Goal: Information Seeking & Learning: Learn about a topic

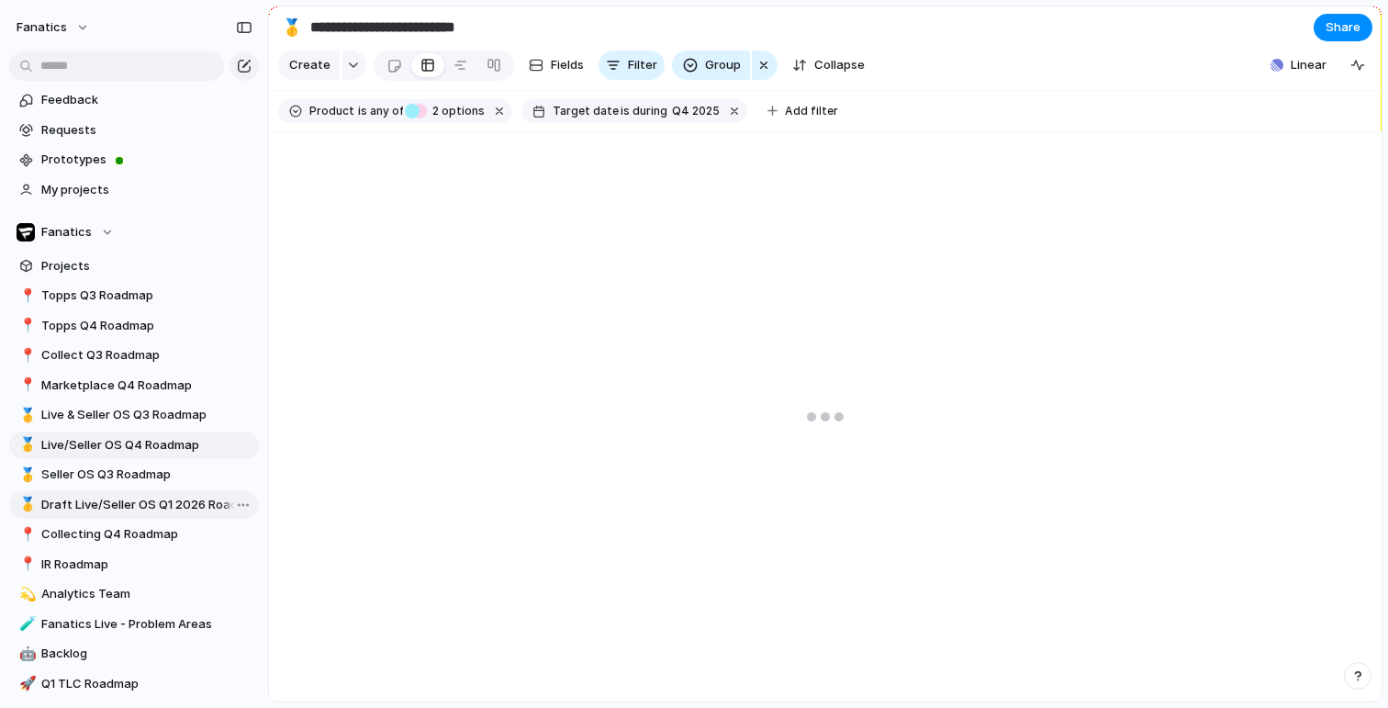
click at [163, 496] on span "Draft Live/Seller OS Q1 2026 Roadmap" at bounding box center [146, 505] width 211 height 18
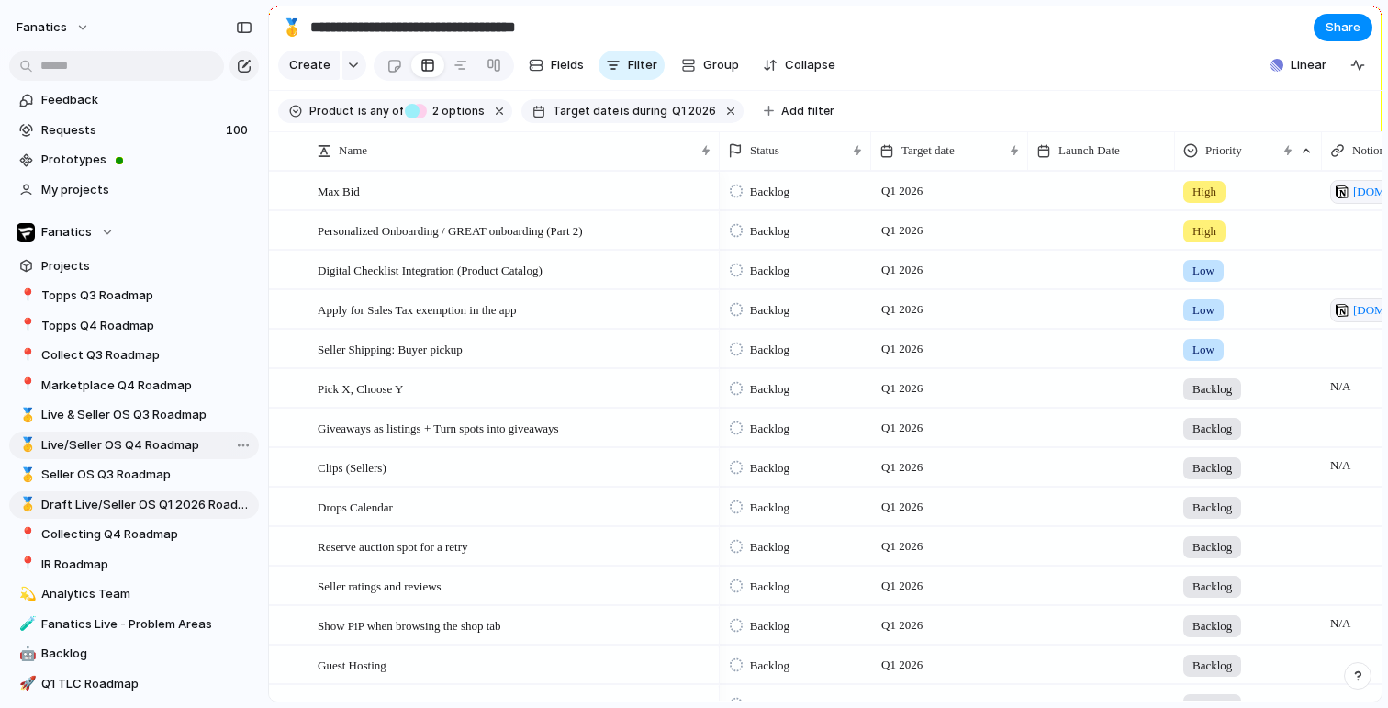
click at [139, 450] on span "Live/Seller OS Q4 Roadmap" at bounding box center [146, 445] width 211 height 18
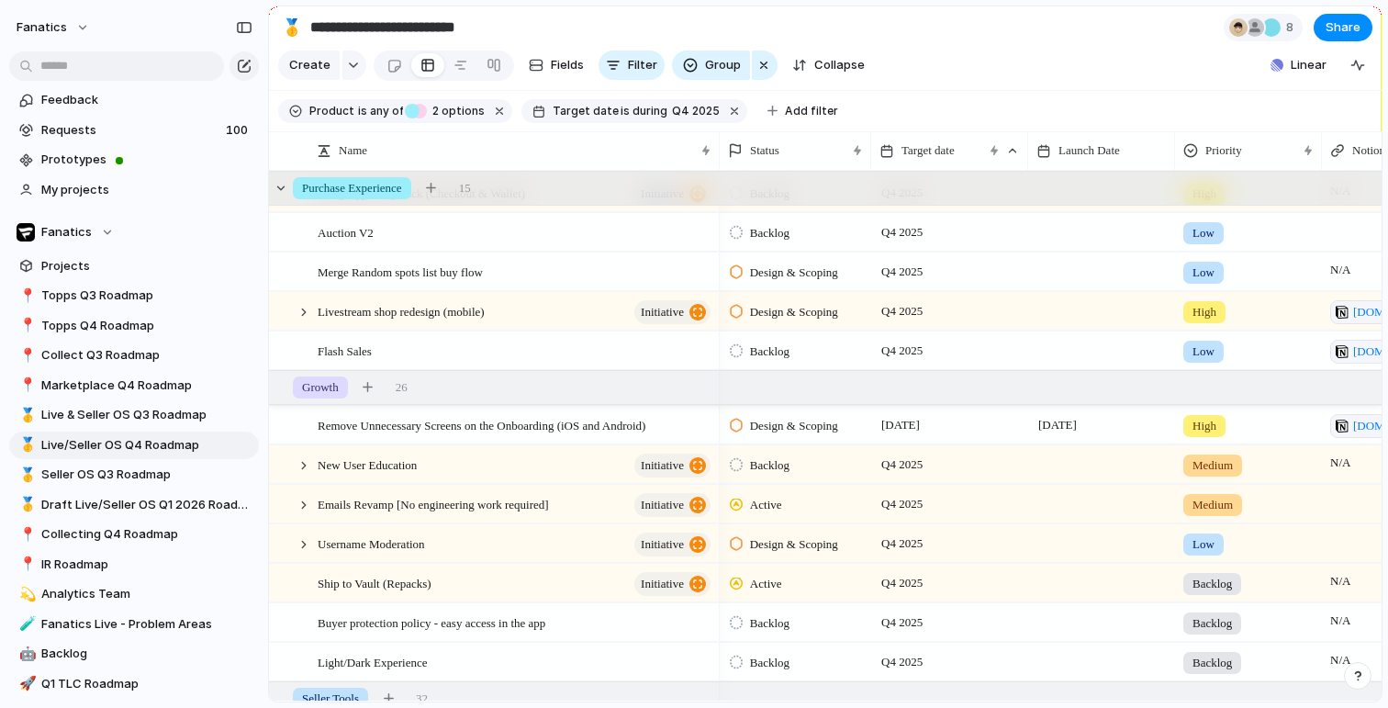
scroll to position [0, 869]
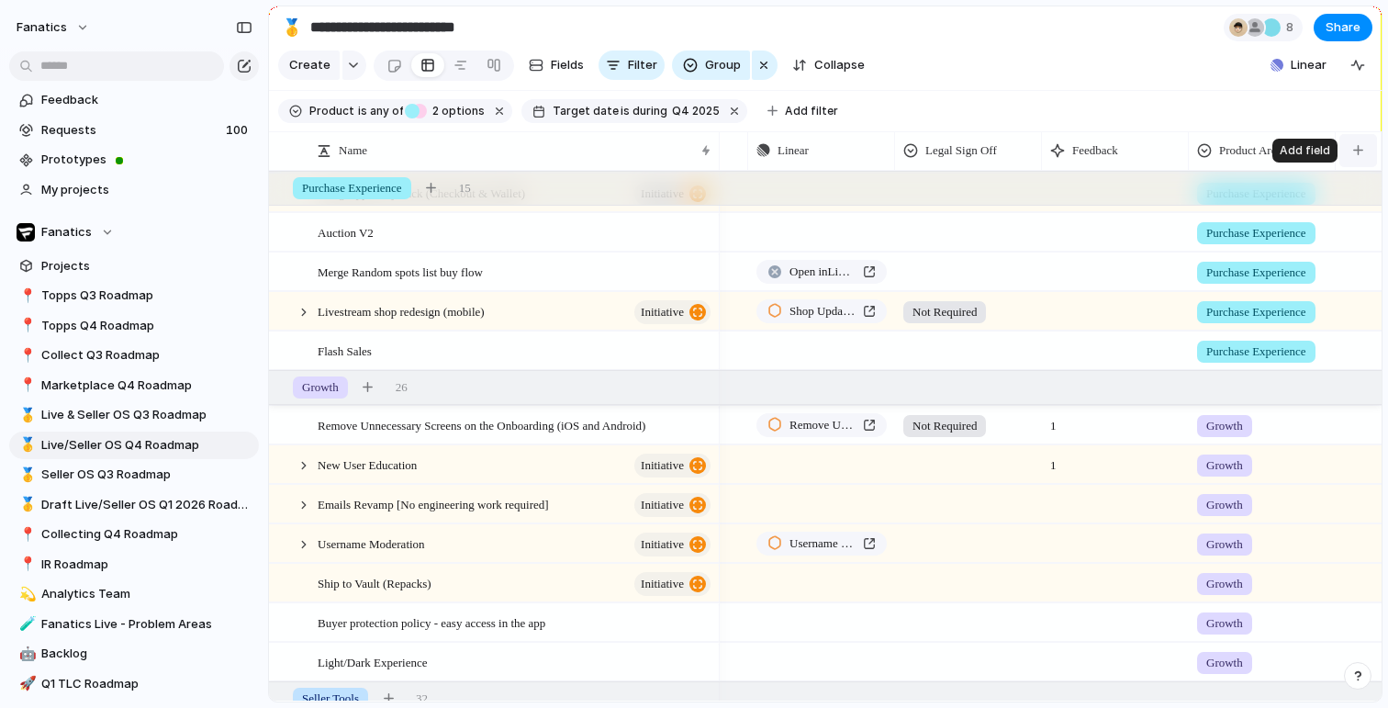
click at [1364, 148] on button "button" at bounding box center [1359, 150] width 38 height 33
click at [1360, 66] on div "button" at bounding box center [1358, 65] width 15 height 15
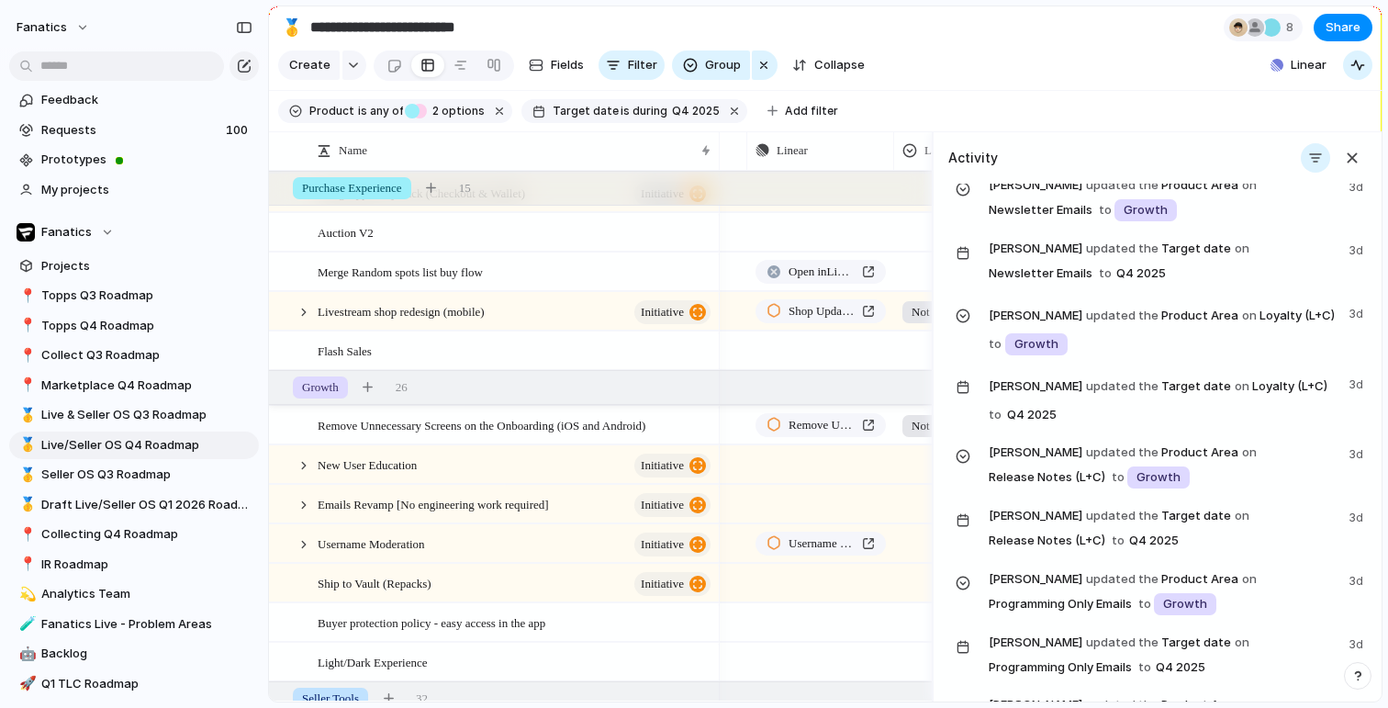
scroll to position [725, 0]
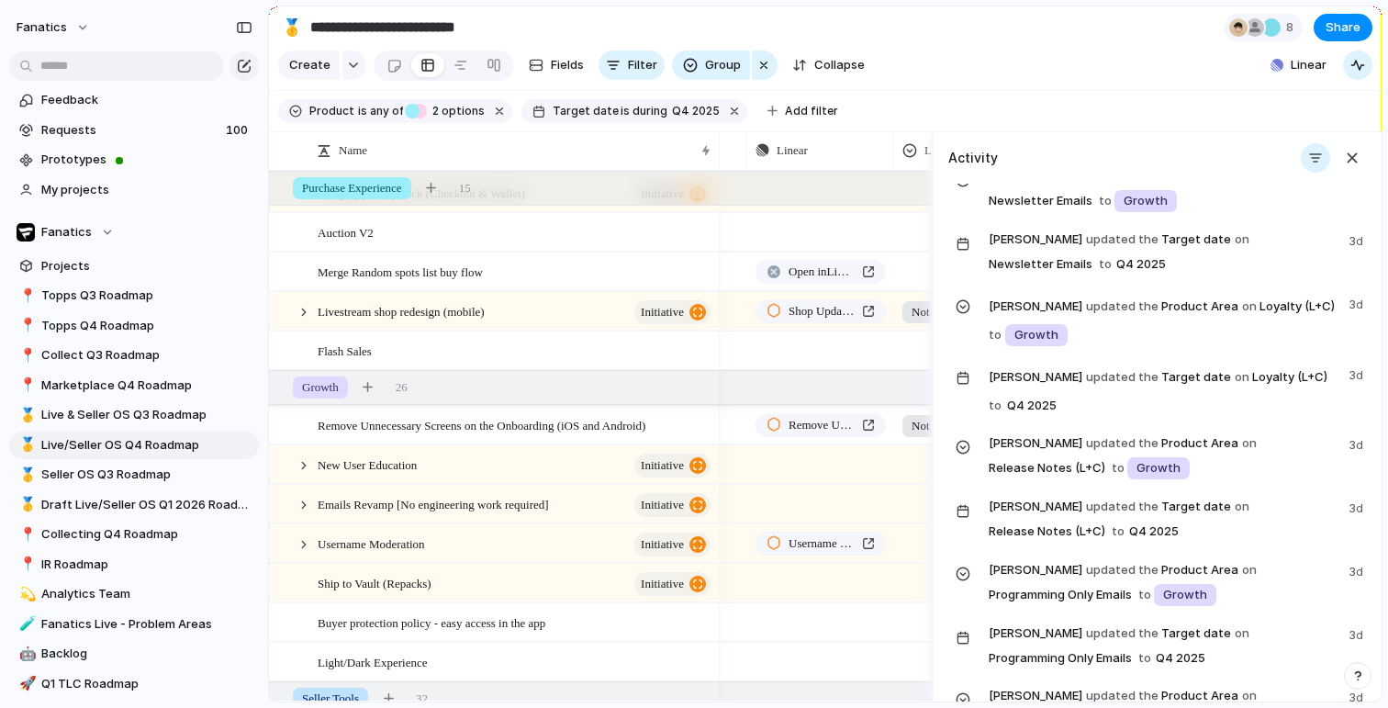
click at [1164, 23] on section "**********" at bounding box center [825, 26] width 1113 height 41
click at [1351, 150] on div "button" at bounding box center [1352, 158] width 20 height 20
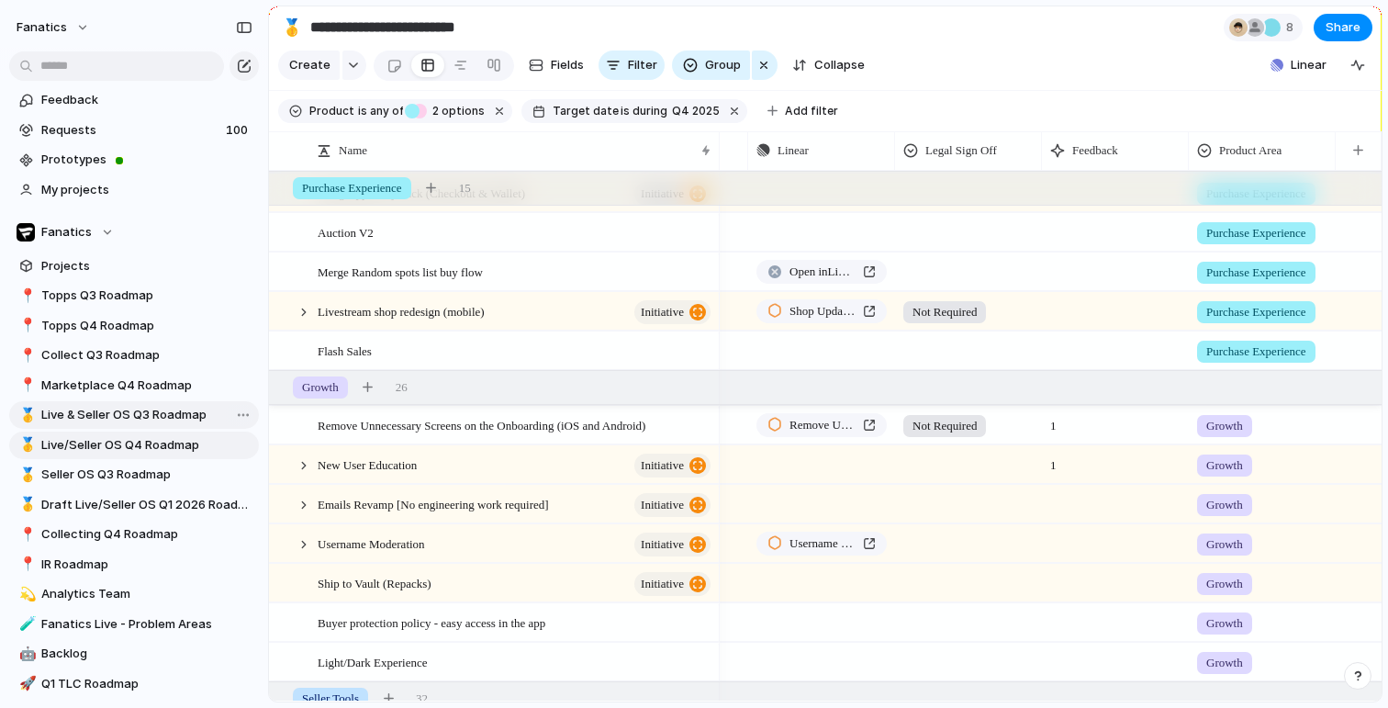
click at [140, 421] on div "📍 Topps Q3 Roadmap 📍 Topps Q4 Roadmap 📍 Collect Q3 Roadmap 📍 Marketplace Q4 Roa…" at bounding box center [134, 504] width 250 height 445
click at [140, 421] on span "Live & Seller OS Q3 Roadmap" at bounding box center [146, 415] width 211 height 18
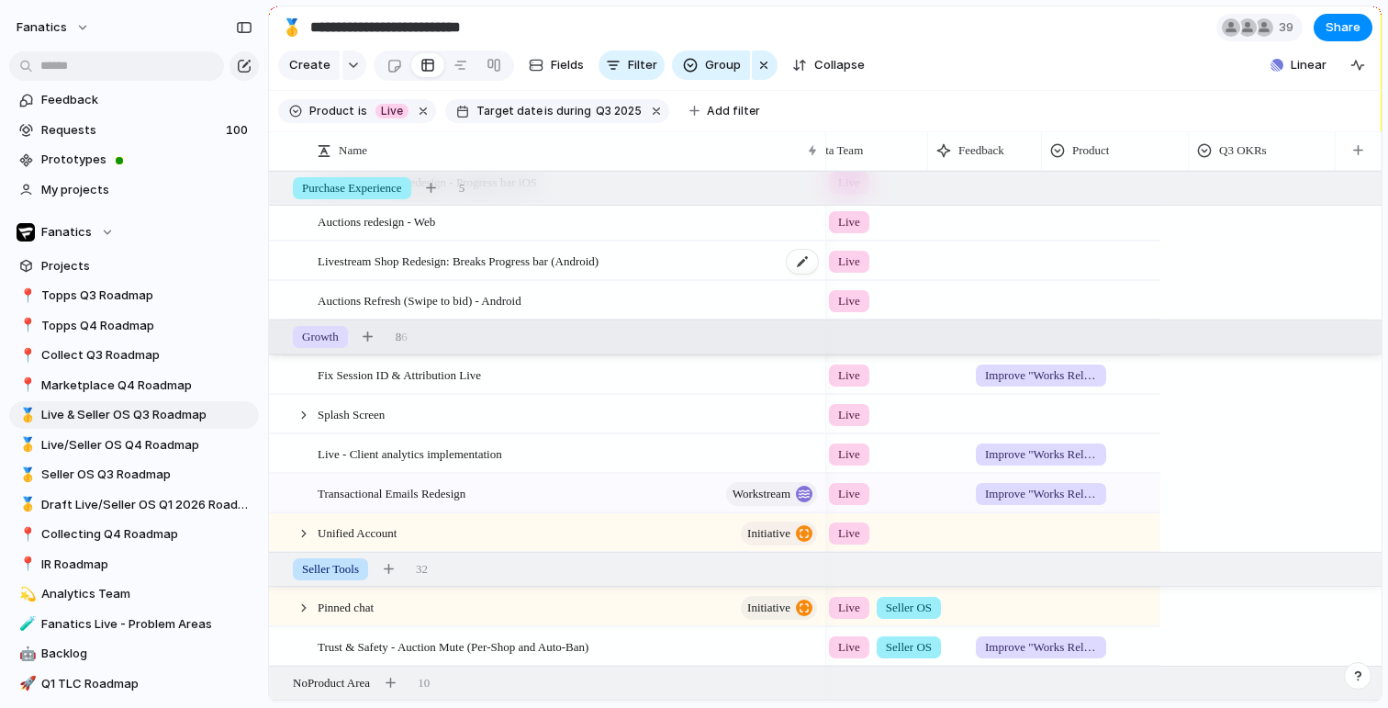
scroll to position [0, 542]
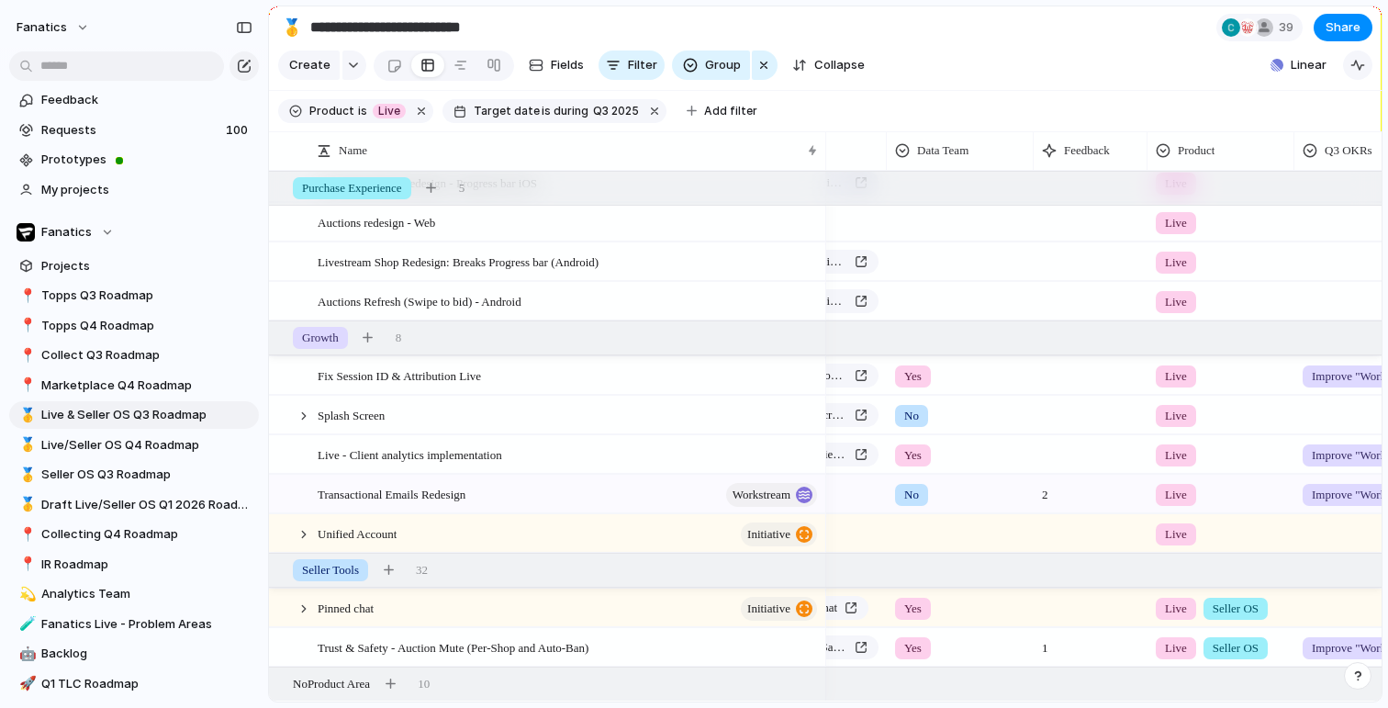
click at [1356, 67] on div "button" at bounding box center [1358, 65] width 15 height 15
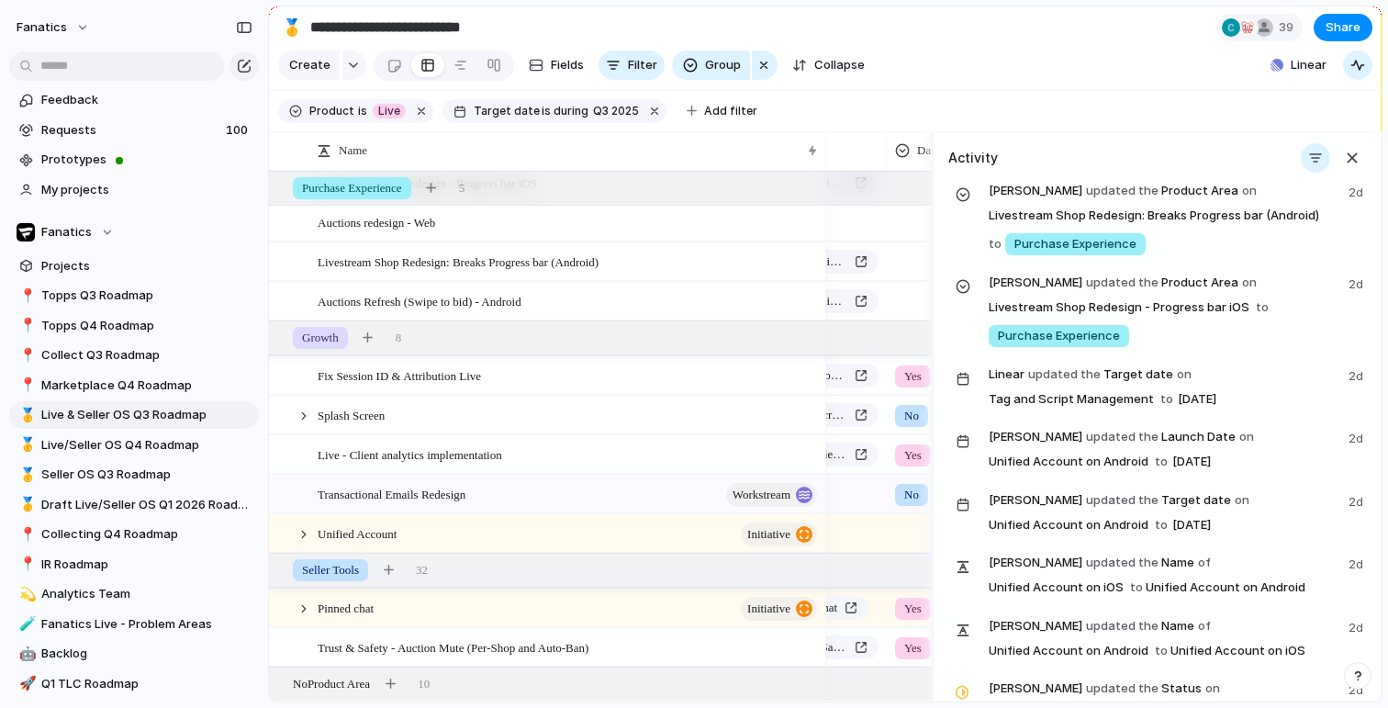
scroll to position [79, 0]
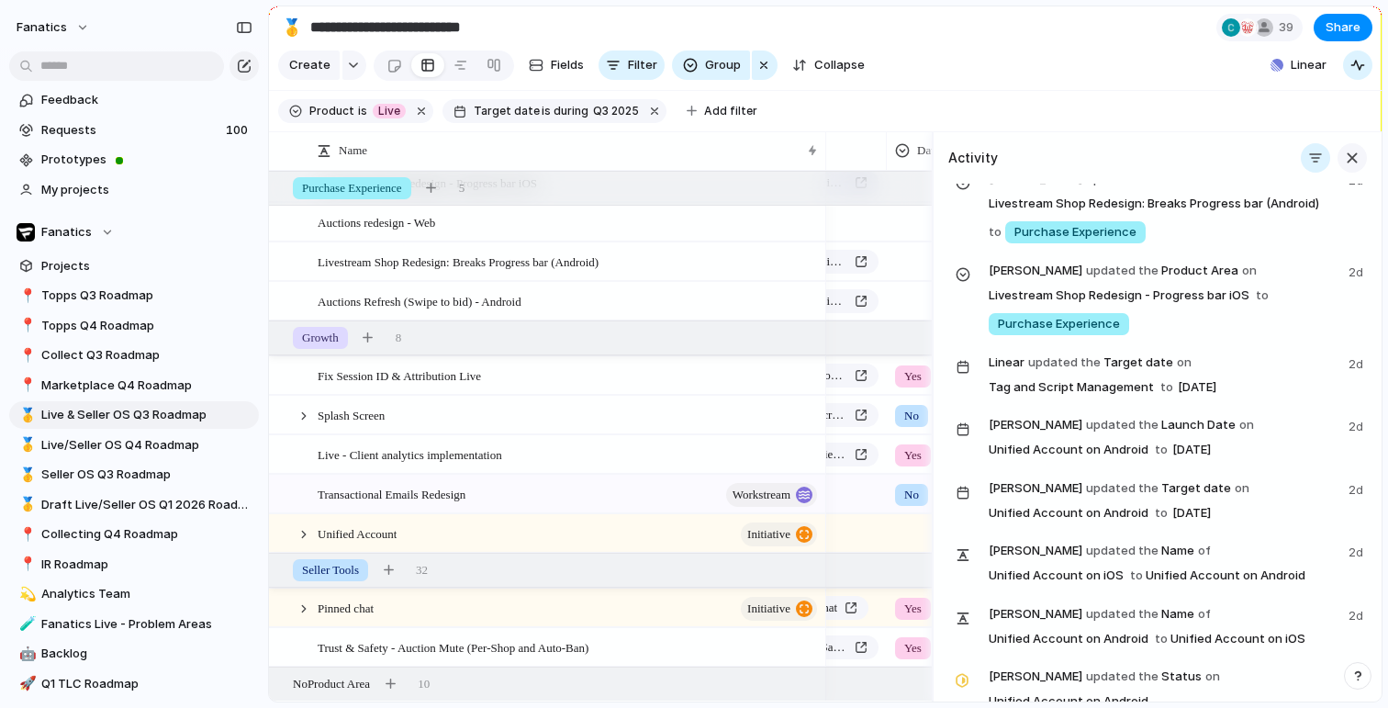
click at [1360, 155] on div "button" at bounding box center [1352, 158] width 20 height 20
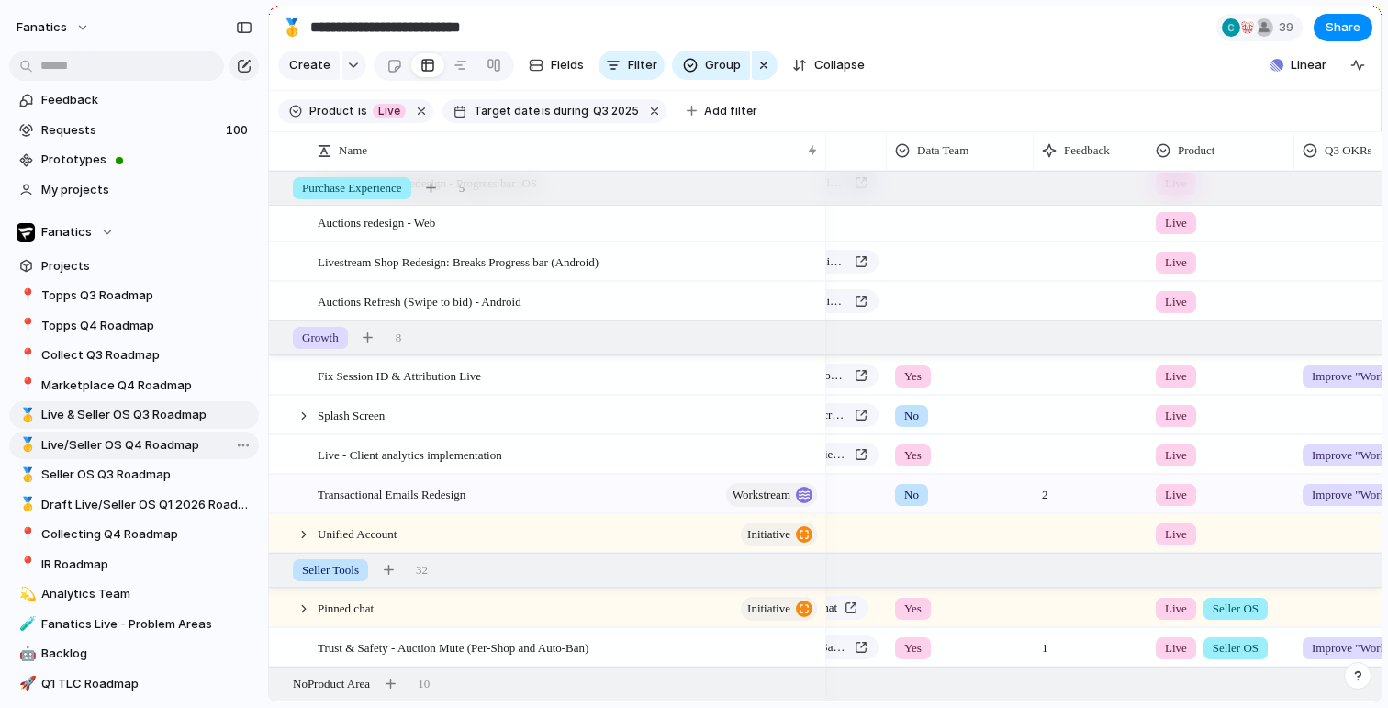
click at [157, 441] on span "Live/Seller OS Q4 Roadmap" at bounding box center [146, 445] width 211 height 18
type input "**********"
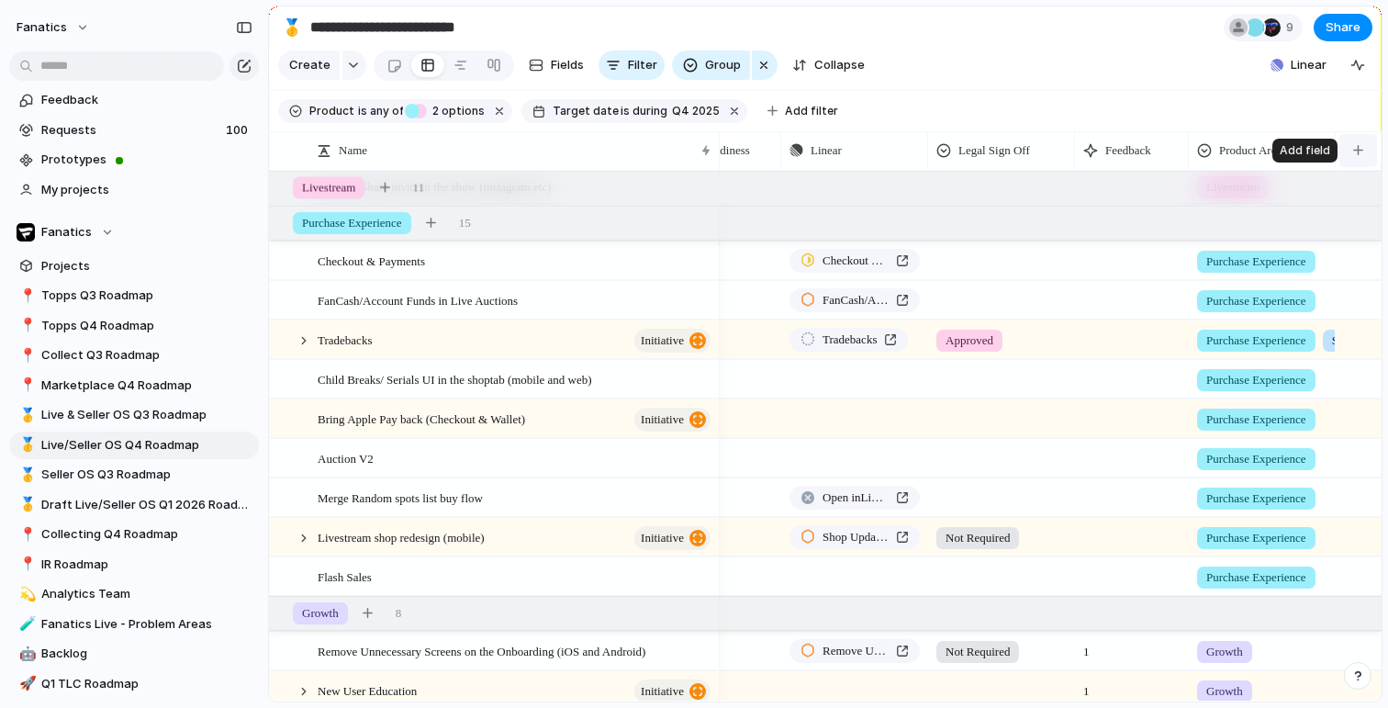
click at [1360, 149] on div "button" at bounding box center [1358, 150] width 10 height 10
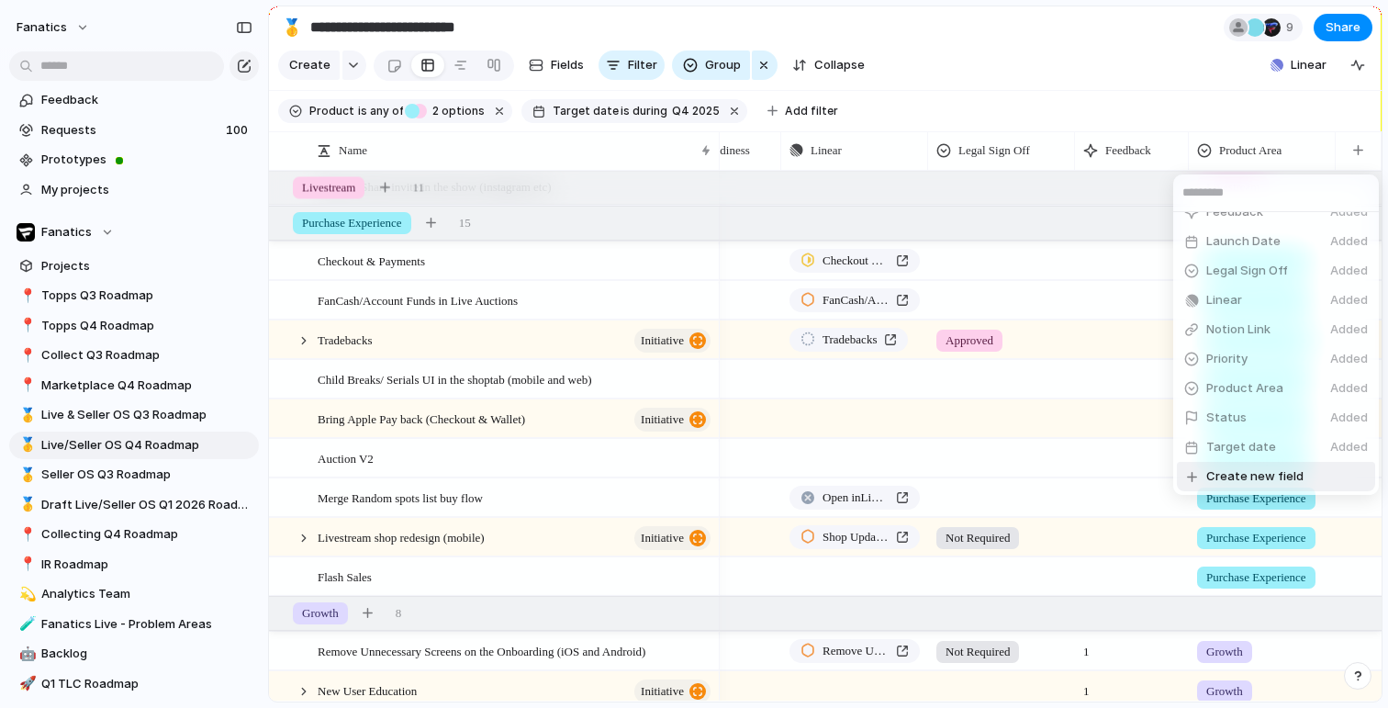
click at [1297, 468] on span "Create new field" at bounding box center [1254, 476] width 97 height 18
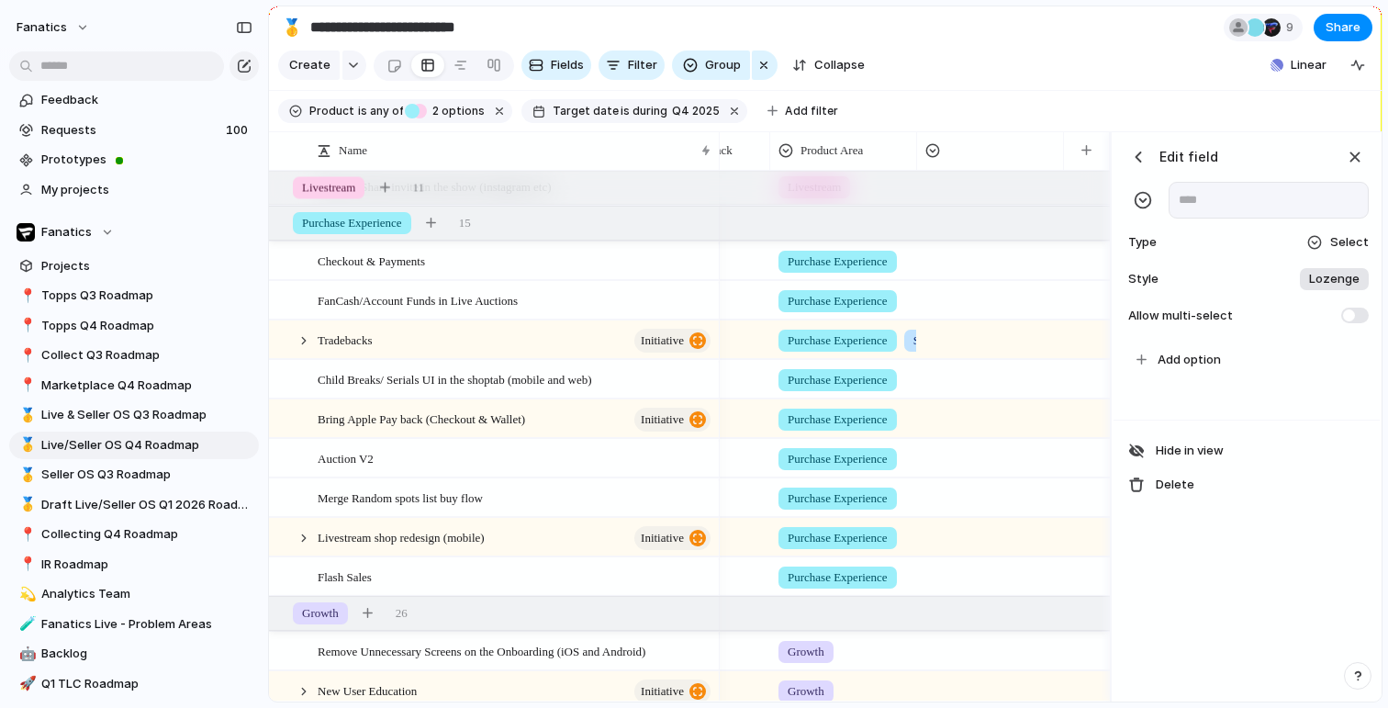
click at [1328, 244] on div "Select" at bounding box center [1337, 242] width 62 height 18
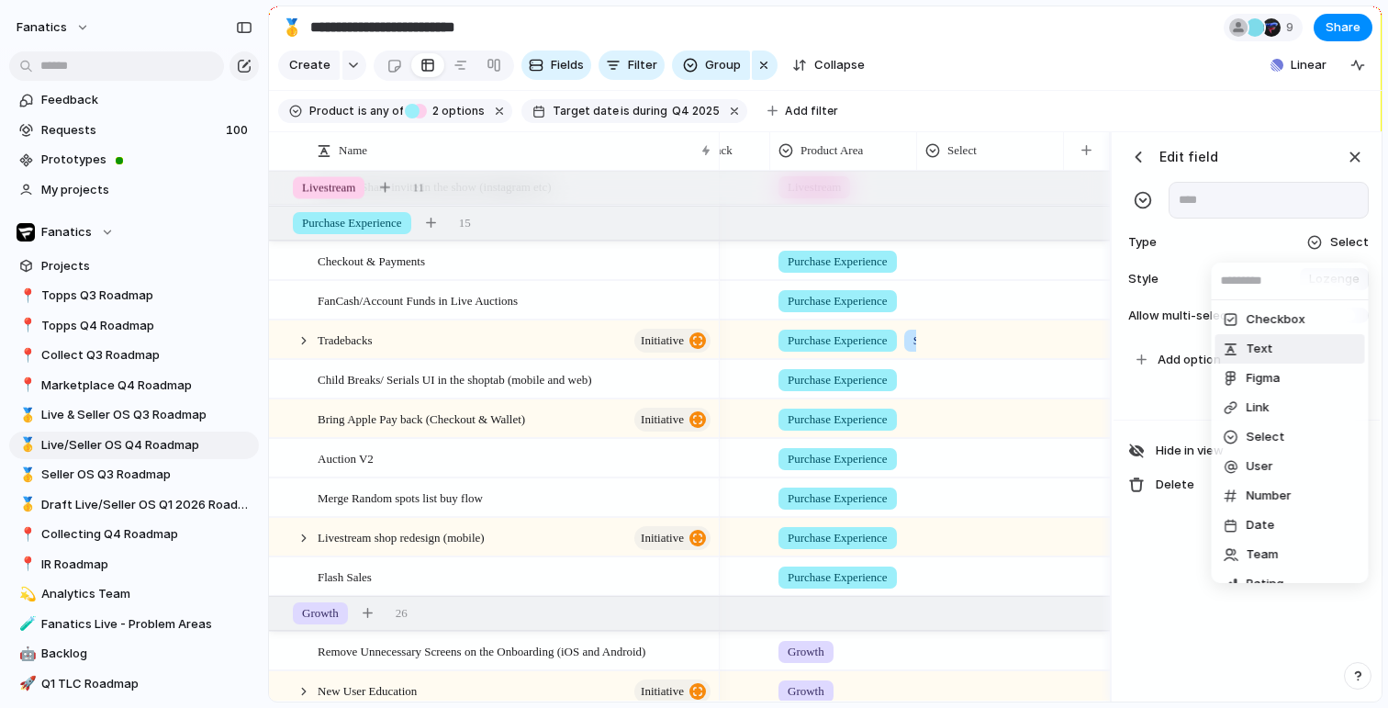
click at [1266, 354] on span "Text" at bounding box center [1260, 349] width 27 height 18
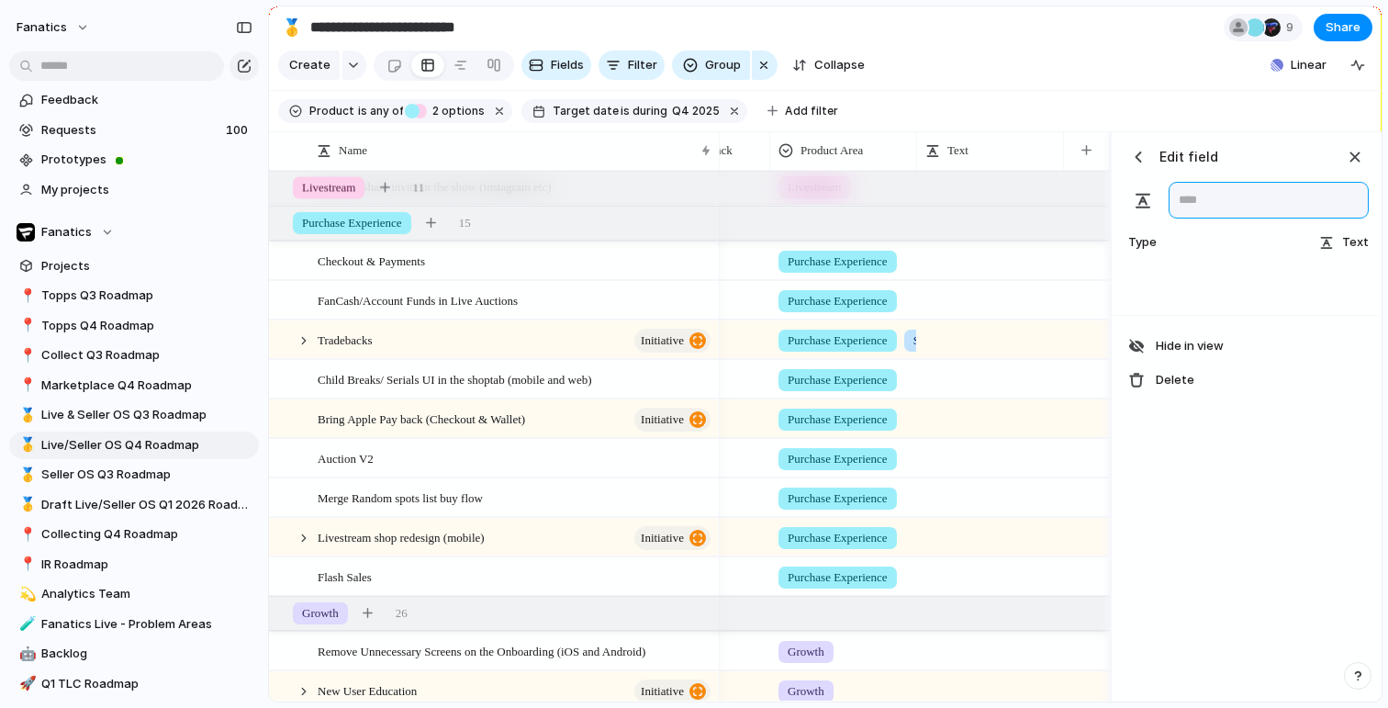
click at [1212, 202] on input "text" at bounding box center [1269, 200] width 200 height 37
type input "**********"
click at [1347, 159] on div "button" at bounding box center [1355, 157] width 20 height 20
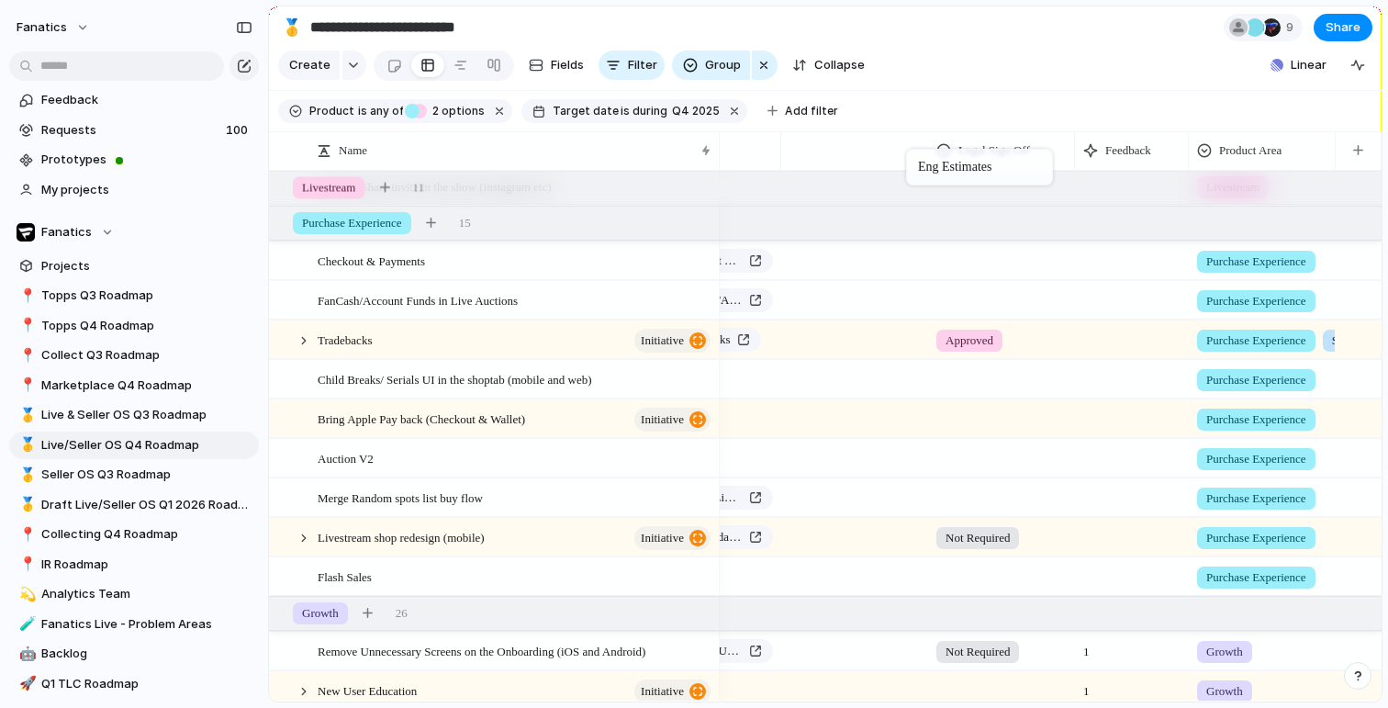
drag, startPoint x: 1266, startPoint y: 157, endPoint x: 911, endPoint y: 151, distance: 355.3
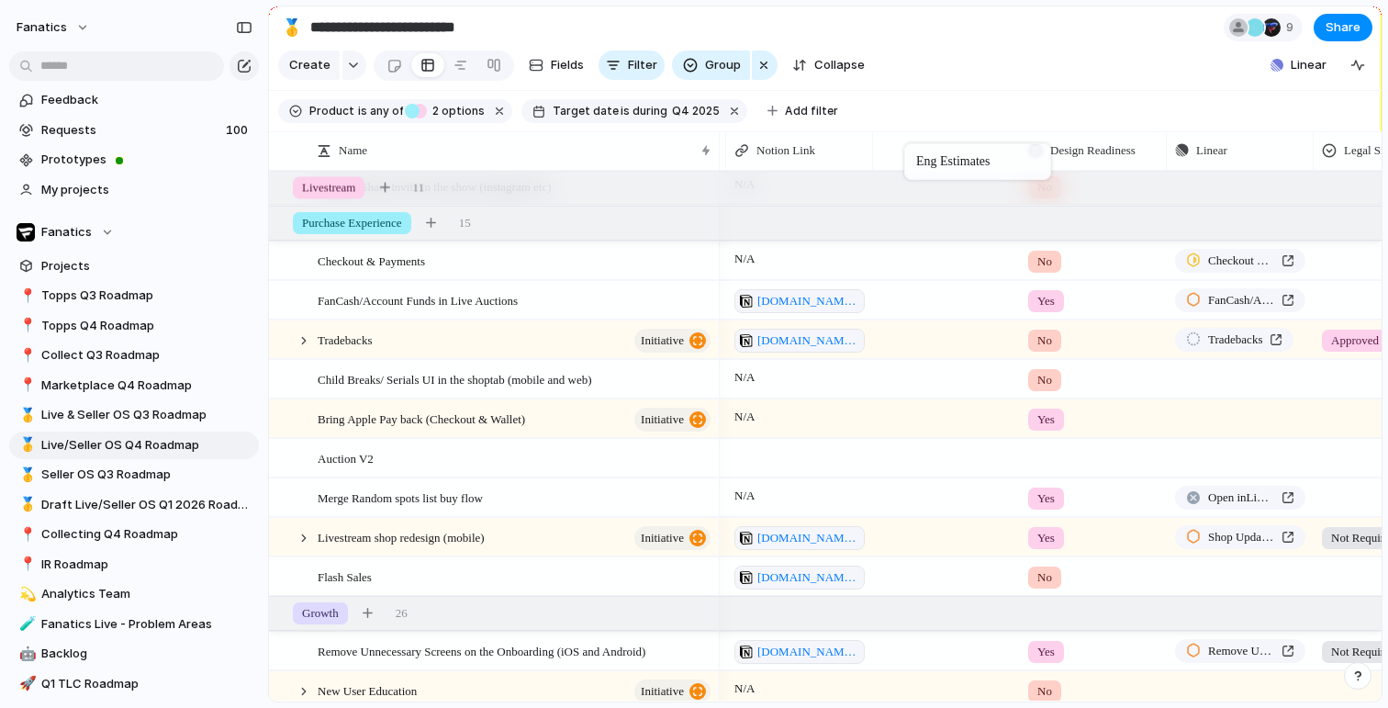
drag, startPoint x: 1225, startPoint y: 146, endPoint x: 895, endPoint y: 147, distance: 329.6
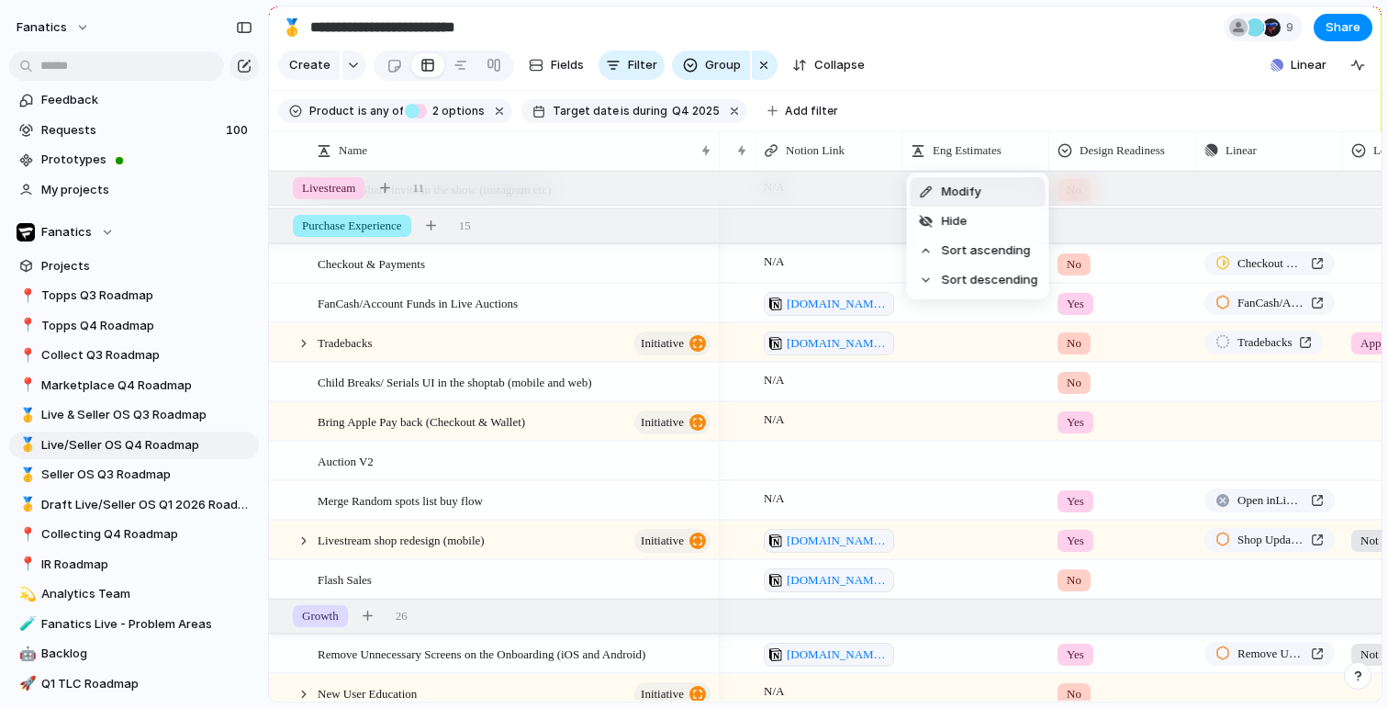
click at [1015, 73] on div "Modify Hide Sort ascending Sort descending" at bounding box center [694, 354] width 1388 height 708
click at [90, 415] on span "Live & Seller OS Q3 Roadmap" at bounding box center [146, 415] width 211 height 18
type input "**********"
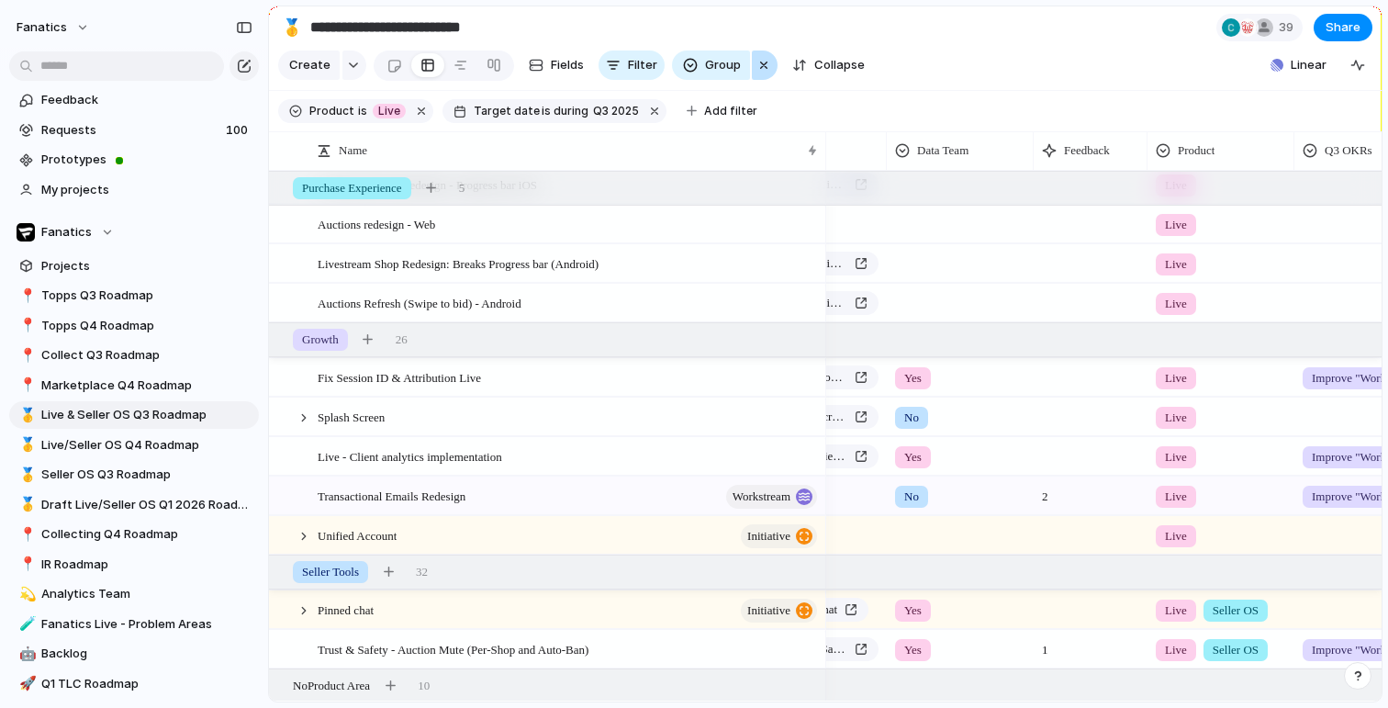
click at [765, 61] on div "button" at bounding box center [764, 65] width 15 height 22
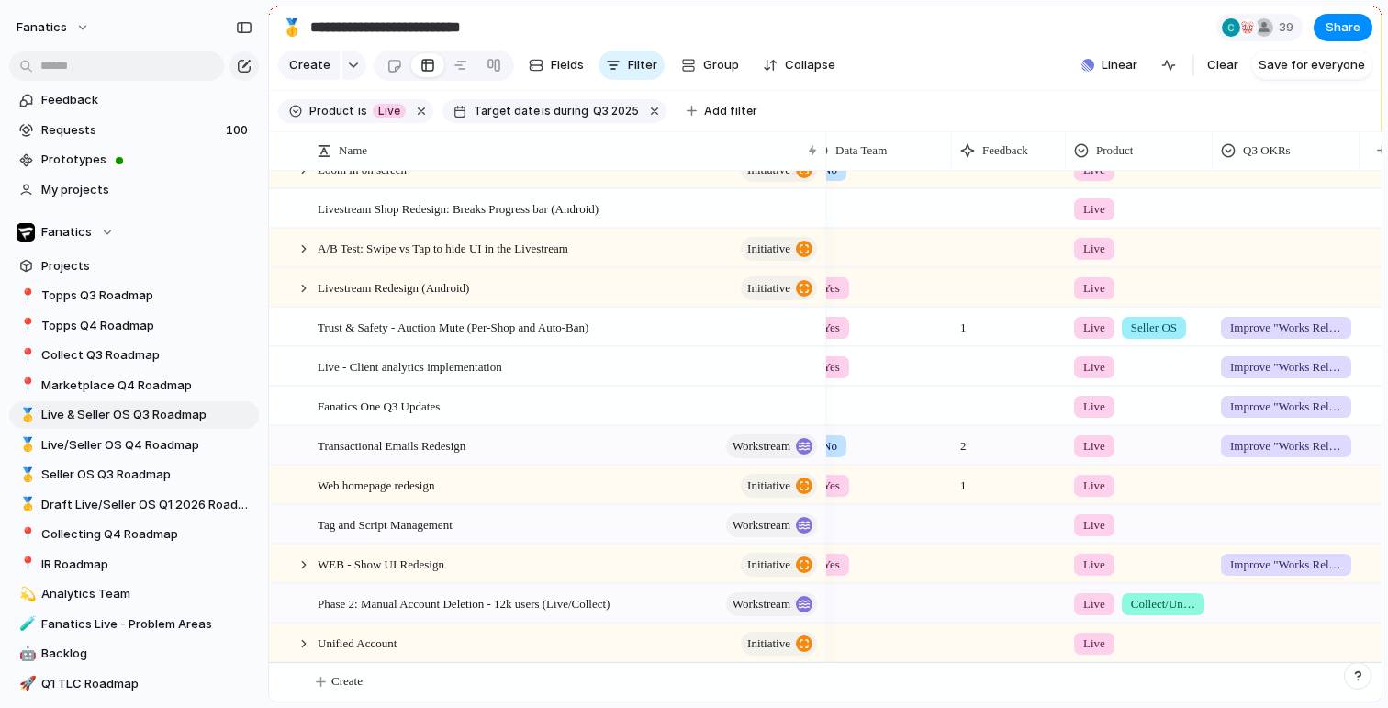
scroll to position [0, 648]
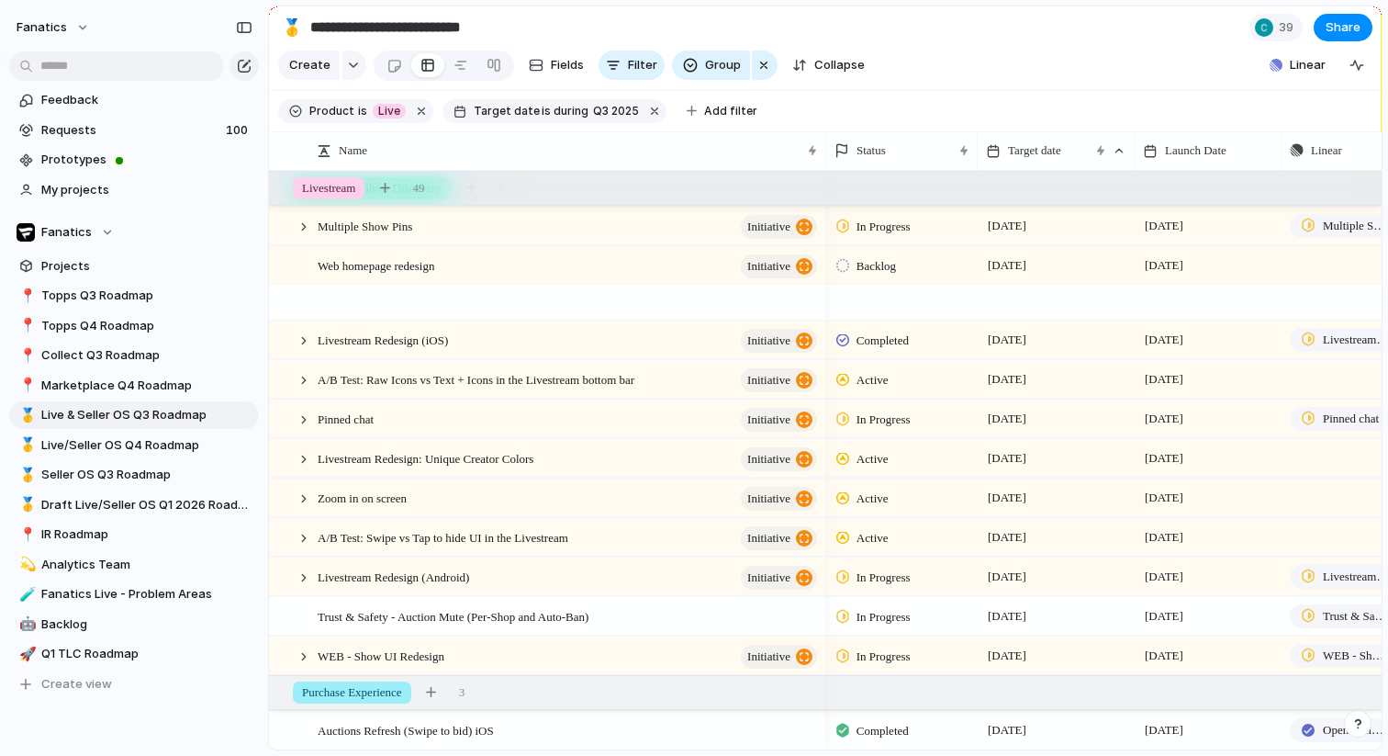
scroll to position [336, 0]
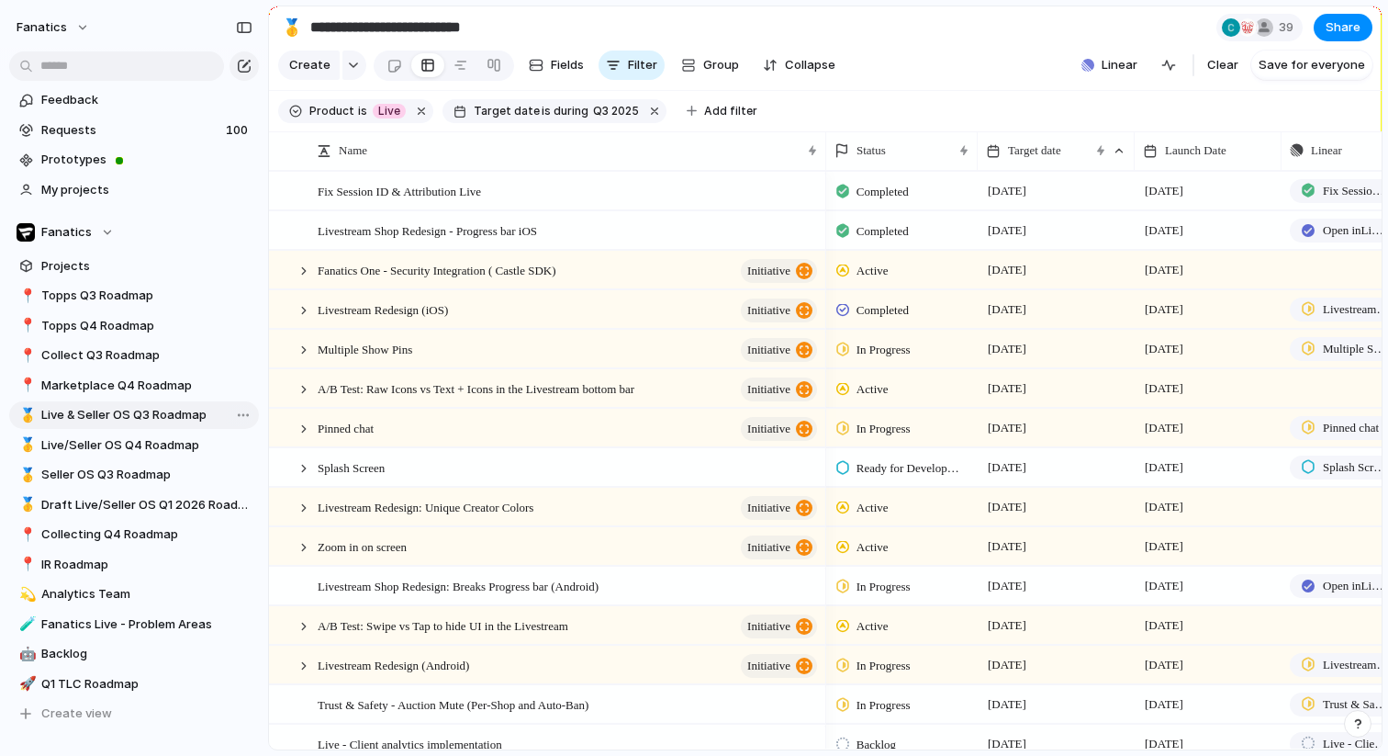
scroll to position [94, 0]
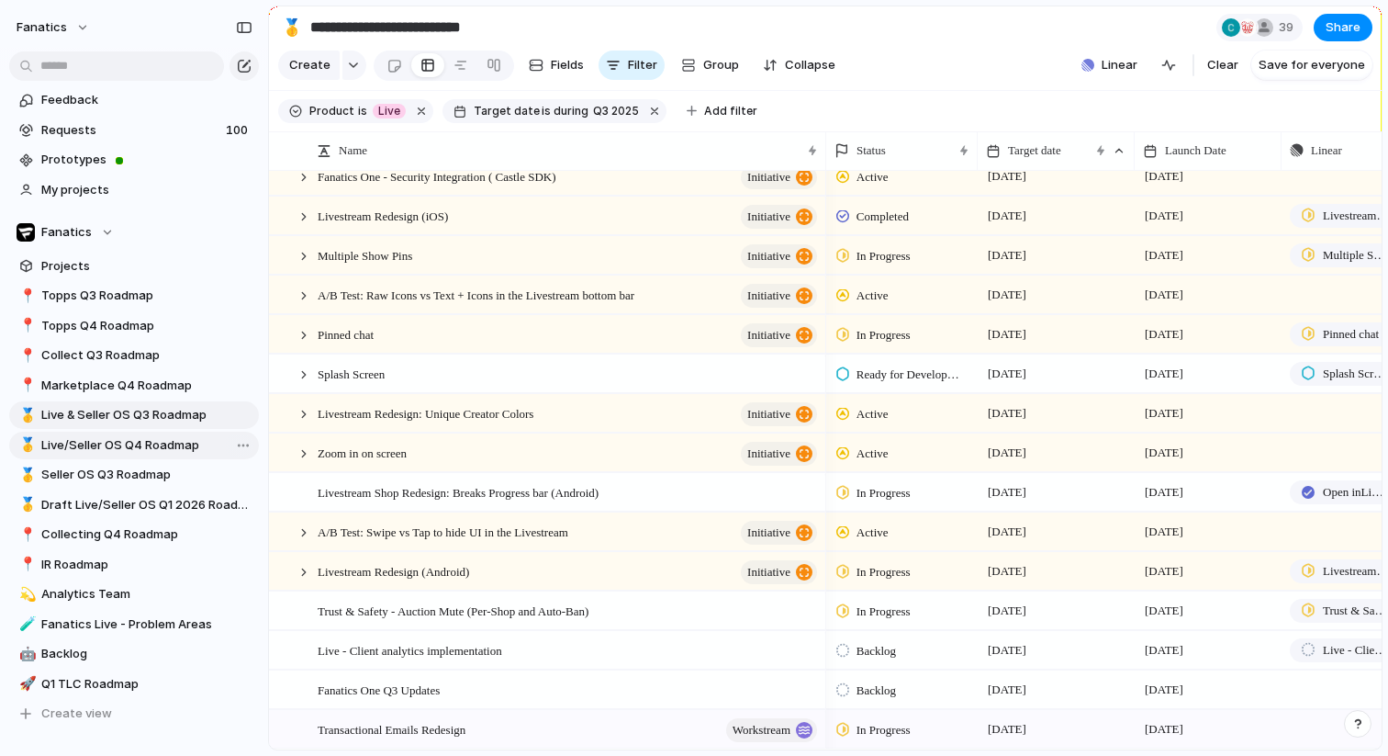
click at [170, 437] on span "Live/Seller OS Q4 Roadmap" at bounding box center [146, 445] width 211 height 18
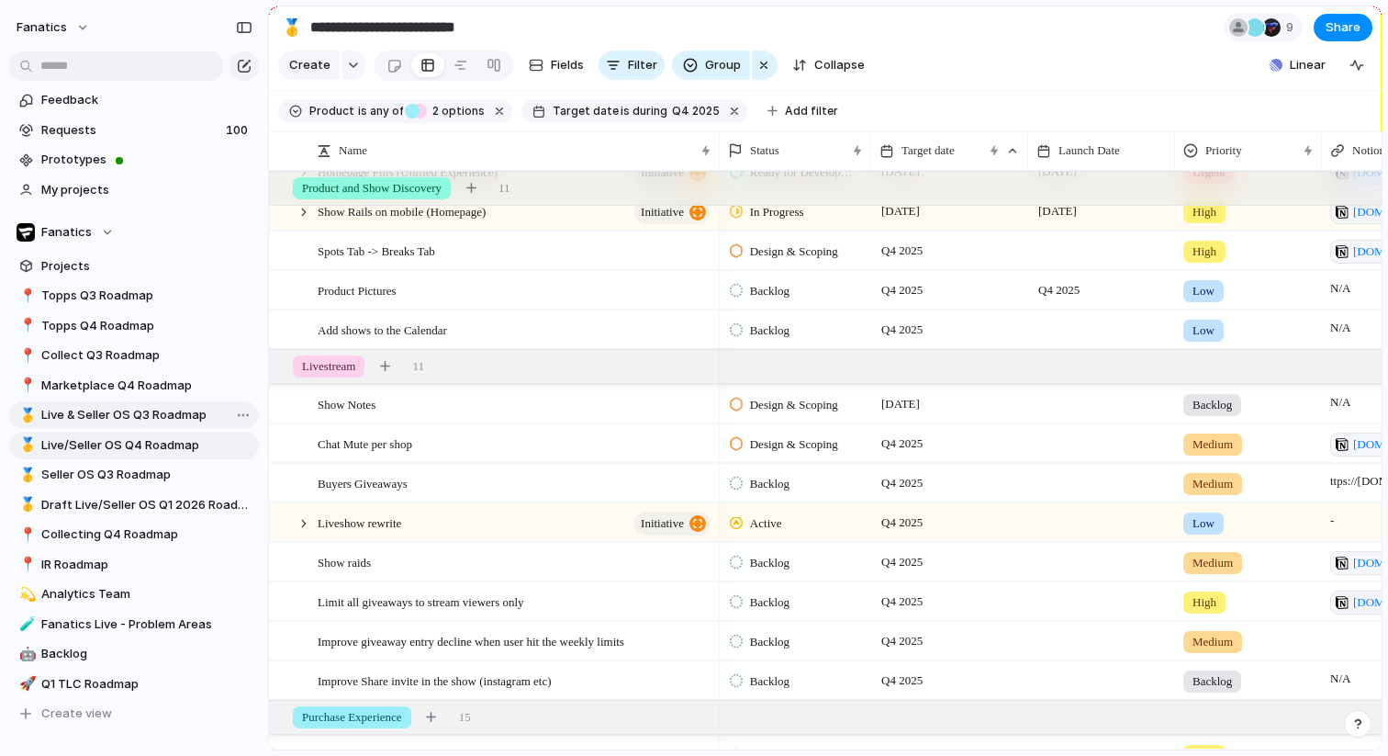
click at [167, 417] on span "Live & Seller OS Q3 Roadmap" at bounding box center [146, 415] width 211 height 18
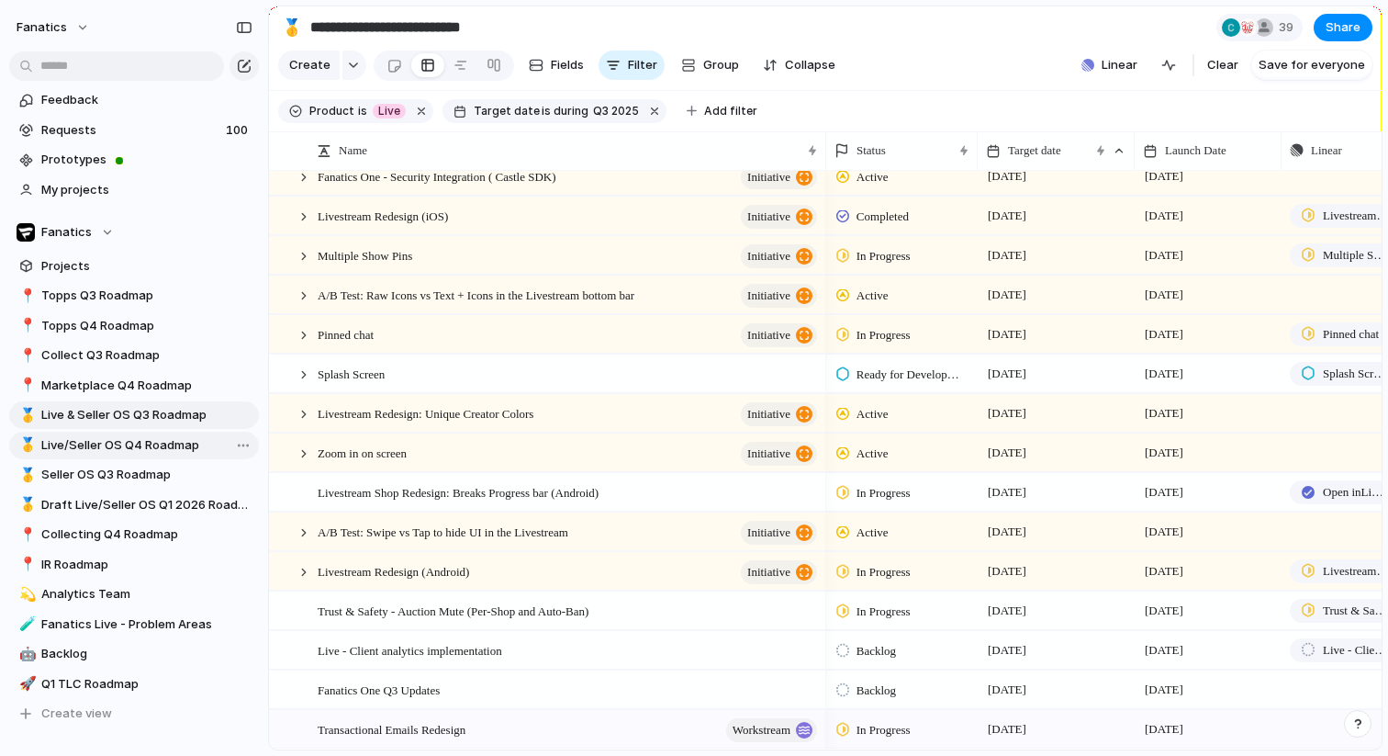
click at [172, 439] on span "Live/Seller OS Q4 Roadmap" at bounding box center [146, 445] width 211 height 18
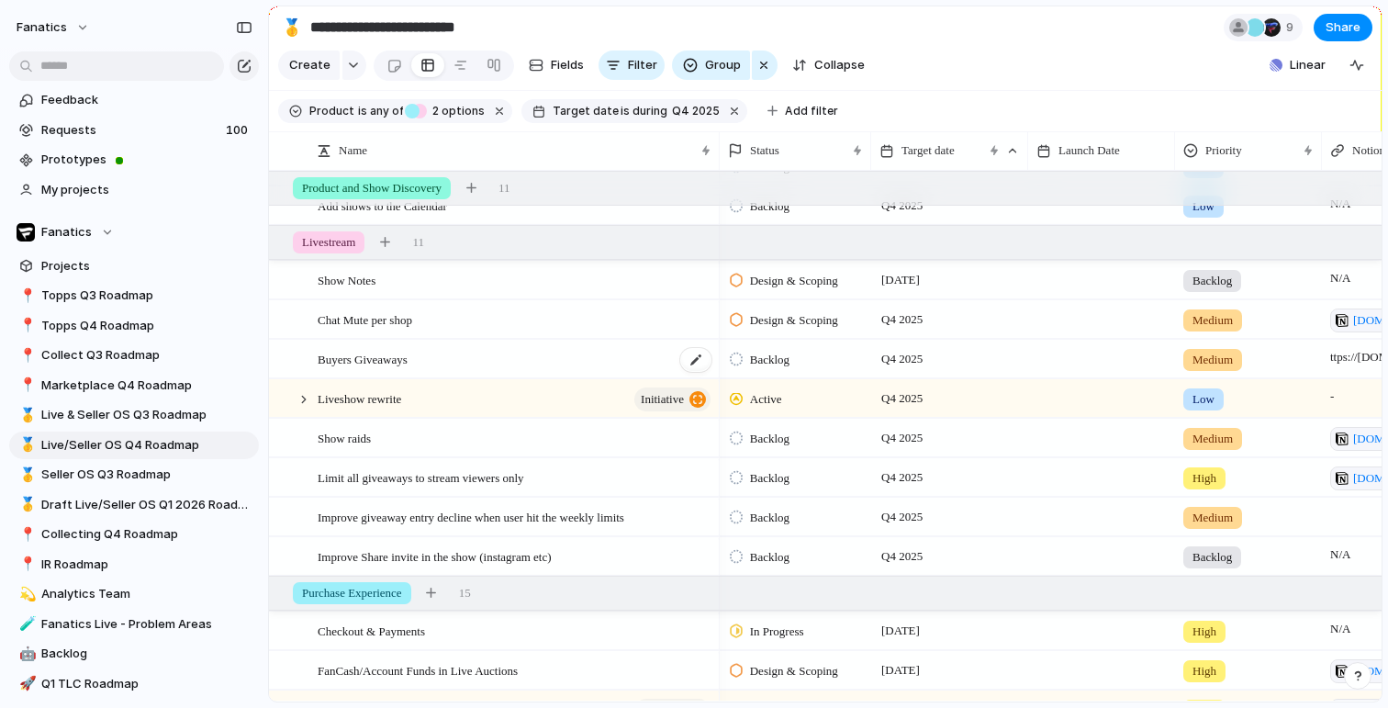
scroll to position [237, 0]
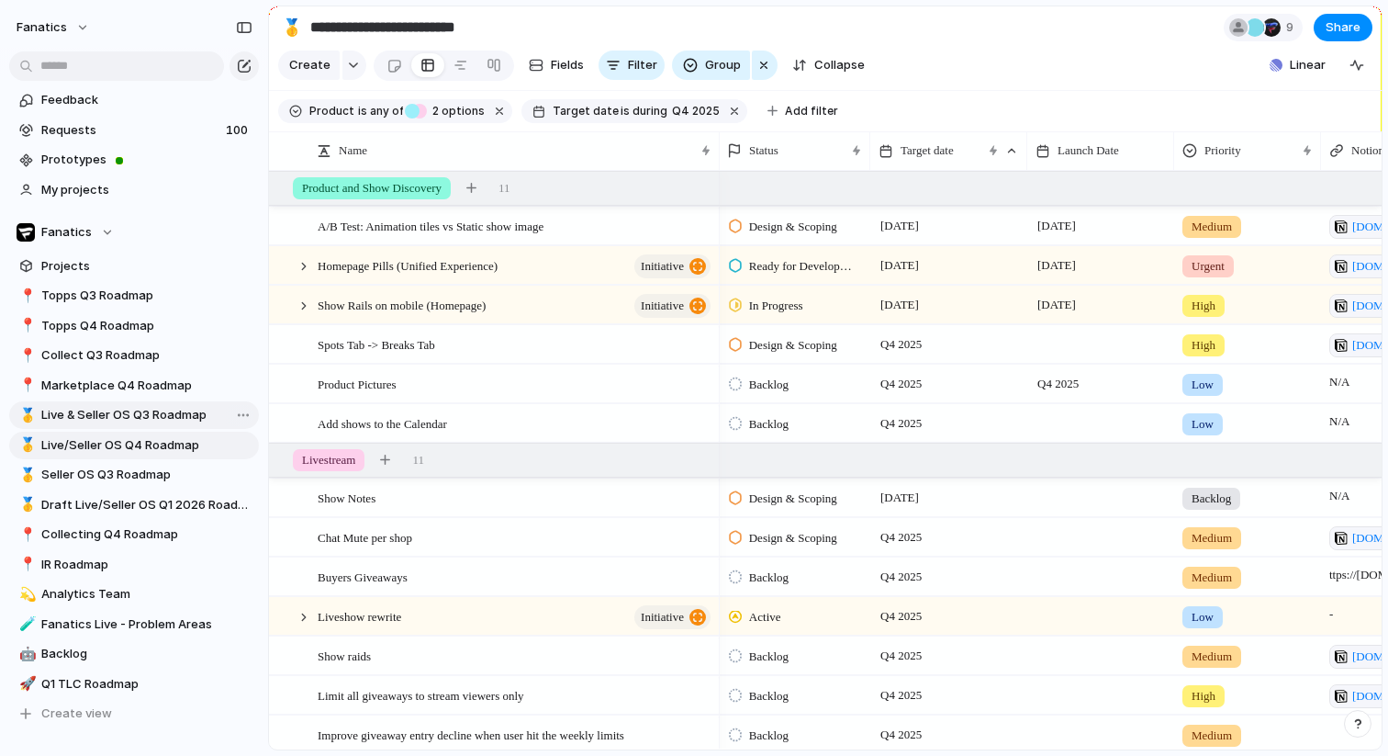
click at [149, 411] on span "Live & Seller OS Q3 Roadmap" at bounding box center [146, 415] width 211 height 18
type input "**********"
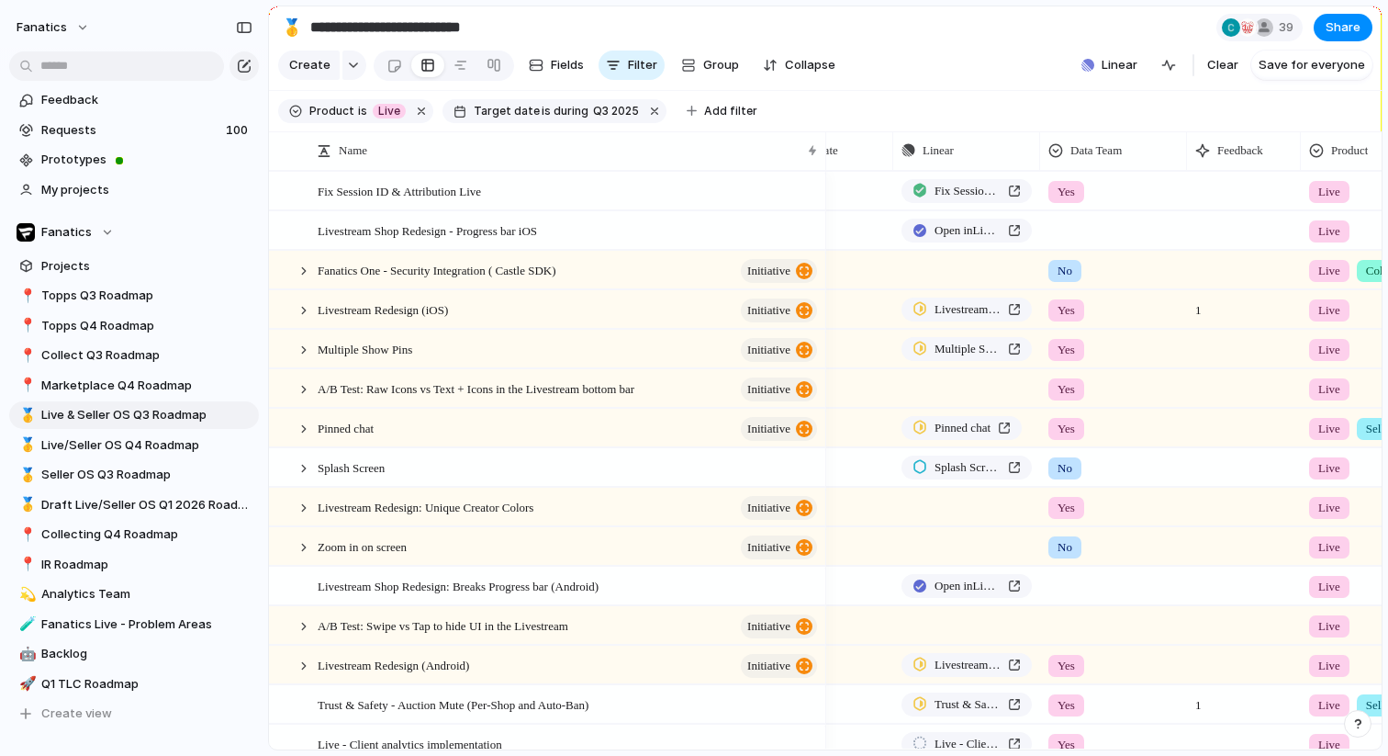
scroll to position [0, 484]
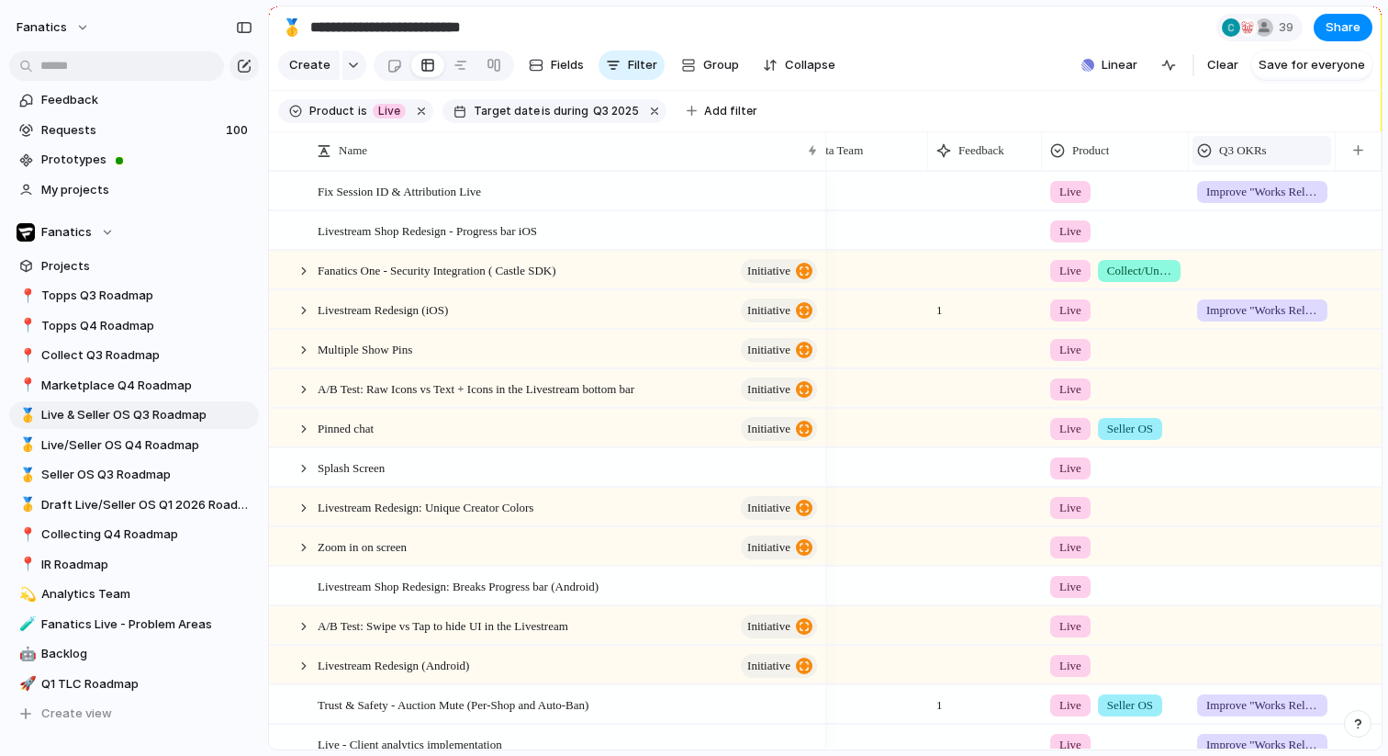
click at [1254, 155] on span "Q3 OKRs" at bounding box center [1243, 150] width 48 height 18
click at [1249, 233] on li "Hide" at bounding box center [1263, 221] width 135 height 29
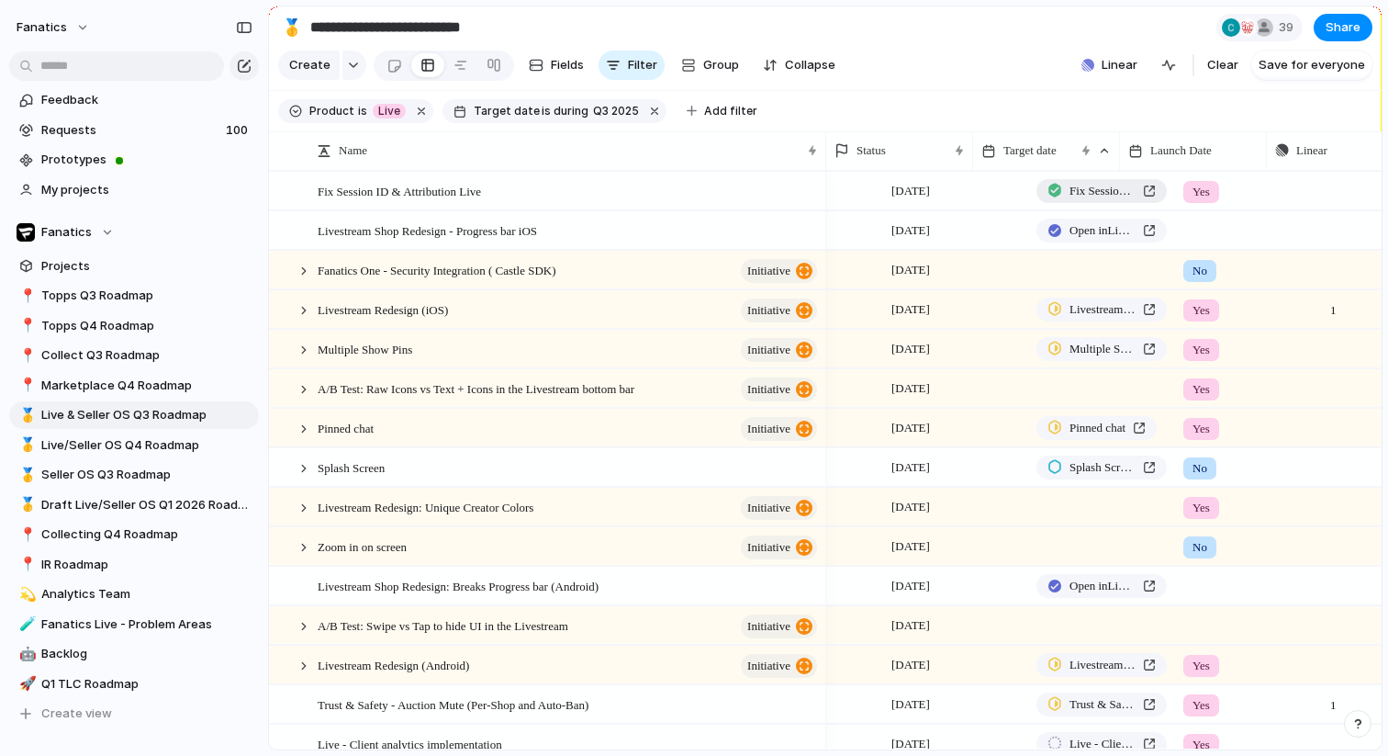
scroll to position [0, 487]
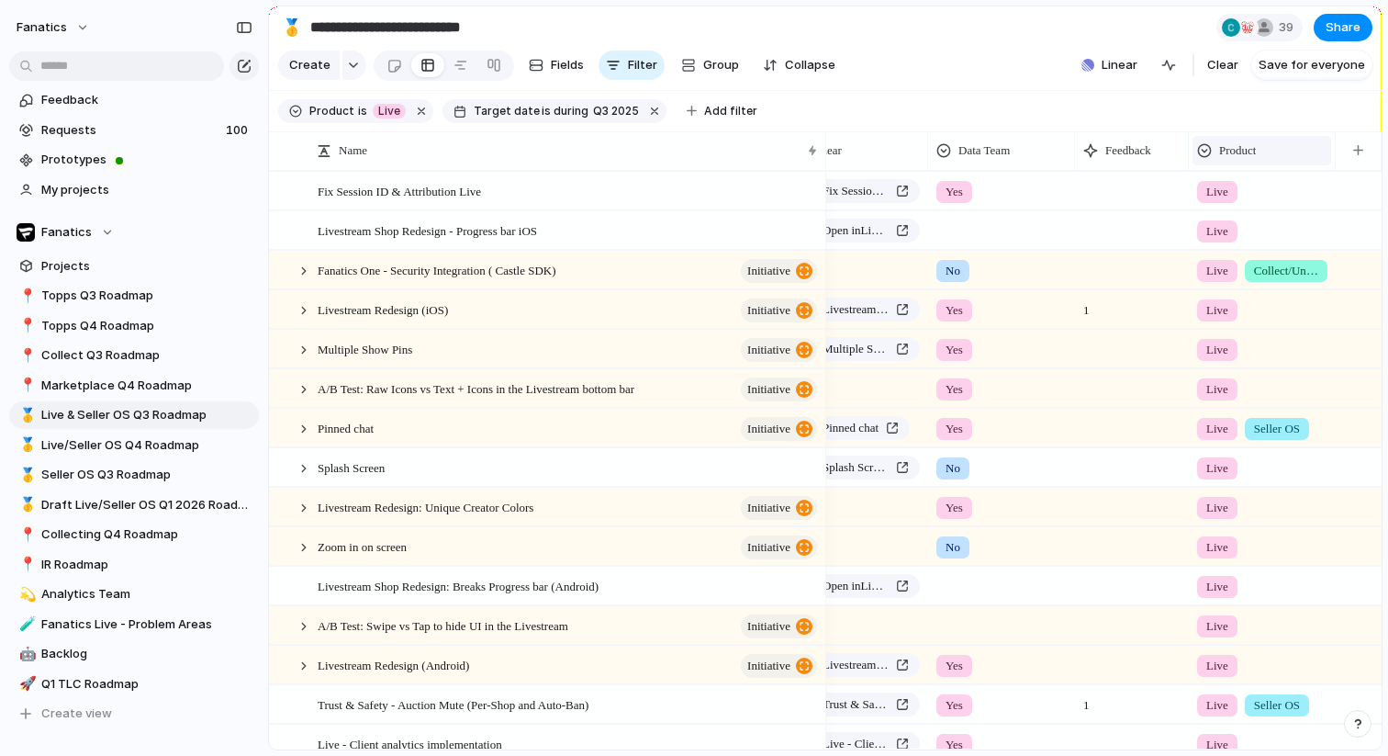
click at [1244, 151] on span "Product" at bounding box center [1237, 150] width 37 height 18
click at [1252, 218] on span "Hide" at bounding box center [1241, 221] width 26 height 18
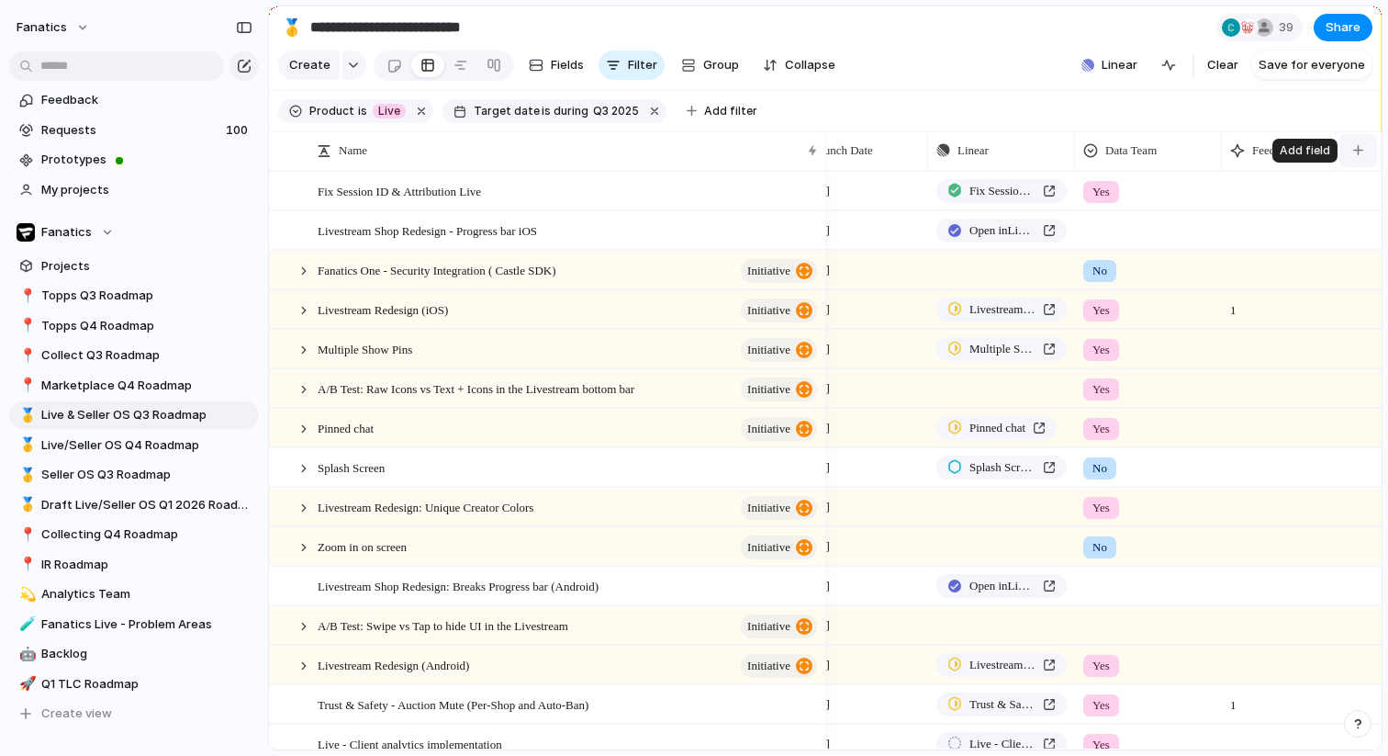
click at [1355, 159] on button "button" at bounding box center [1359, 150] width 38 height 33
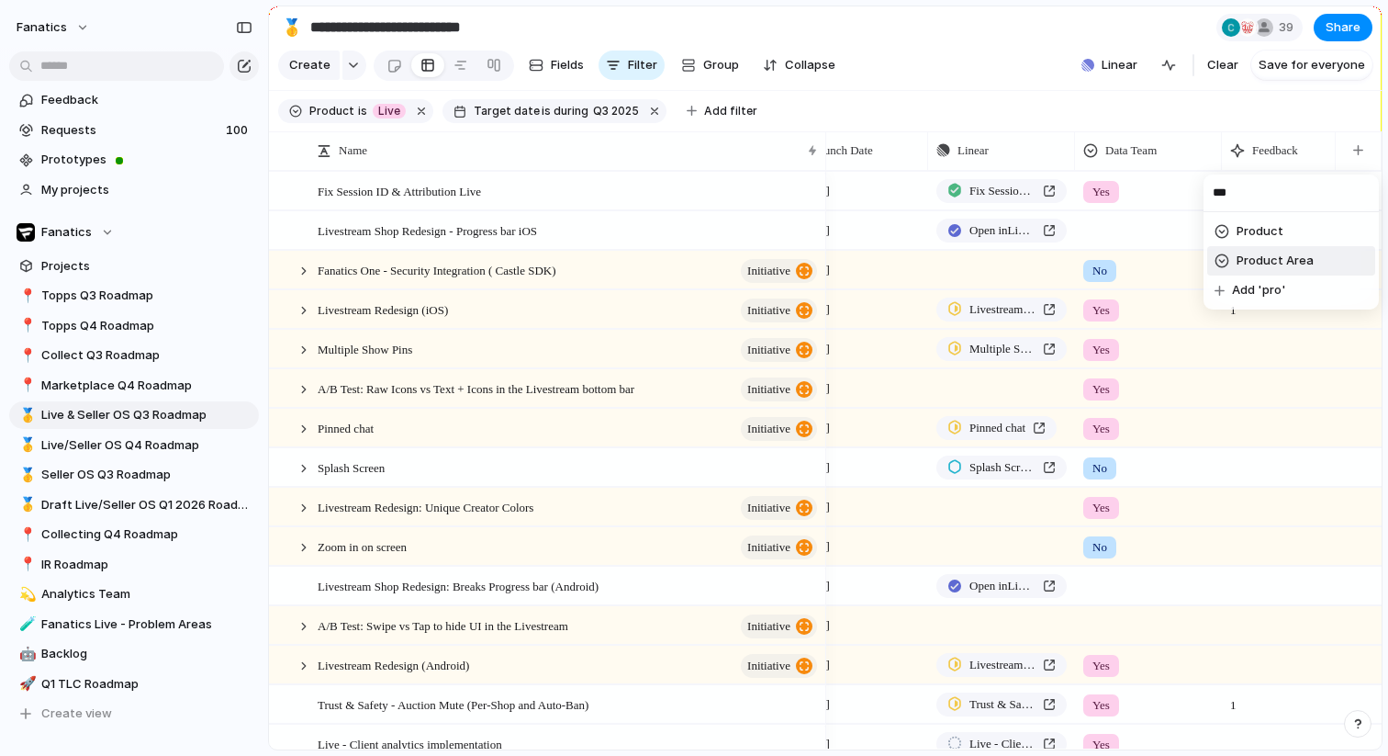
type input "***"
click at [1293, 262] on span "Product Area" at bounding box center [1275, 261] width 77 height 18
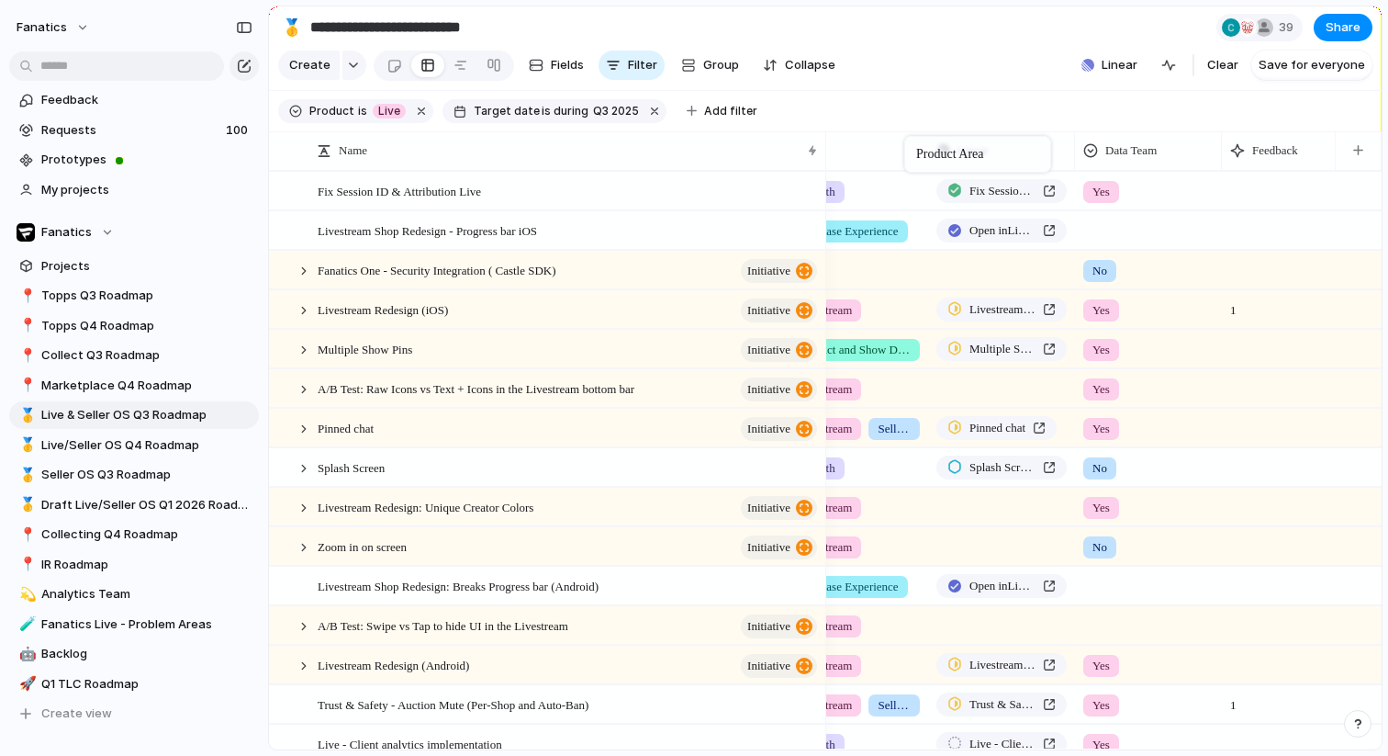
drag, startPoint x: 1259, startPoint y: 144, endPoint x: 888, endPoint y: 140, distance: 370.9
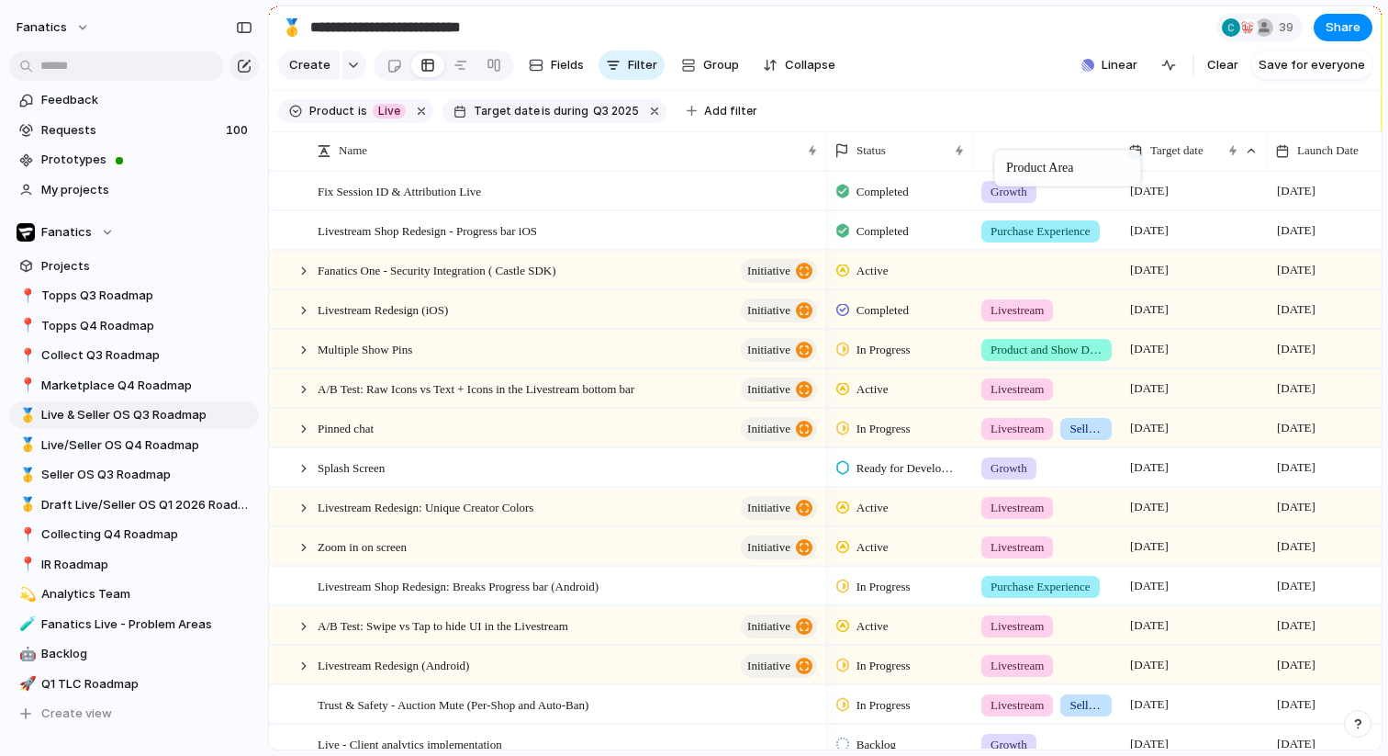
drag, startPoint x: 1292, startPoint y: 159, endPoint x: 1003, endPoint y: 153, distance: 288.3
click at [153, 471] on span "Seller OS Q3 Roadmap" at bounding box center [146, 474] width 211 height 18
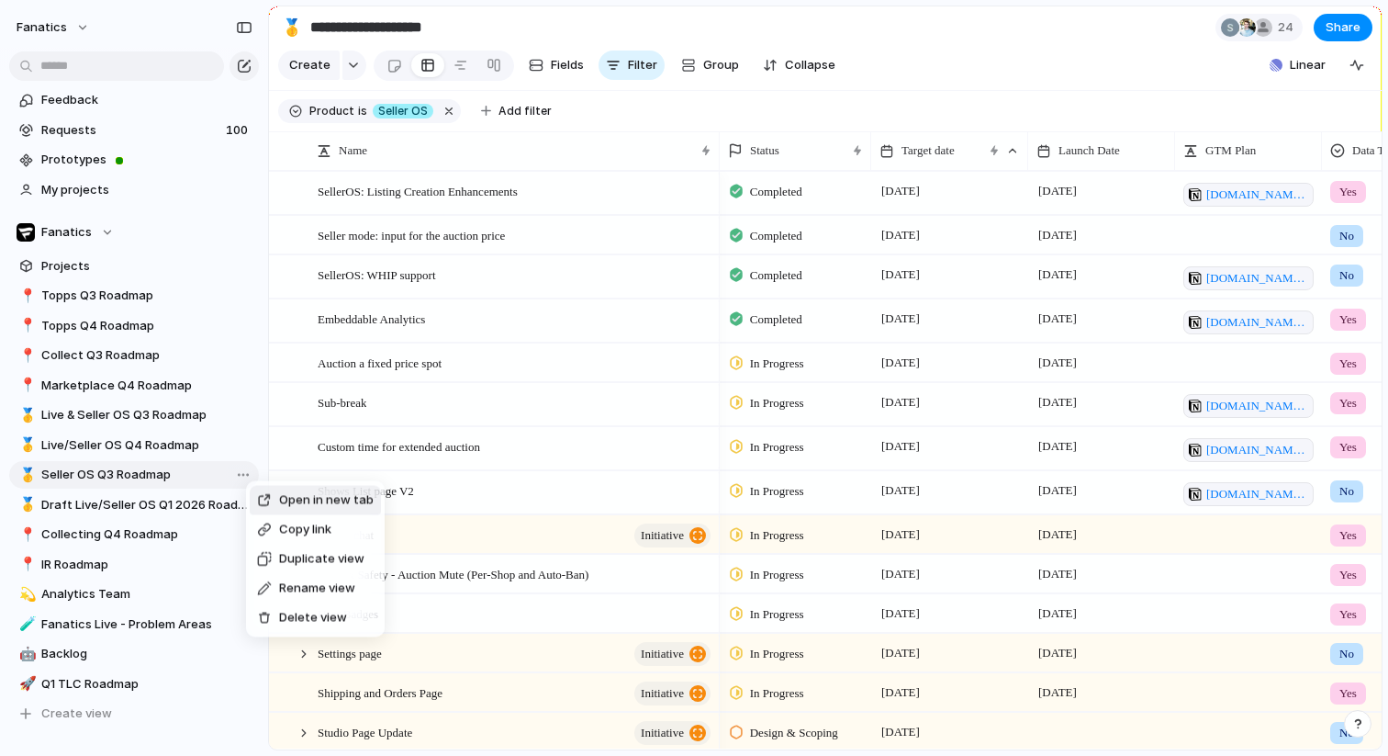
click at [336, 622] on span "Delete view" at bounding box center [313, 618] width 68 height 18
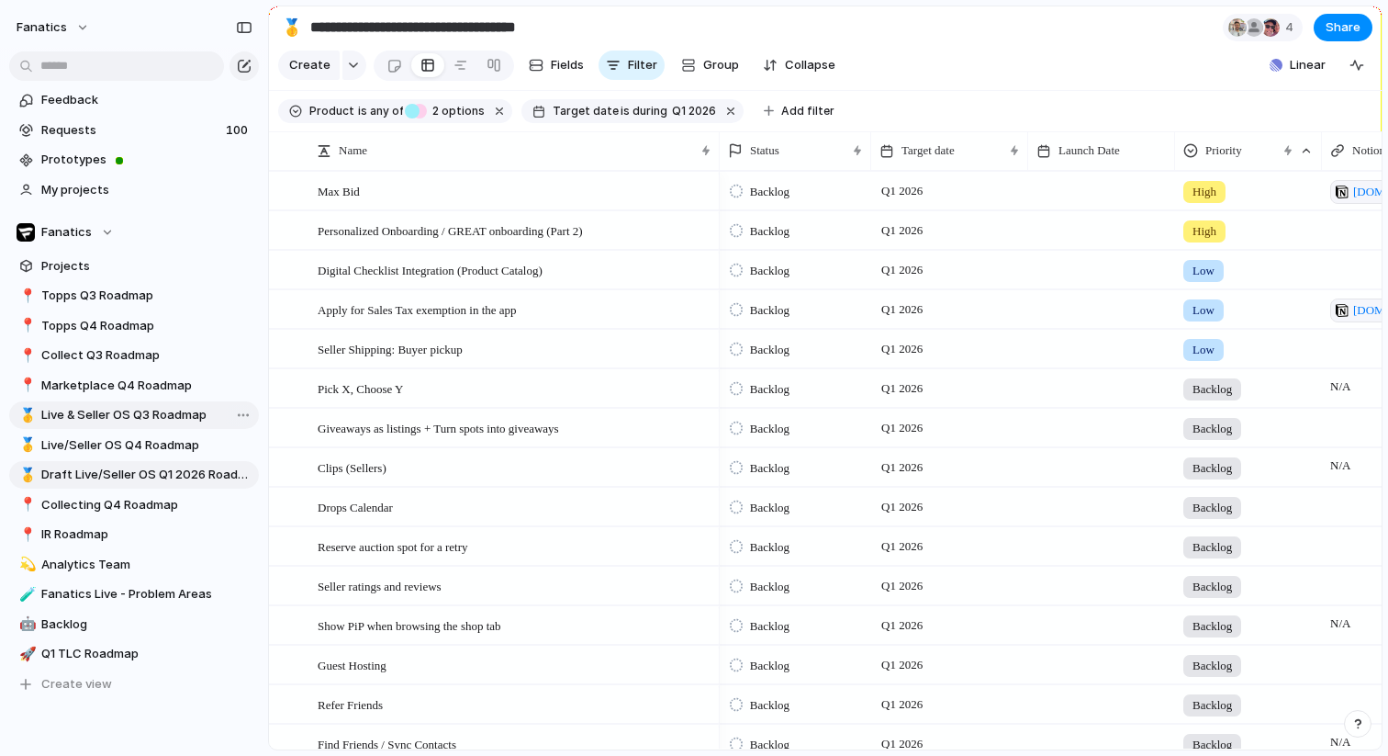
click at [181, 411] on span "Live & Seller OS Q3 Roadmap" at bounding box center [146, 415] width 211 height 18
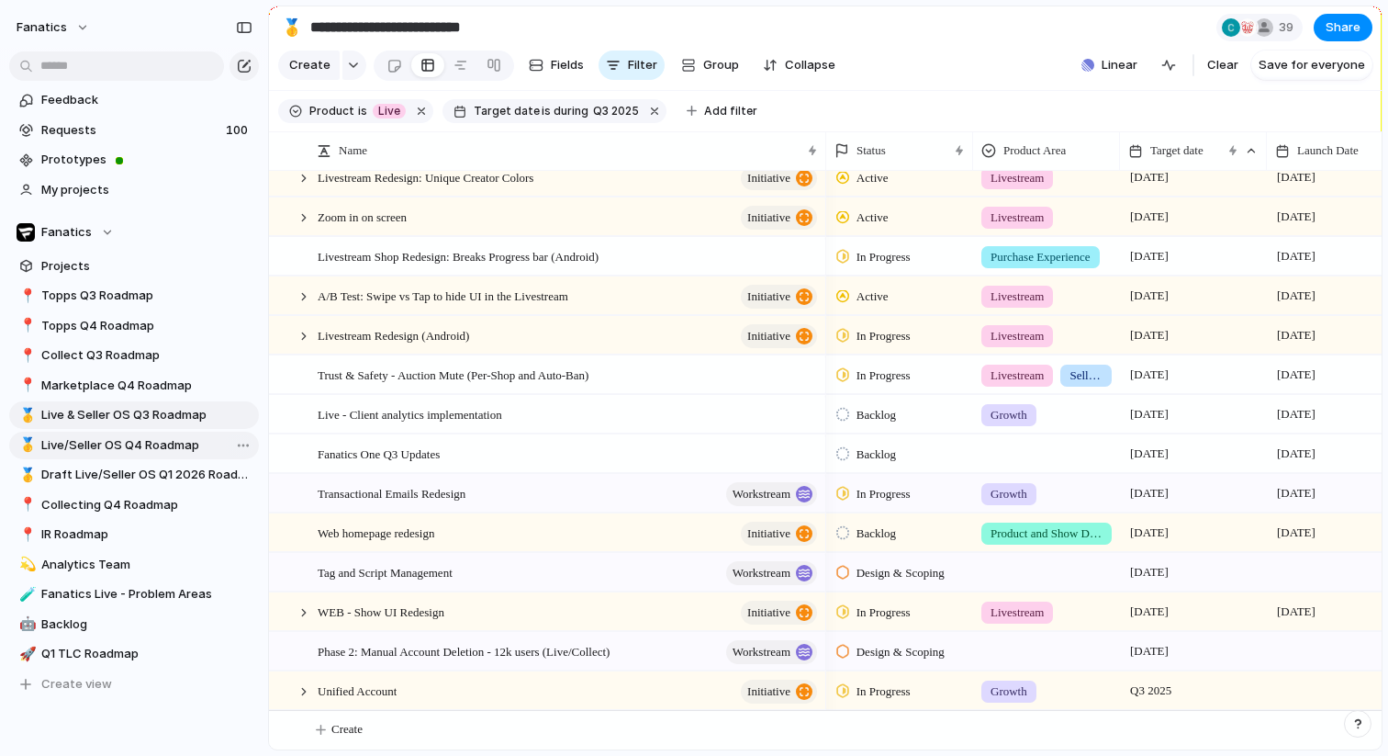
click at [150, 442] on span "Live/Seller OS Q4 Roadmap" at bounding box center [146, 445] width 211 height 18
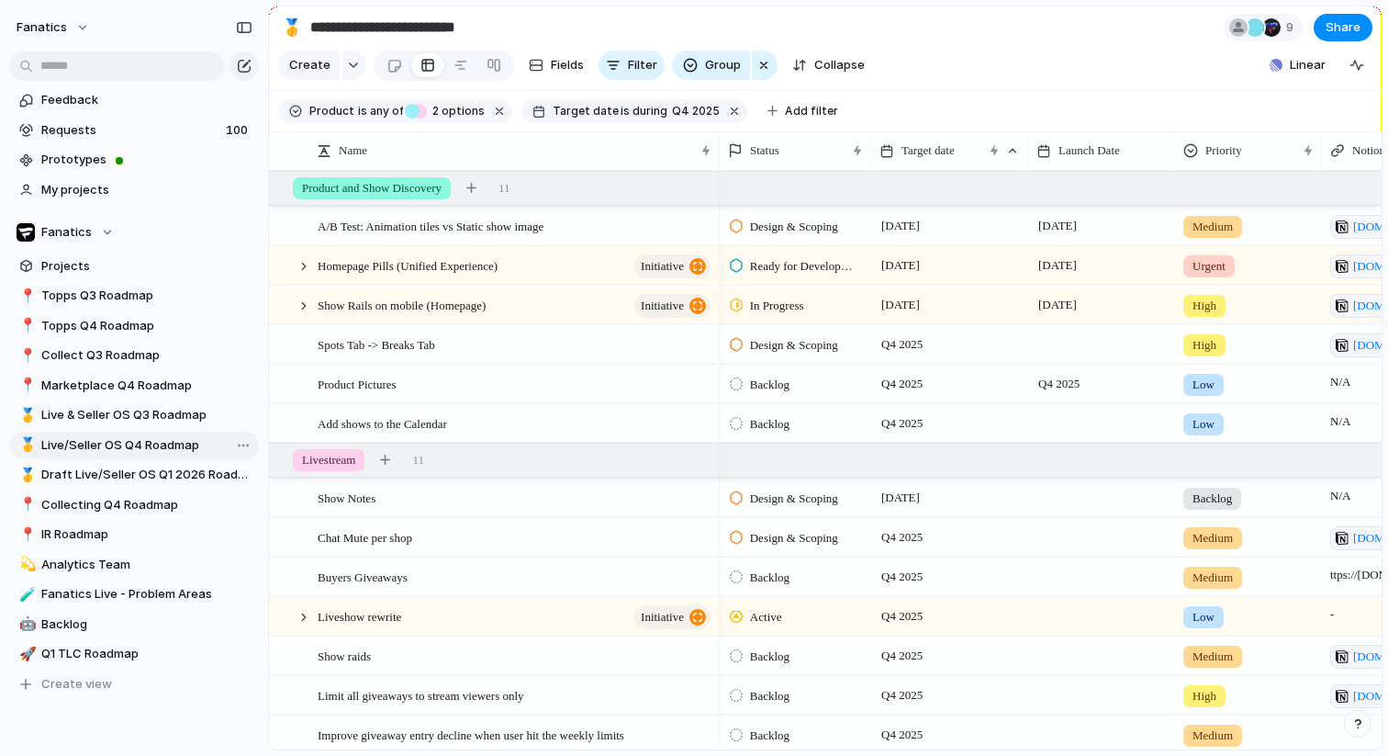
click at [157, 442] on span "Live/Seller OS Q4 Roadmap" at bounding box center [146, 445] width 211 height 18
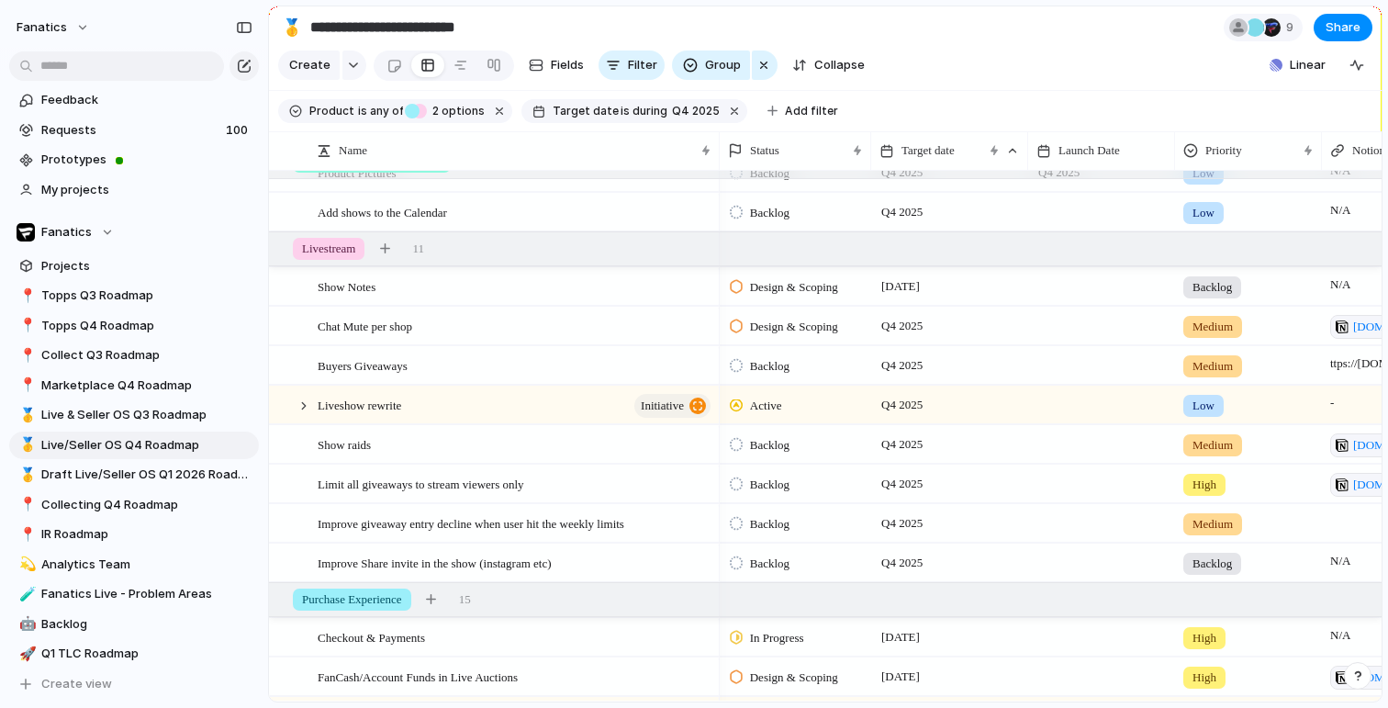
scroll to position [409, 0]
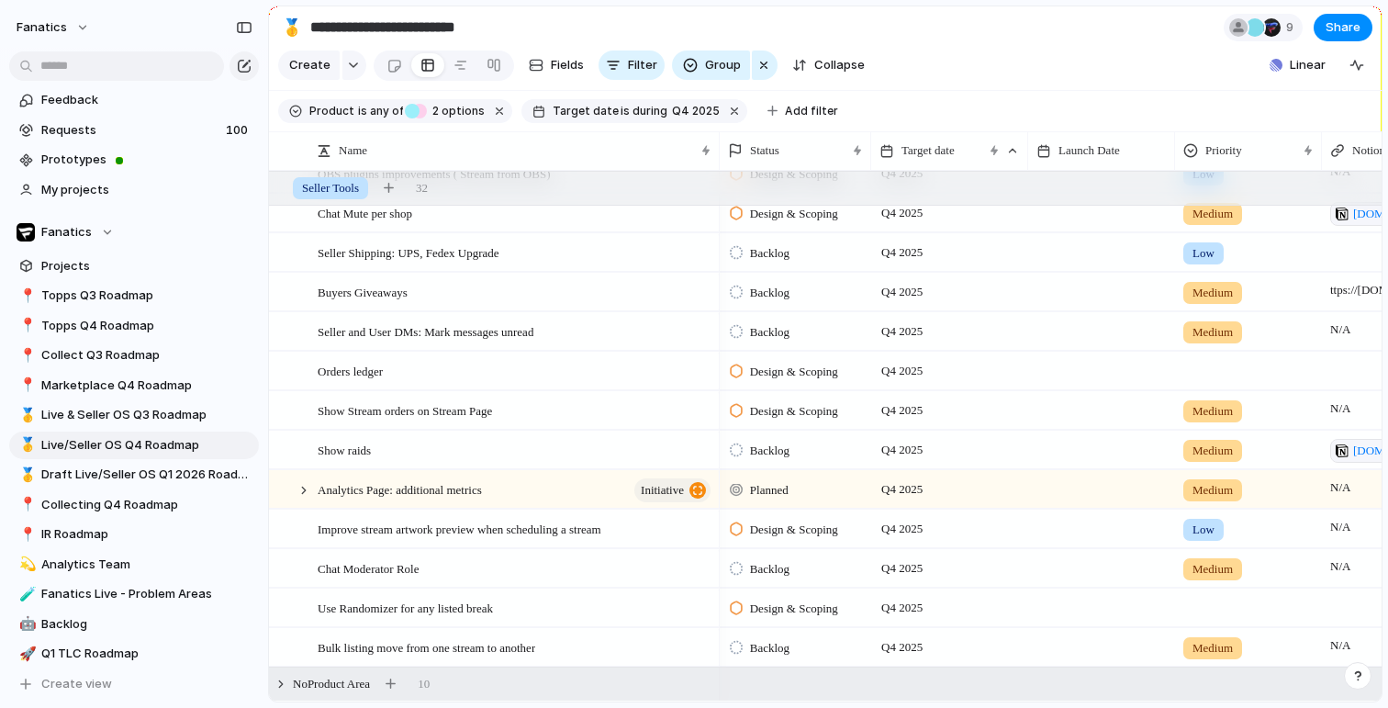
click at [324, 672] on div "No Product Area 10" at bounding box center [827, 683] width 1116 height 33
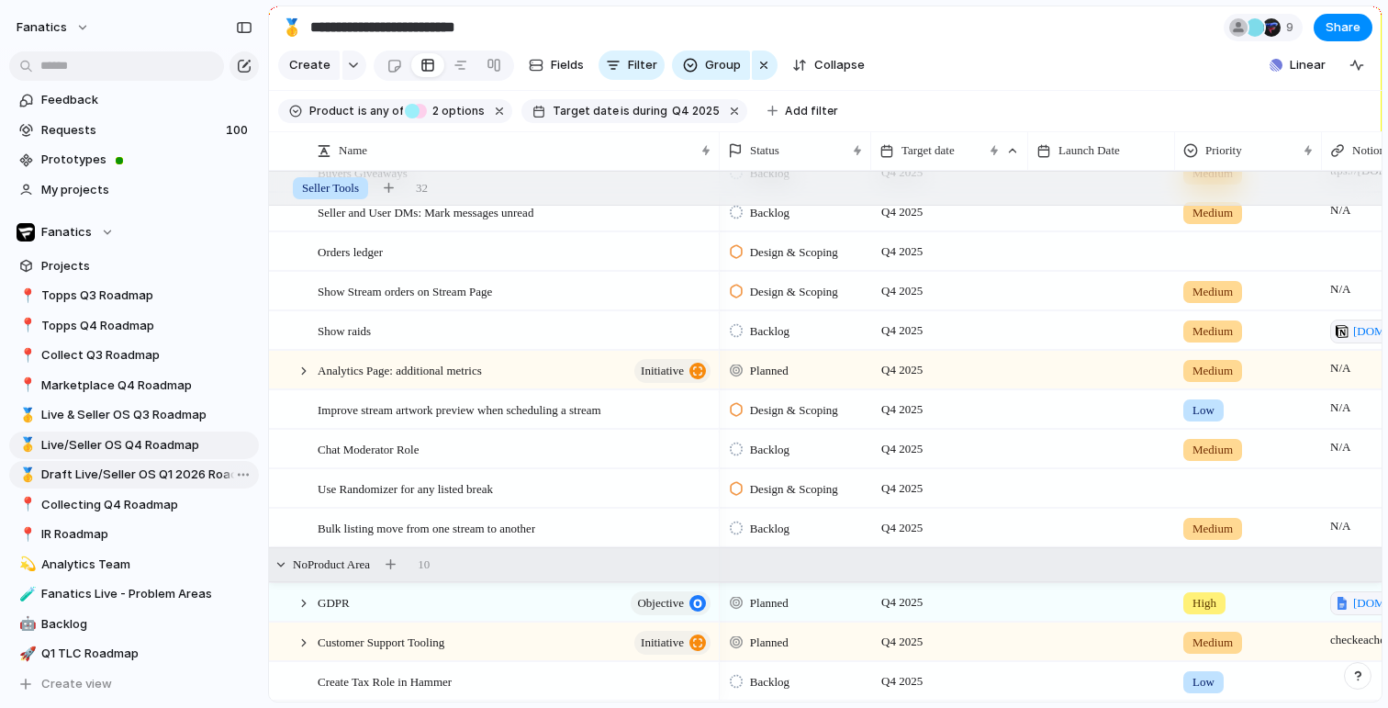
click at [191, 479] on span "Draft Live/Seller OS Q1 2026 Roadmap" at bounding box center [146, 474] width 211 height 18
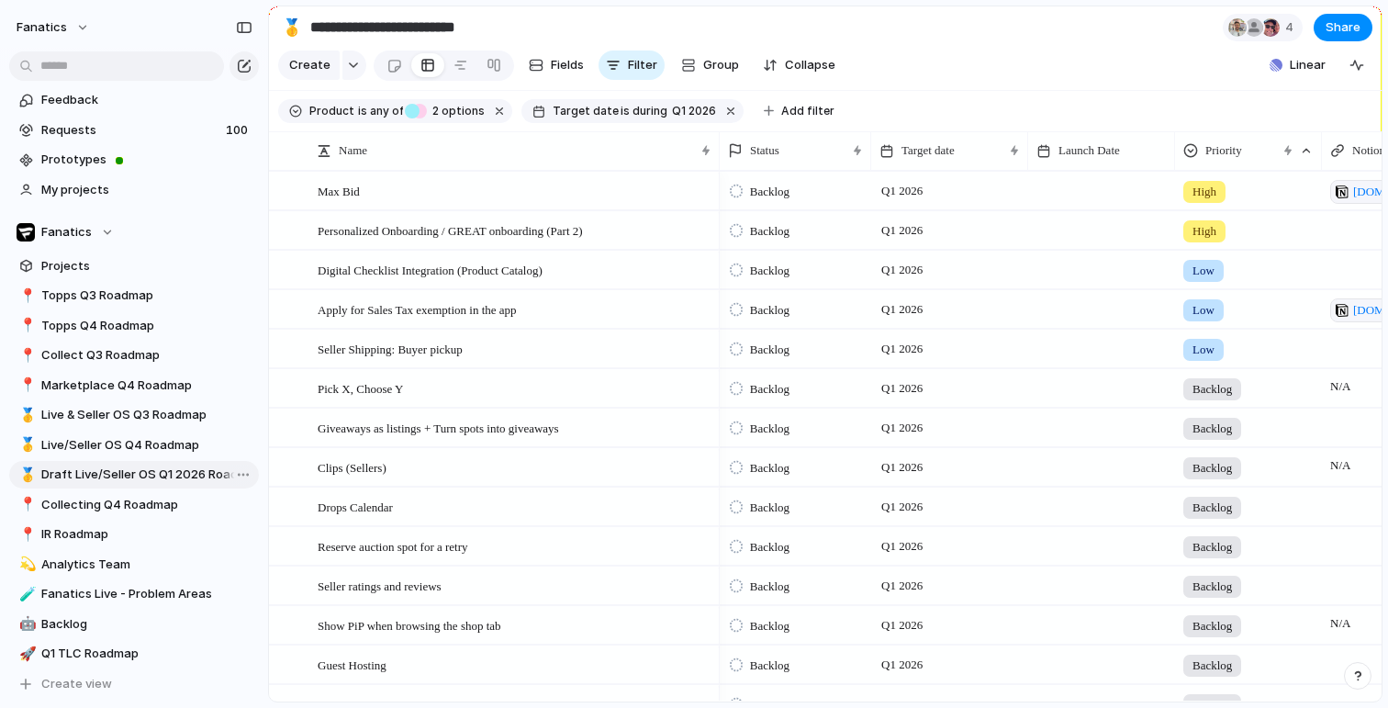
type input "**********"
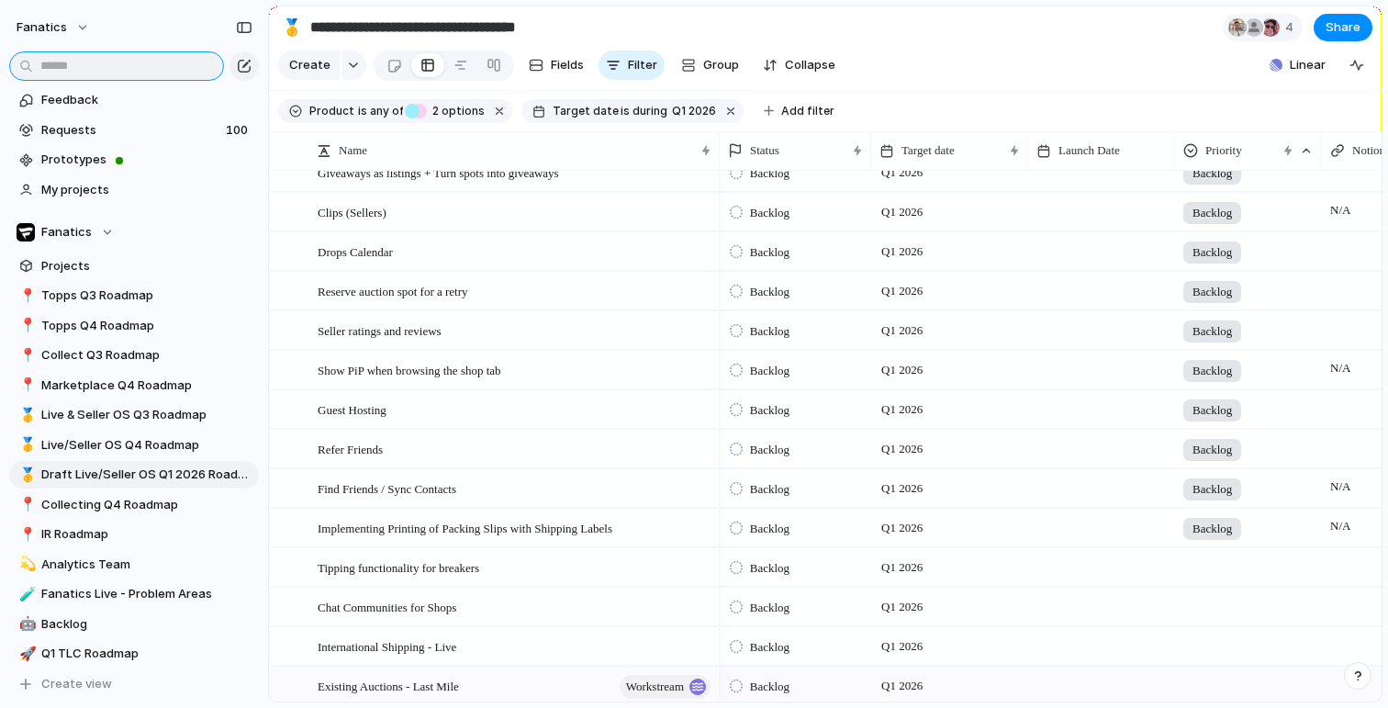
click at [184, 66] on input "text" at bounding box center [116, 65] width 215 height 29
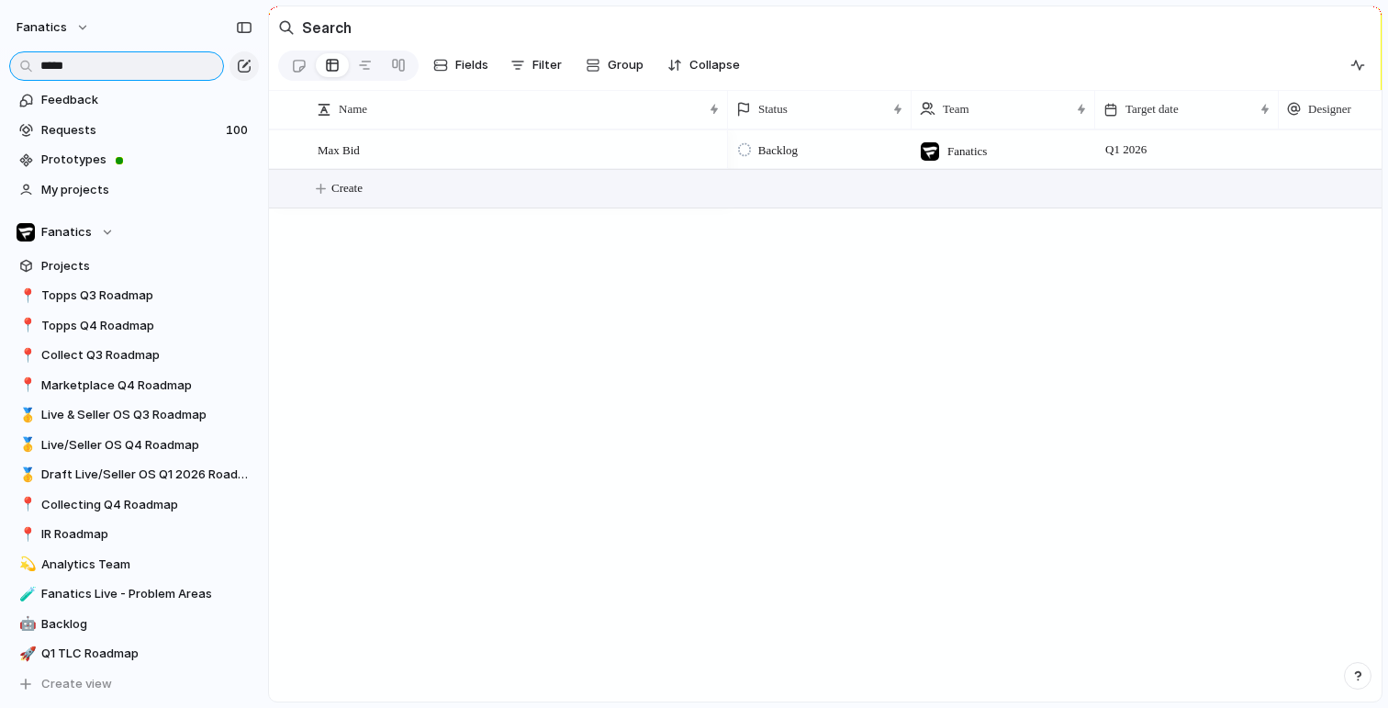
type input "*****"
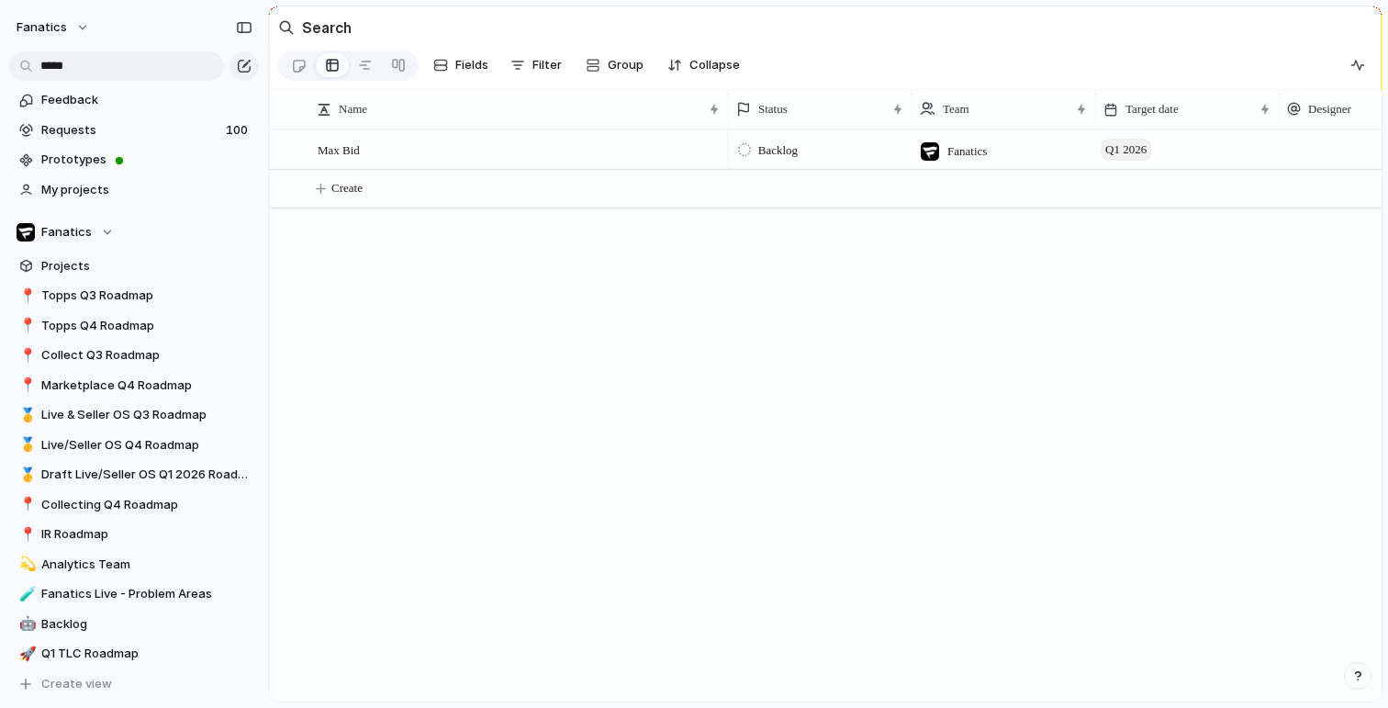
click at [1121, 144] on span "Q1 2026" at bounding box center [1126, 150] width 50 height 22
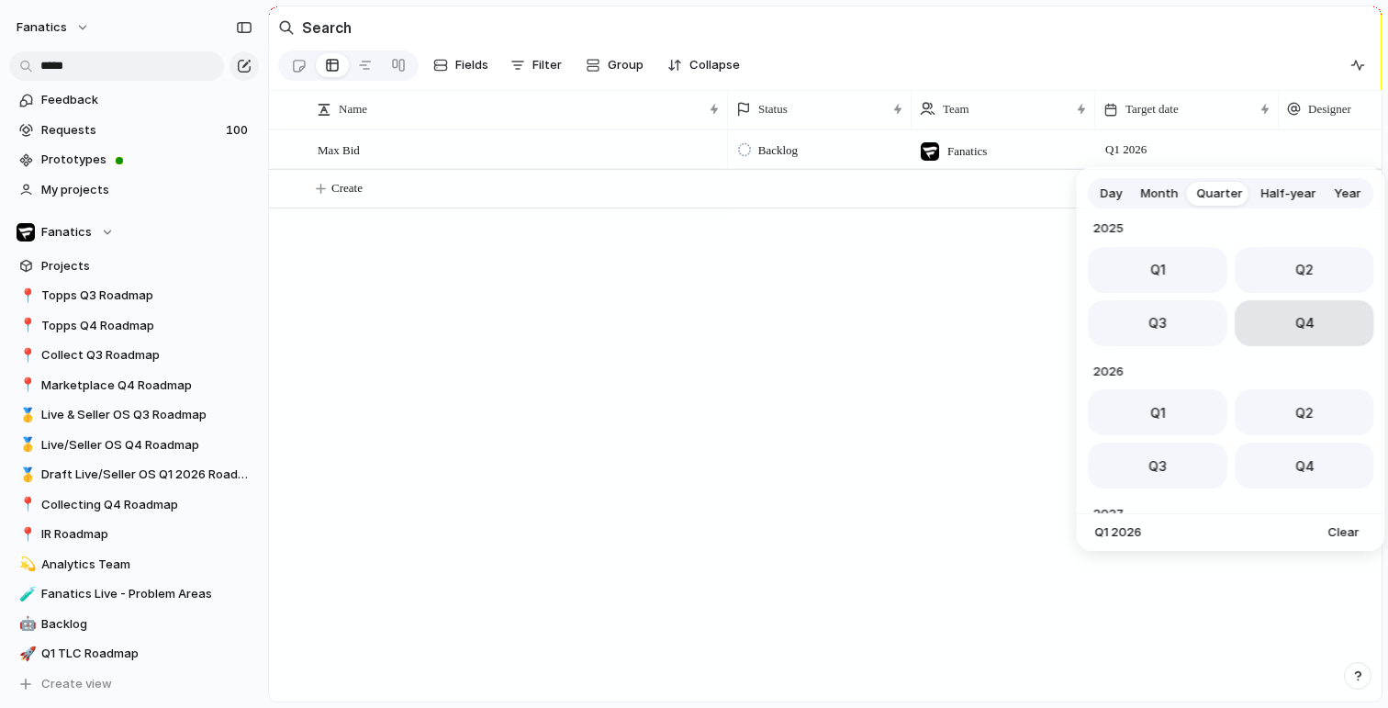
click at [1283, 317] on button "Q4" at bounding box center [1305, 323] width 140 height 46
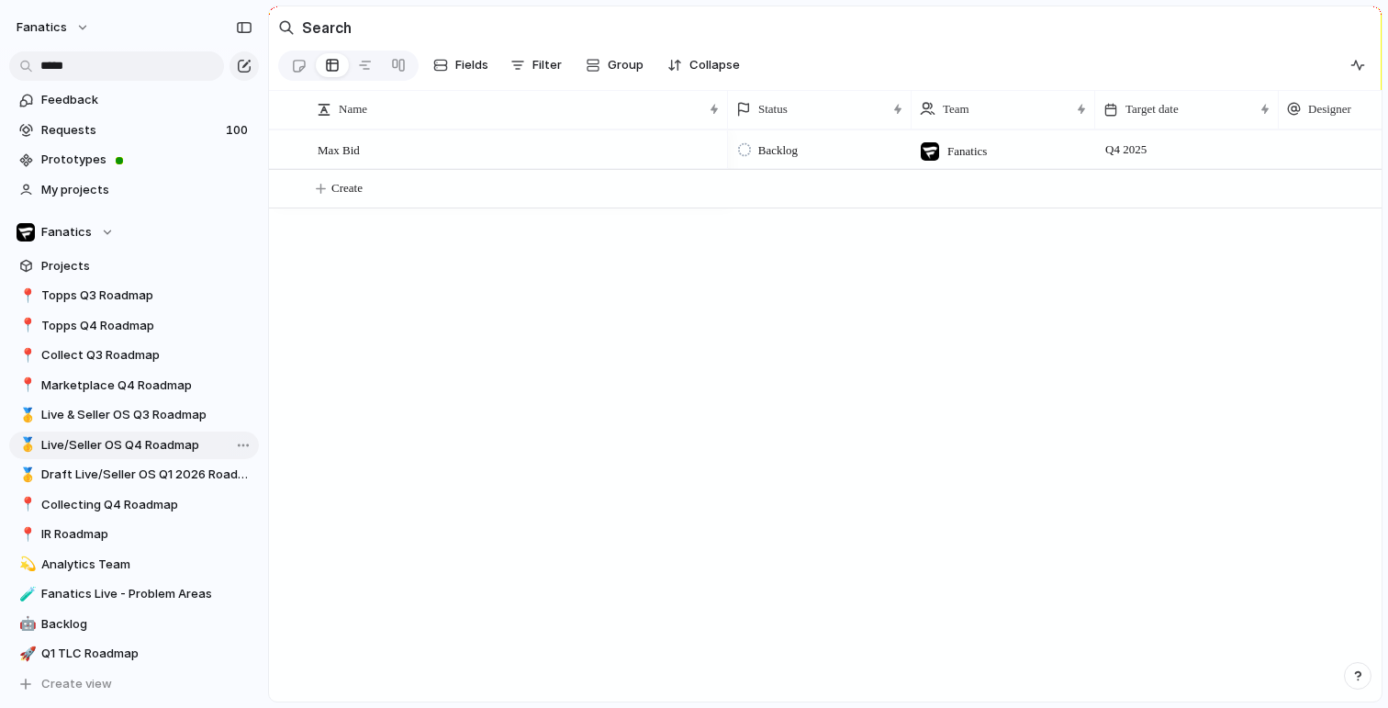
click at [154, 438] on span "Live/Seller OS Q4 Roadmap" at bounding box center [146, 445] width 211 height 18
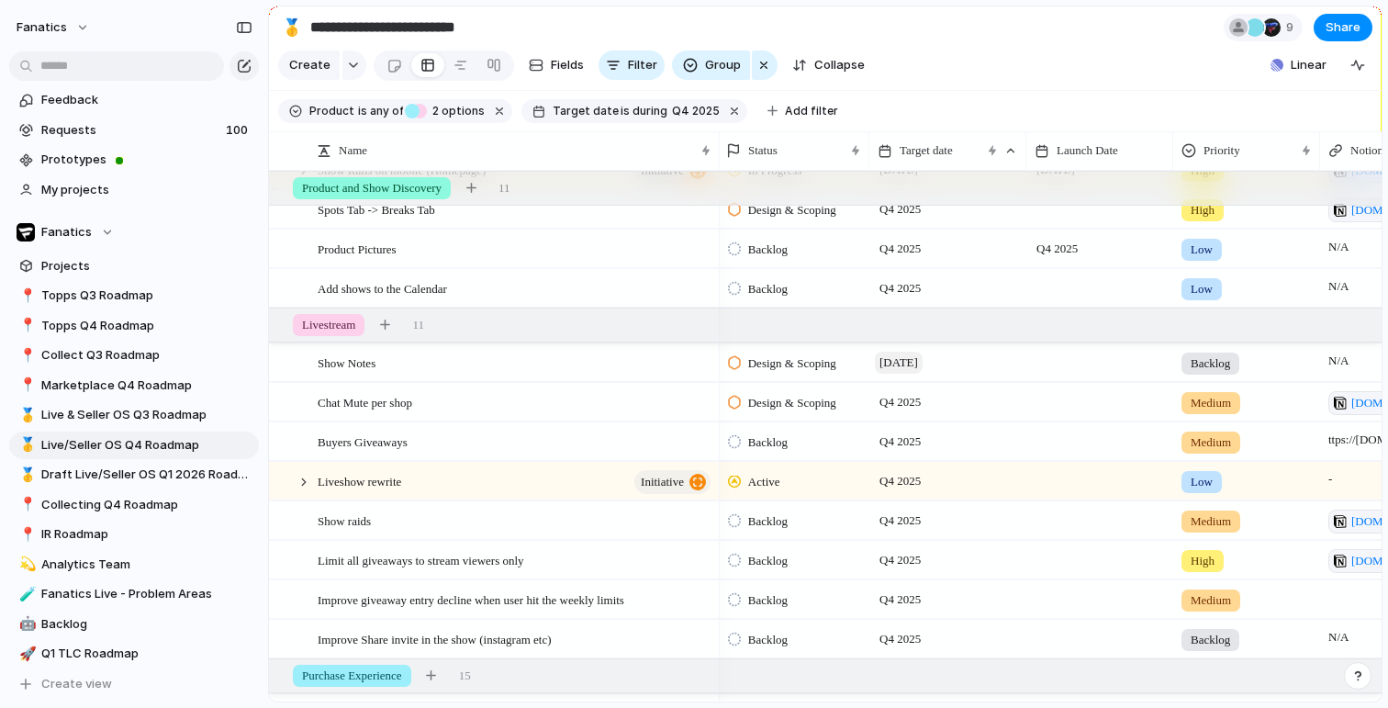
click at [906, 360] on span "7 November" at bounding box center [899, 363] width 48 height 22
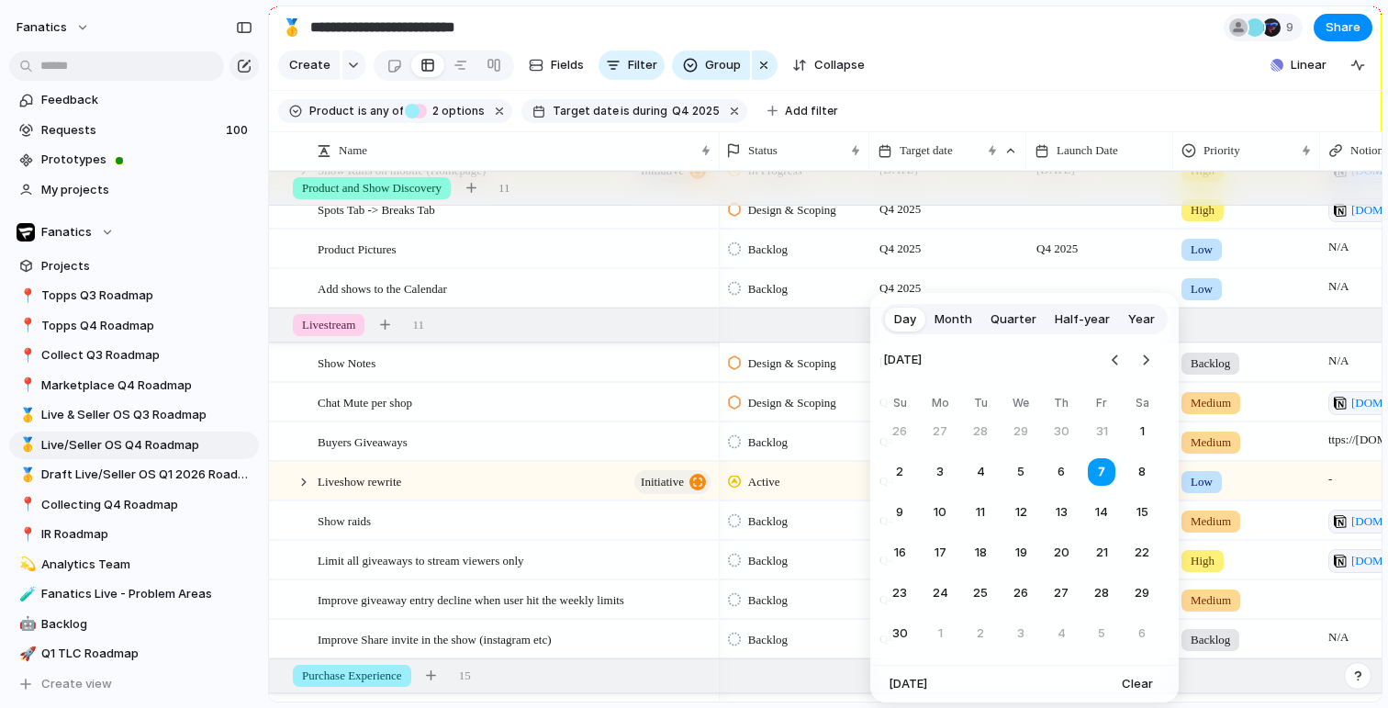
click at [997, 329] on button "Quarter" at bounding box center [1013, 319] width 64 height 29
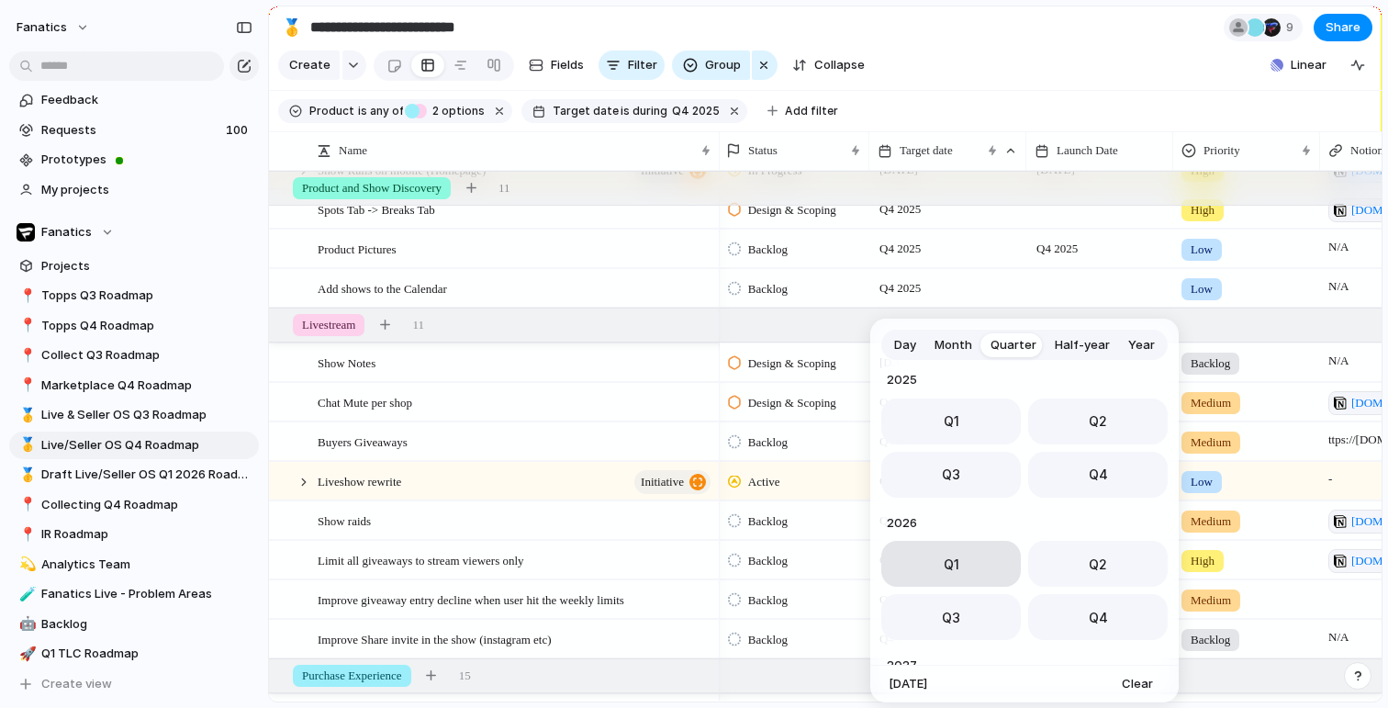
click at [966, 576] on button "Q1" at bounding box center [951, 564] width 140 height 46
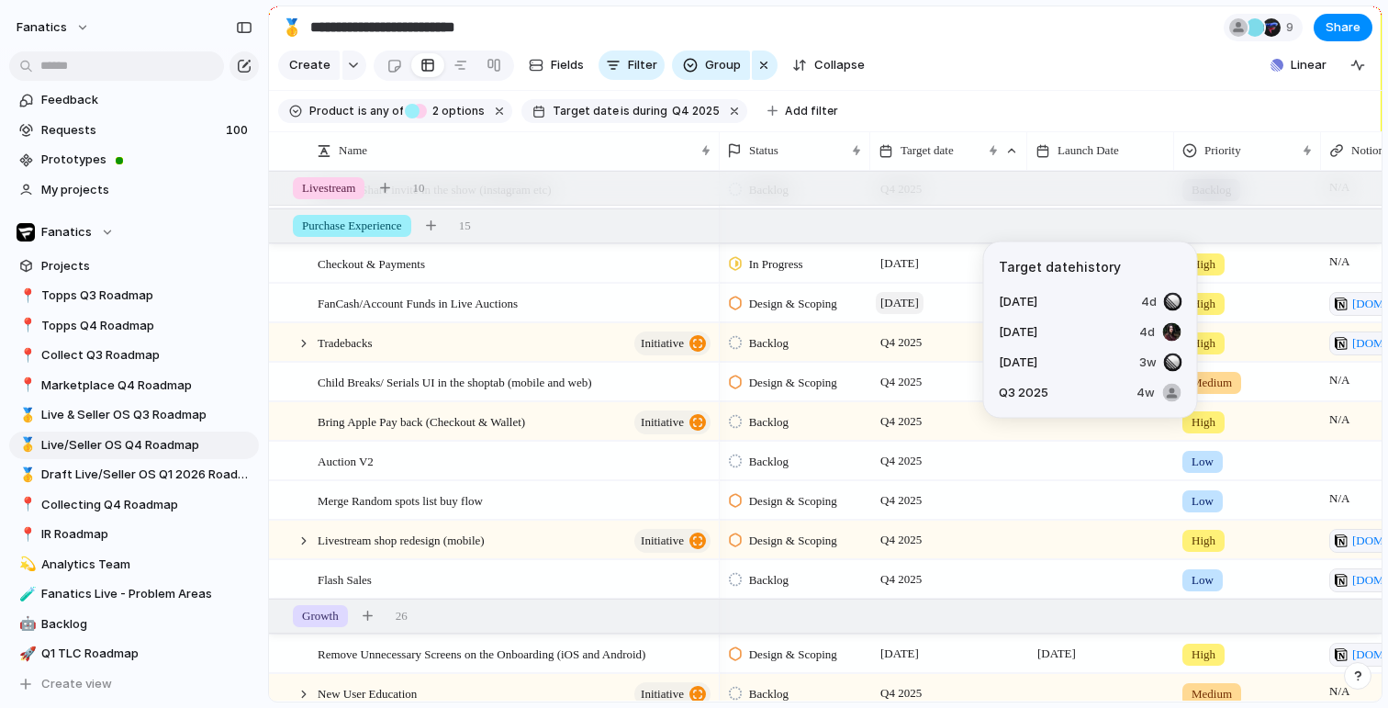
scroll to position [0, 77]
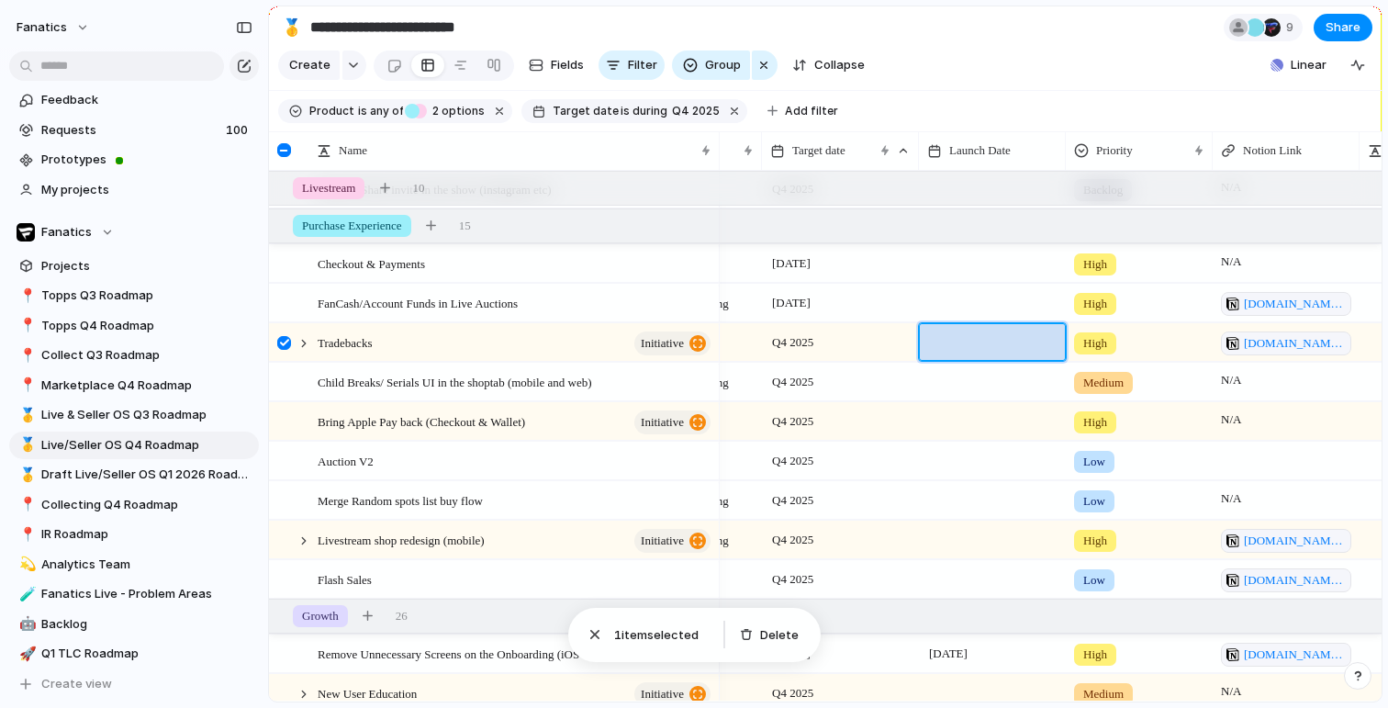
click at [968, 349] on div at bounding box center [992, 342] width 147 height 38
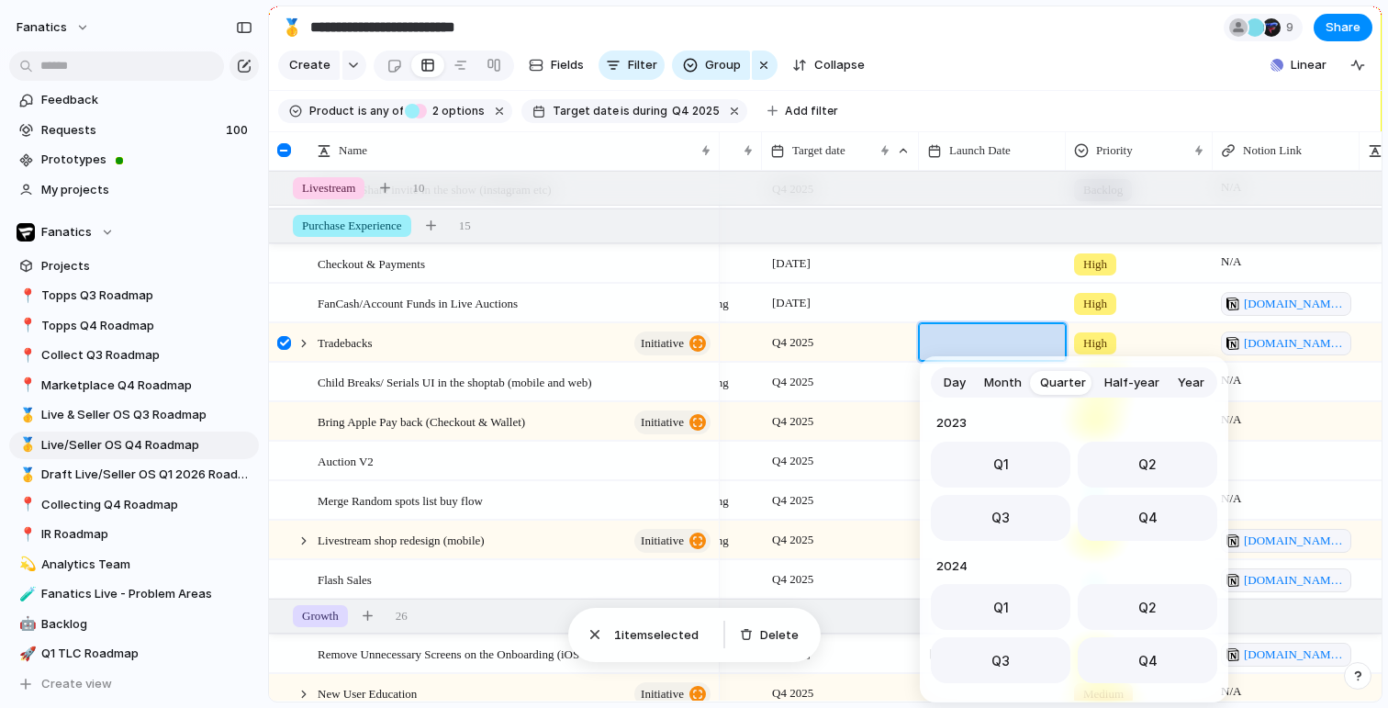
scroll to position [291, 0]
click at [1014, 587] on button "Q1" at bounding box center [1001, 601] width 140 height 46
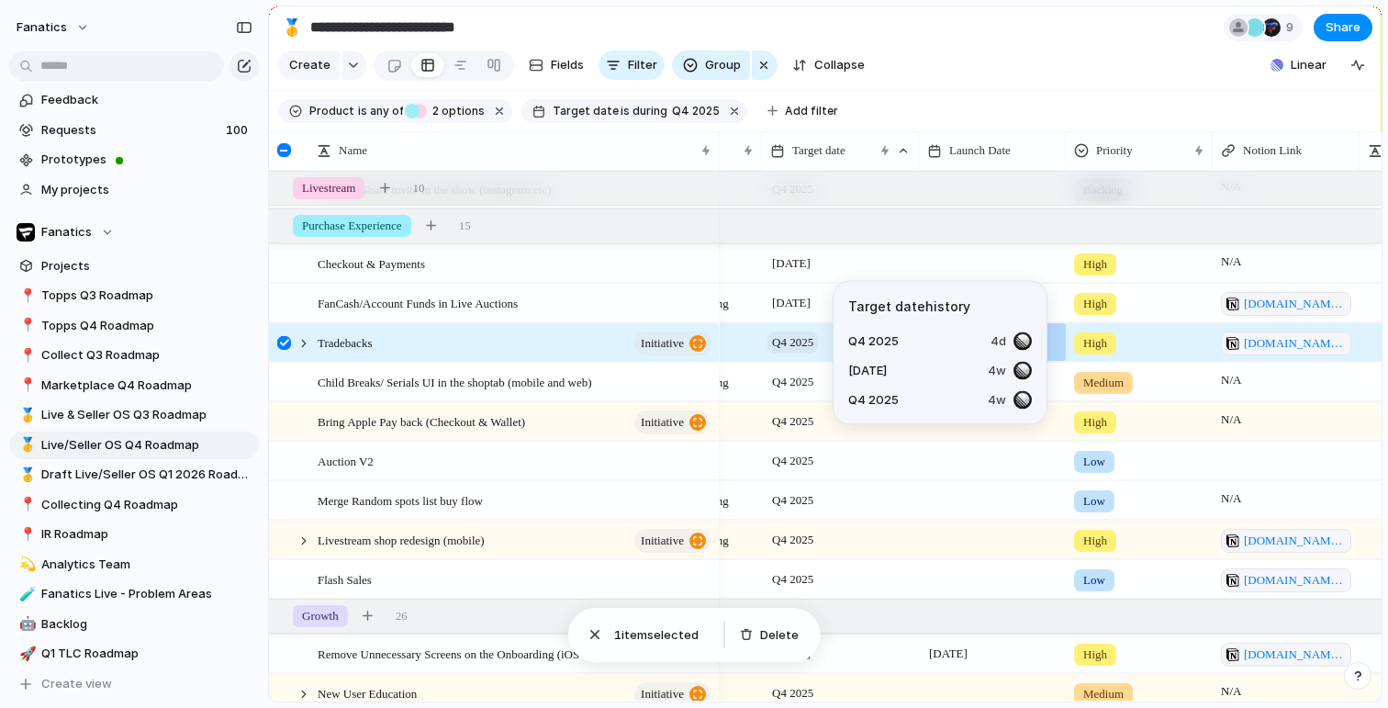
click at [783, 346] on span "Q4 2025" at bounding box center [793, 342] width 50 height 22
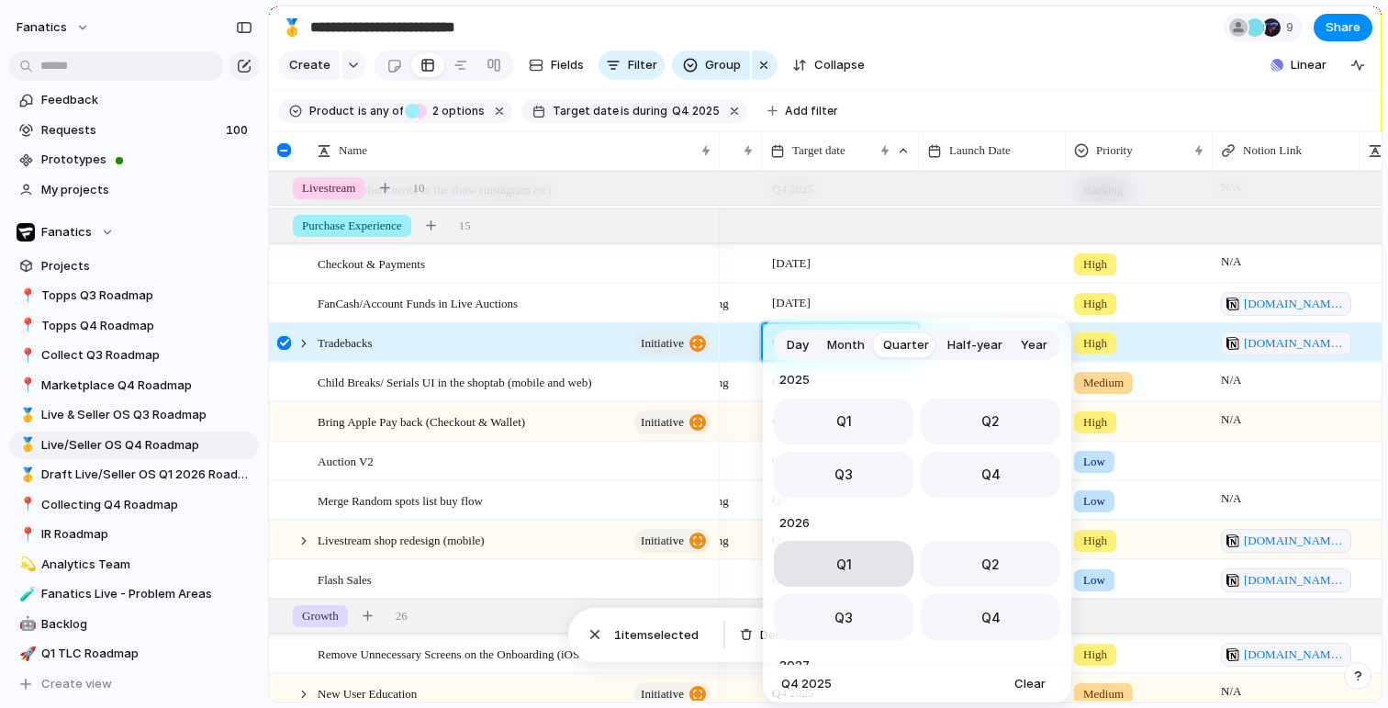
click at [858, 542] on button "Q1" at bounding box center [844, 564] width 140 height 46
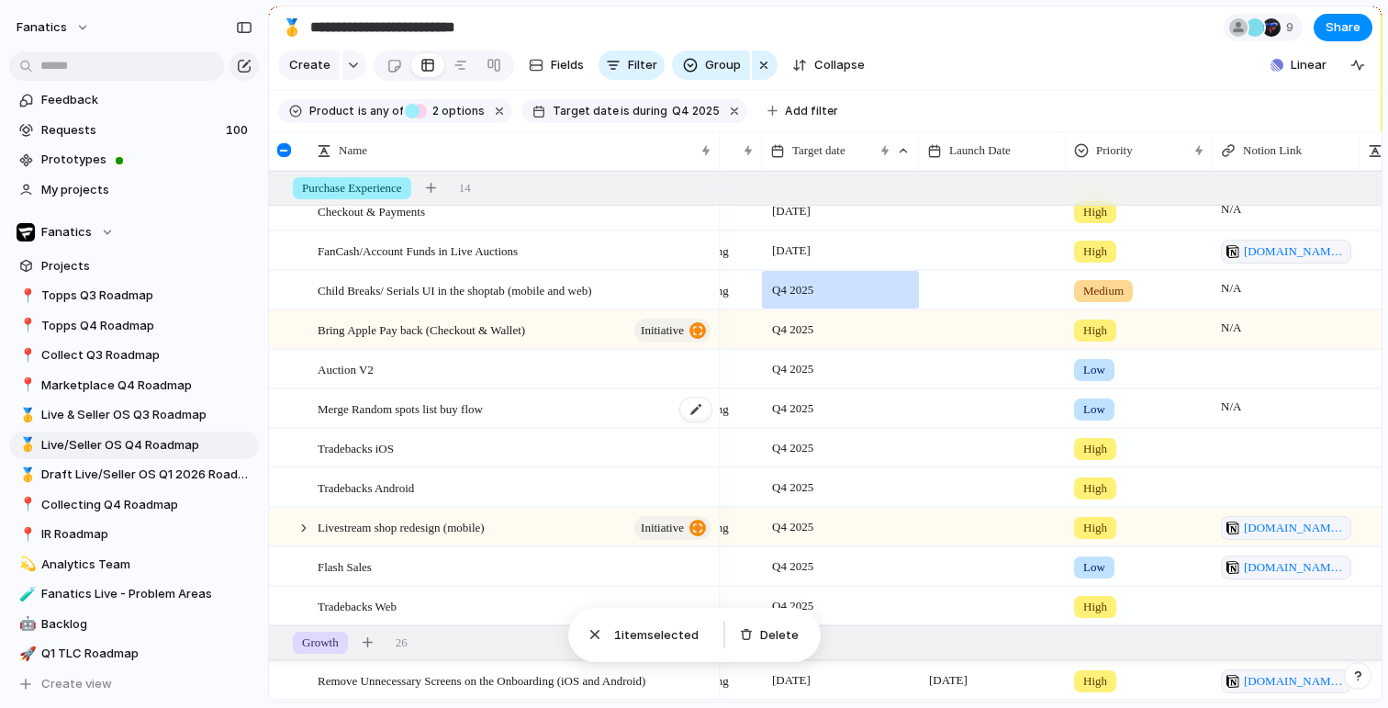
scroll to position [0, 107]
click at [794, 448] on span "Q4 2025" at bounding box center [794, 448] width 50 height 22
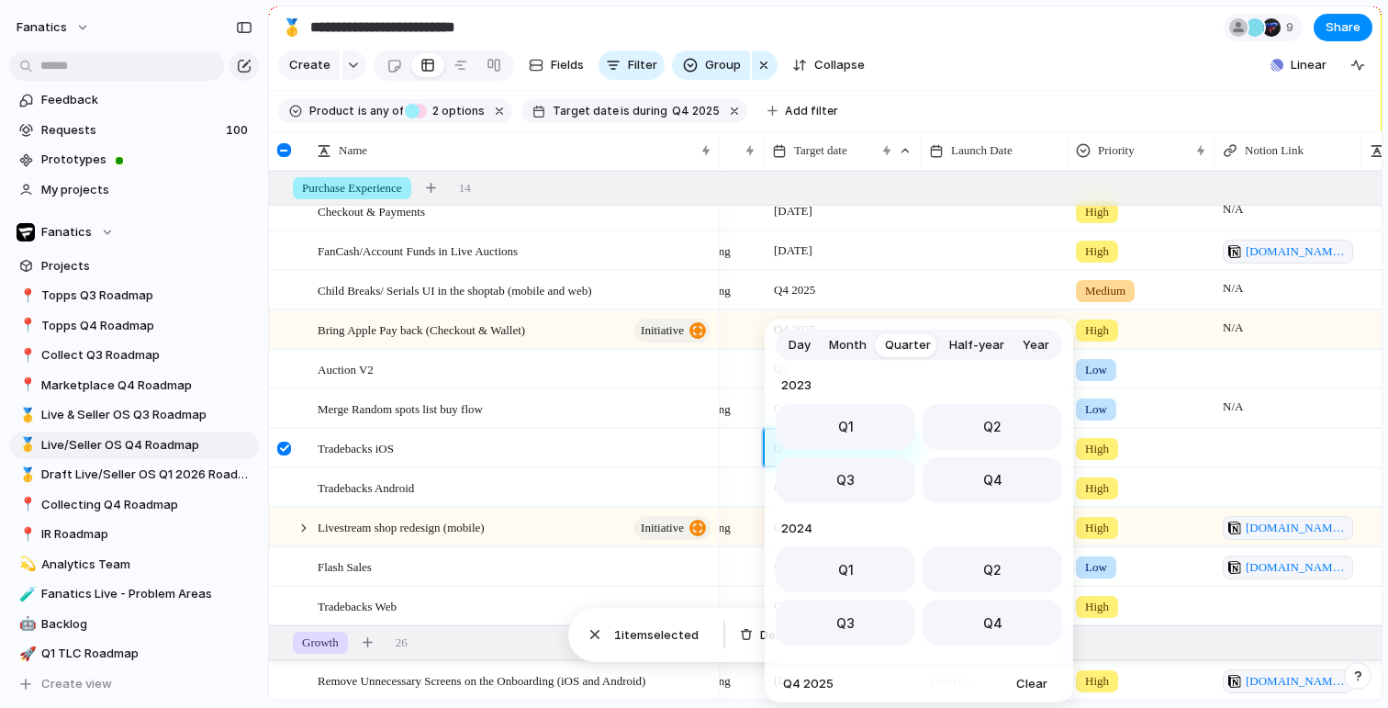
scroll to position [291, 0]
click at [844, 558] on span "Q1" at bounding box center [846, 564] width 16 height 19
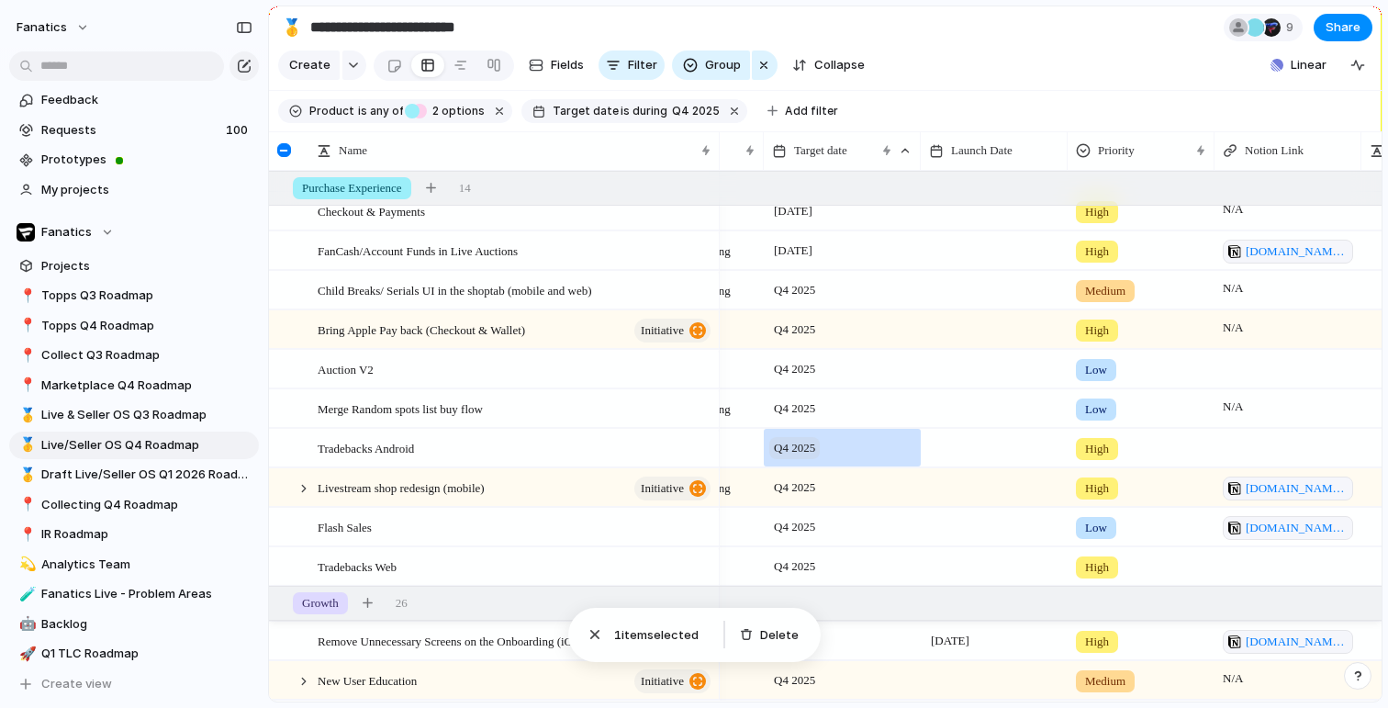
click at [792, 447] on span "Q4 2025" at bounding box center [794, 448] width 50 height 22
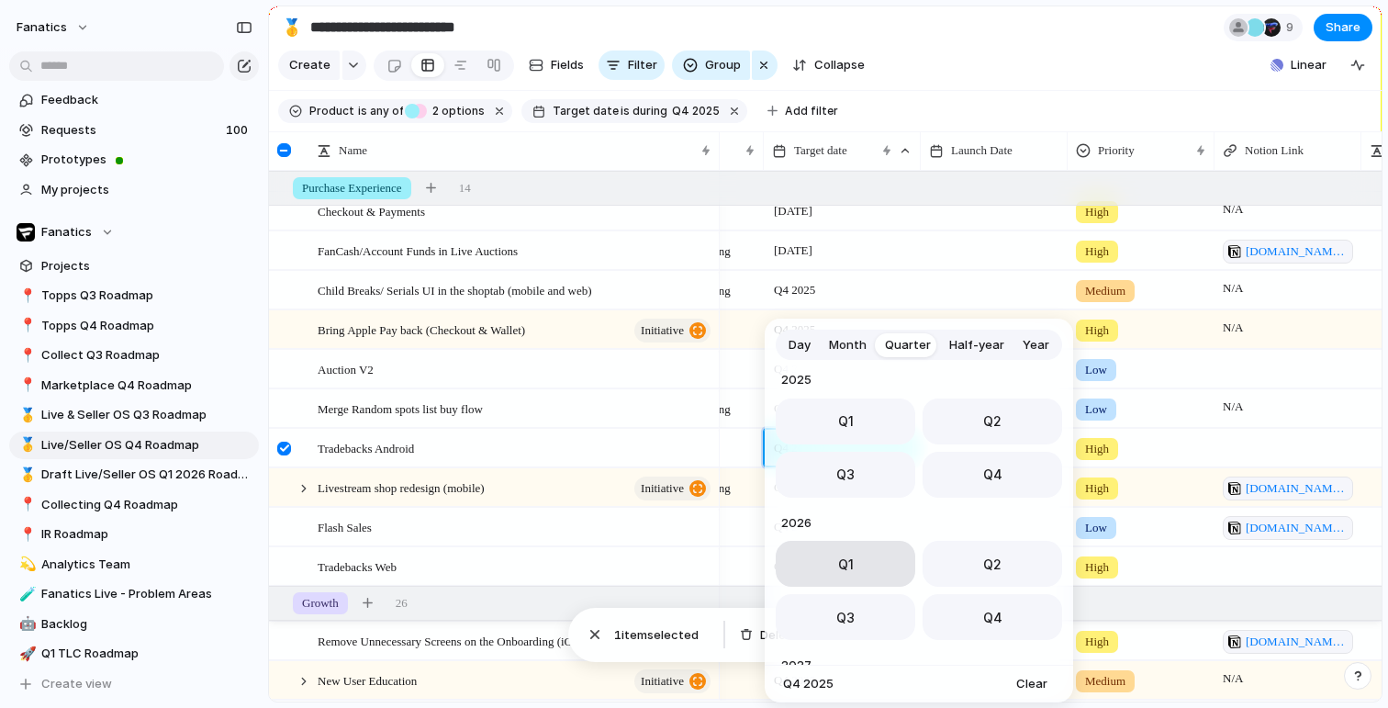
click at [822, 571] on button "Q1" at bounding box center [846, 564] width 140 height 46
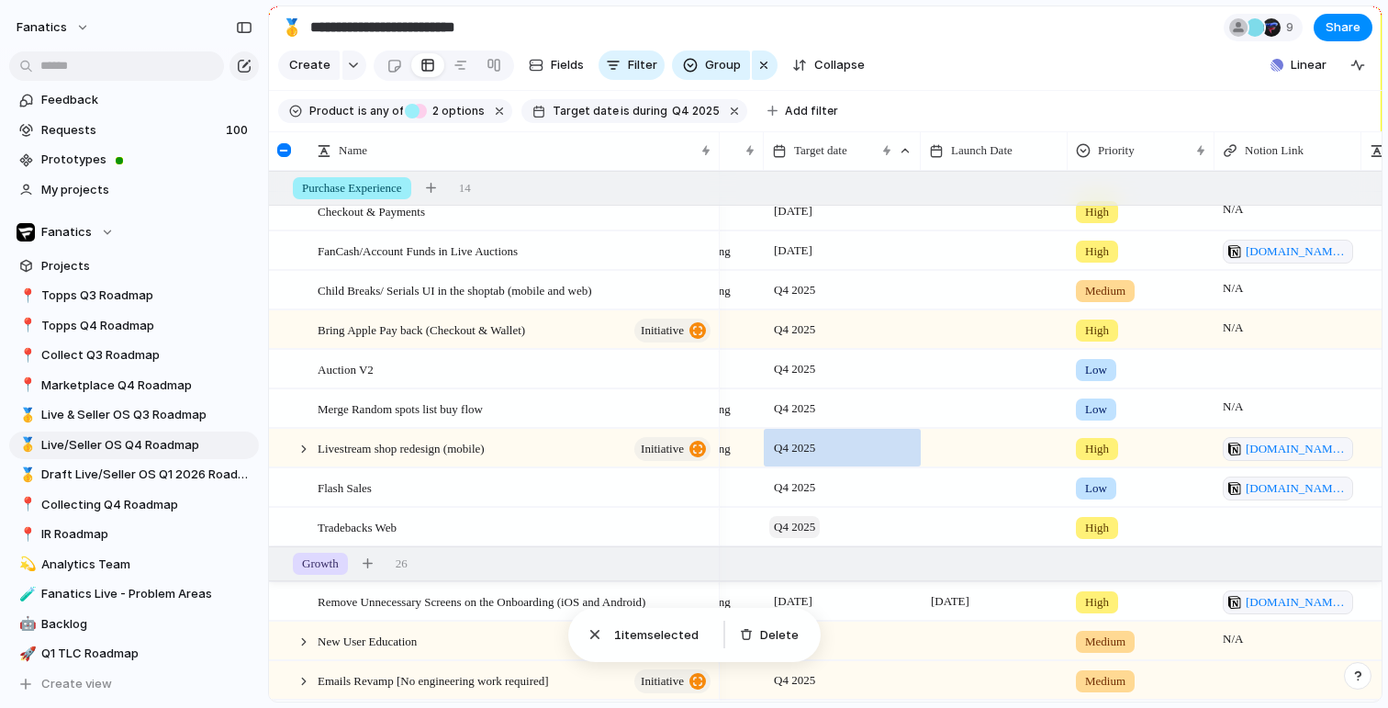
click at [806, 525] on span "Q4 2025" at bounding box center [794, 527] width 50 height 22
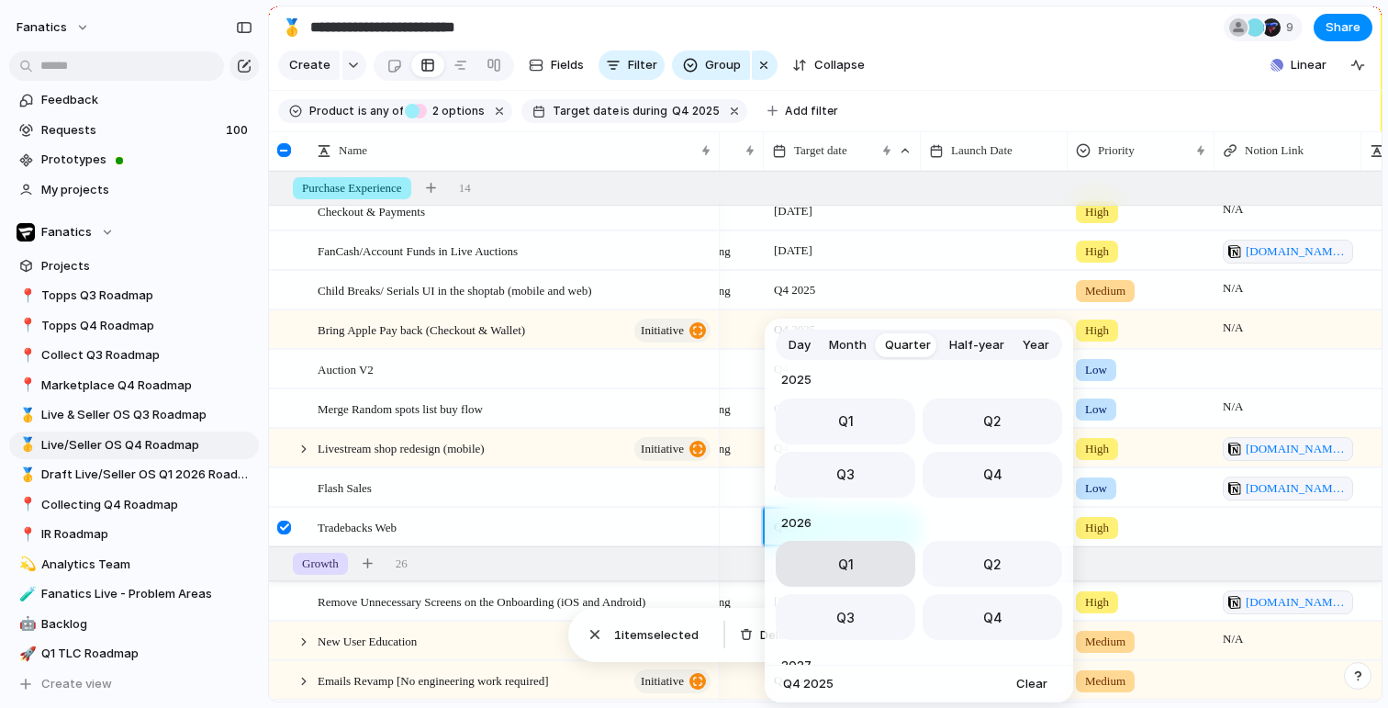
click at [828, 562] on button "Q1" at bounding box center [846, 564] width 140 height 46
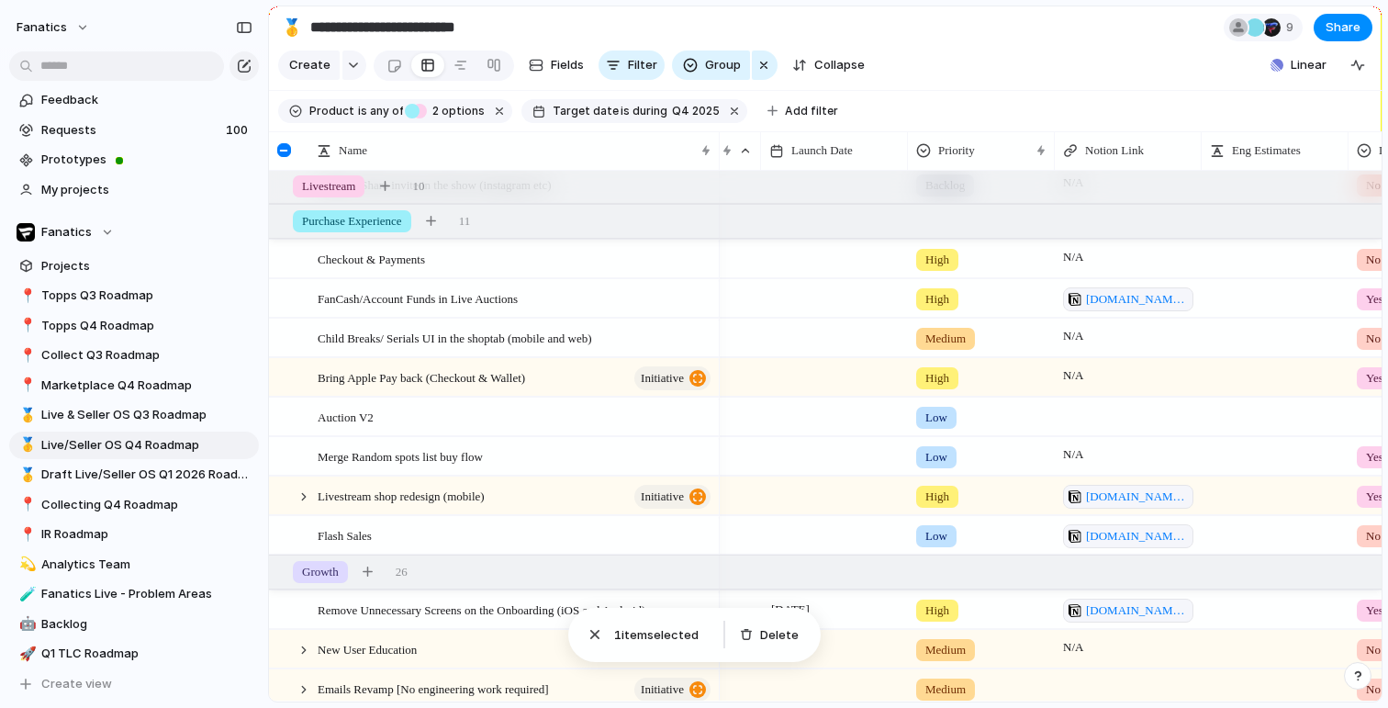
scroll to position [0, 285]
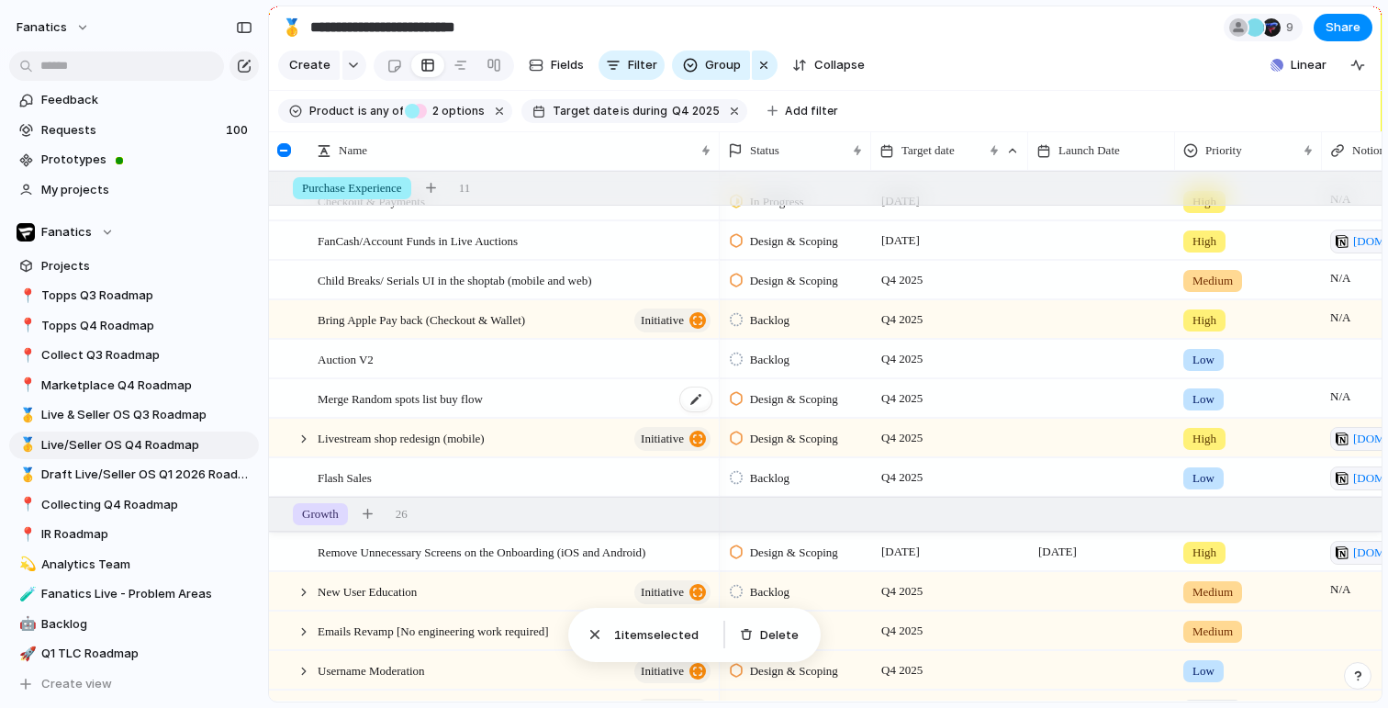
click at [409, 394] on span "Merge Random spots list buy flow" at bounding box center [400, 397] width 165 height 21
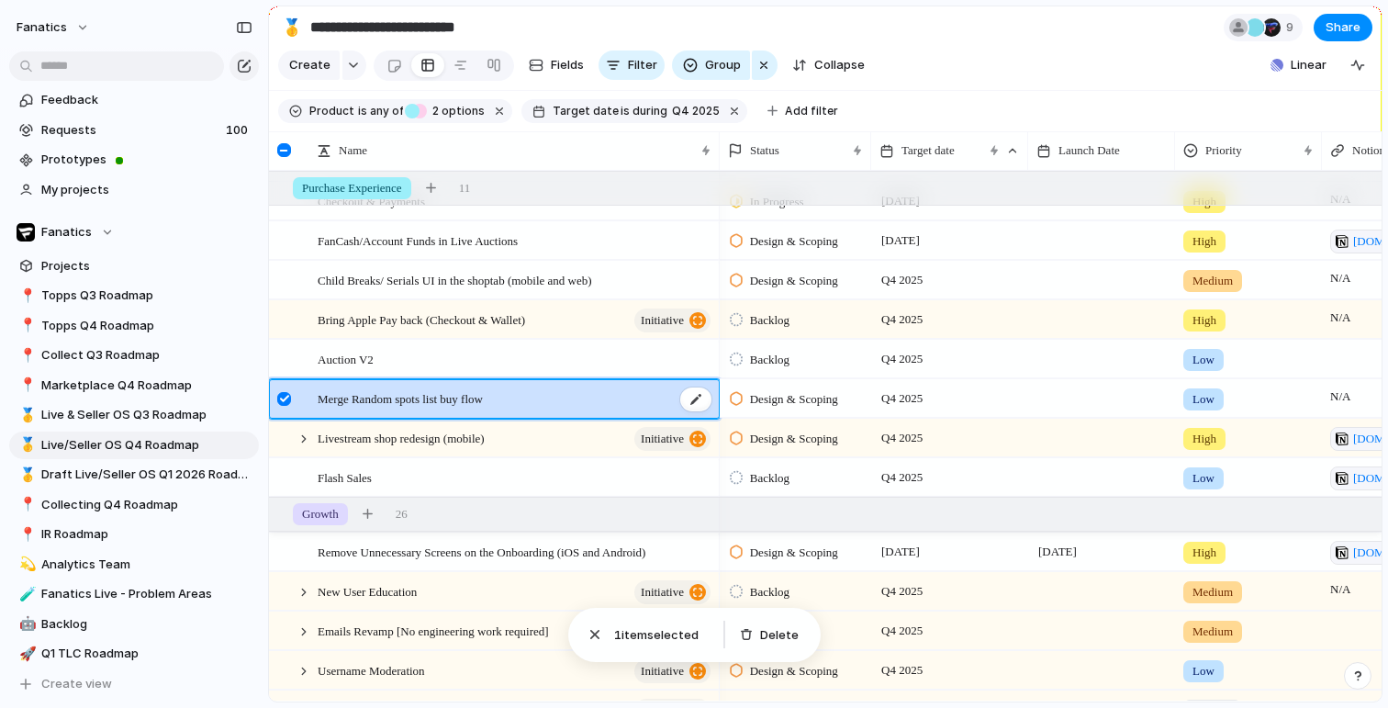
click at [418, 402] on span "Merge Random spots list buy flow" at bounding box center [400, 397] width 165 height 21
click at [660, 396] on div "Merge Random spots list buy flow" at bounding box center [516, 399] width 396 height 38
click at [377, 415] on div "Merge Random spots list buy flow" at bounding box center [516, 399] width 396 height 38
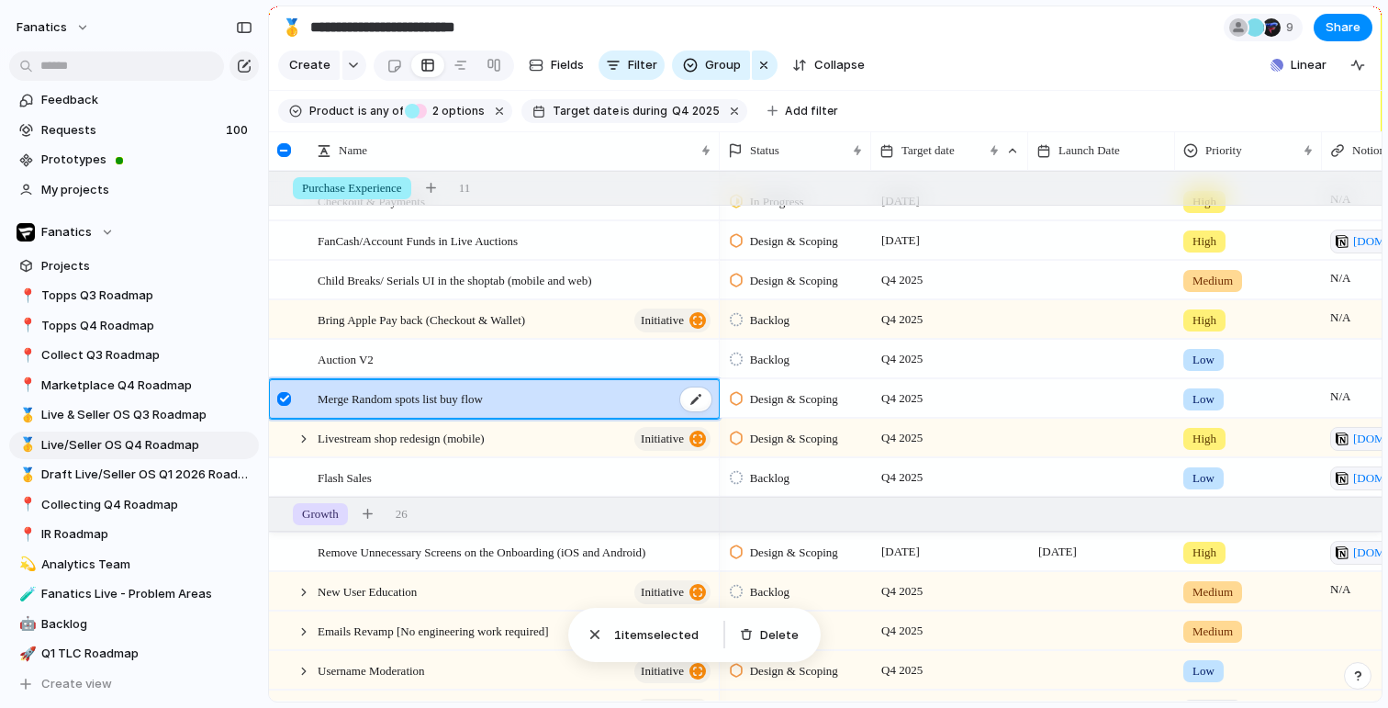
click at [377, 415] on div "Merge Random spots list buy flow" at bounding box center [516, 399] width 396 height 38
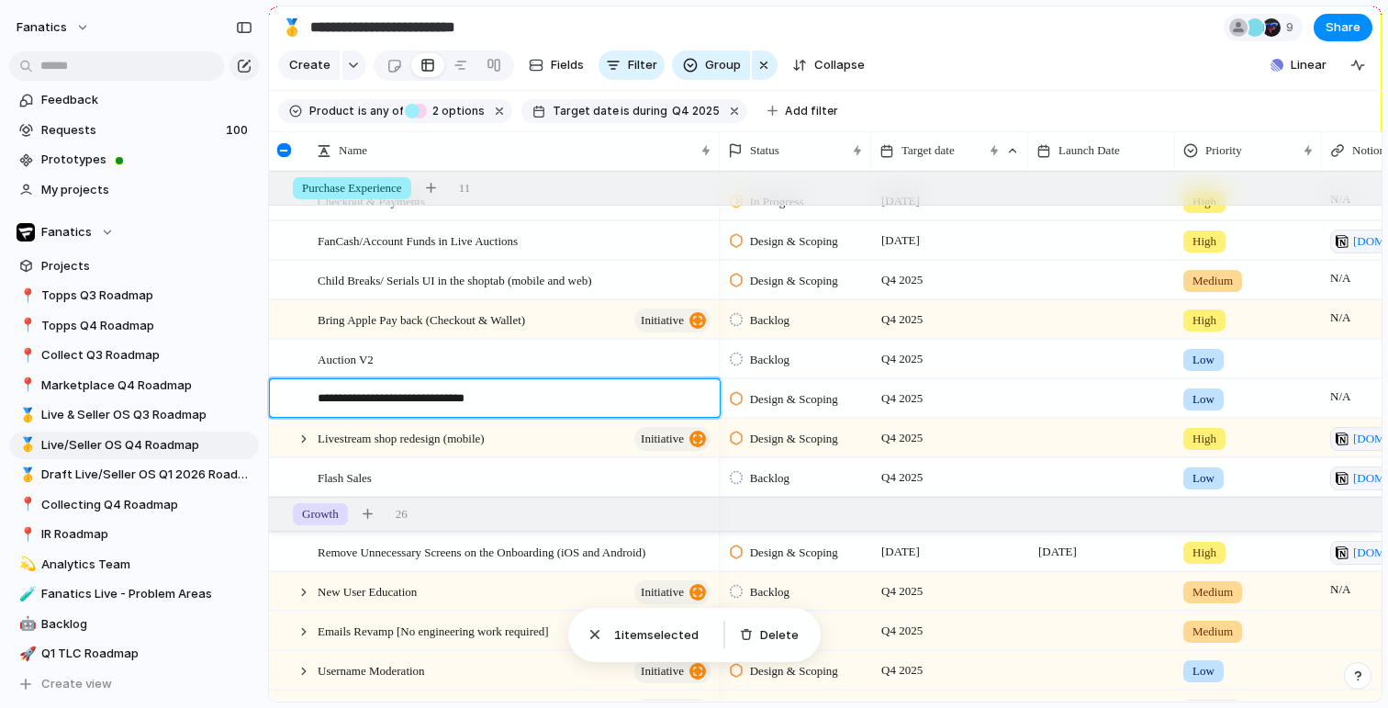
click at [377, 415] on div "**********" at bounding box center [504, 398] width 420 height 39
click at [376, 405] on textarea "**********" at bounding box center [512, 400] width 389 height 23
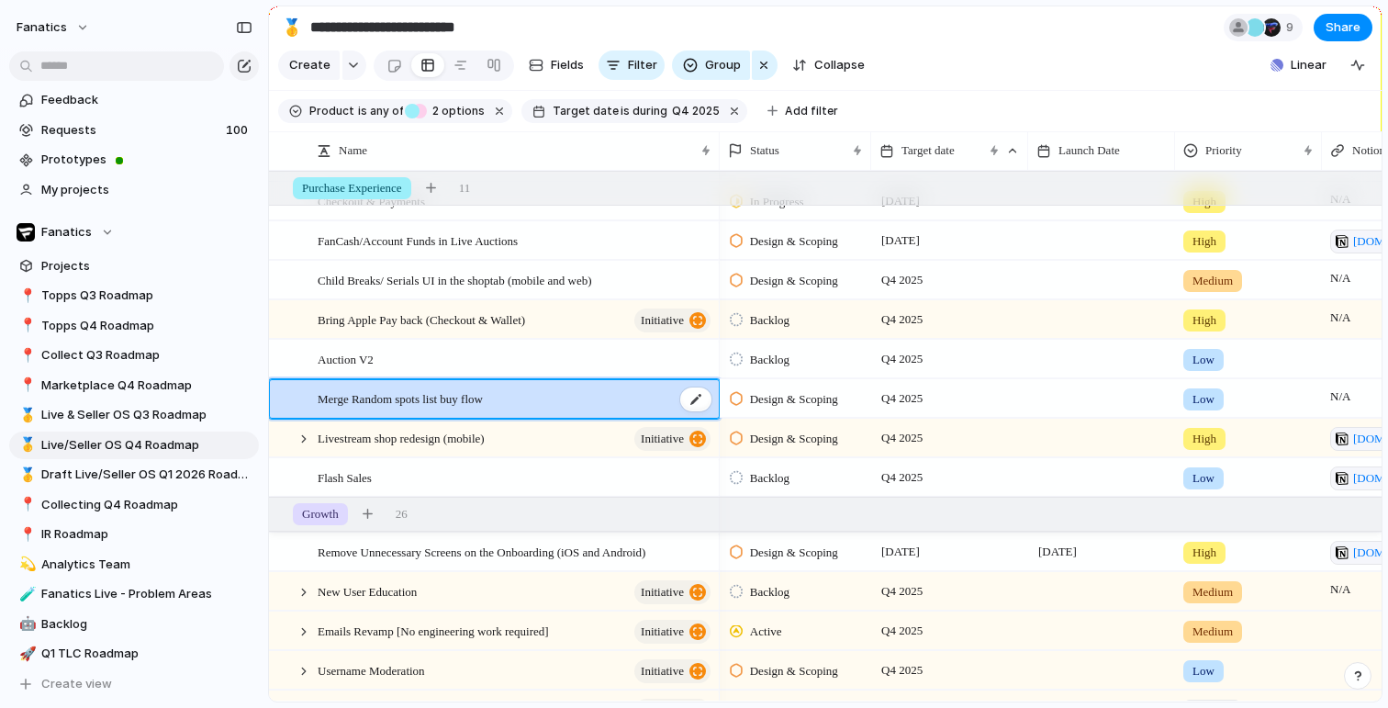
click at [398, 380] on div "Merge Random spots list buy flow" at bounding box center [516, 399] width 396 height 38
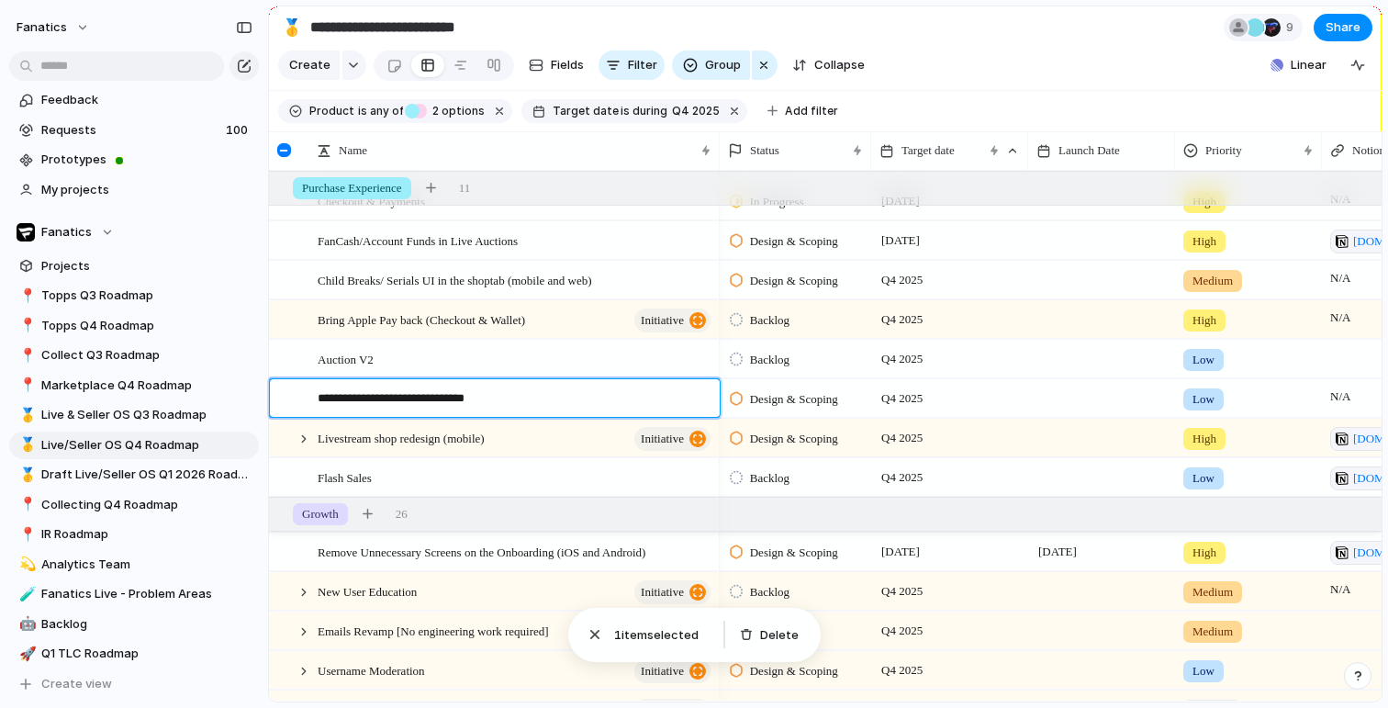
click at [398, 379] on div "**********" at bounding box center [504, 398] width 420 height 39
click at [398, 382] on div "**********" at bounding box center [504, 398] width 420 height 39
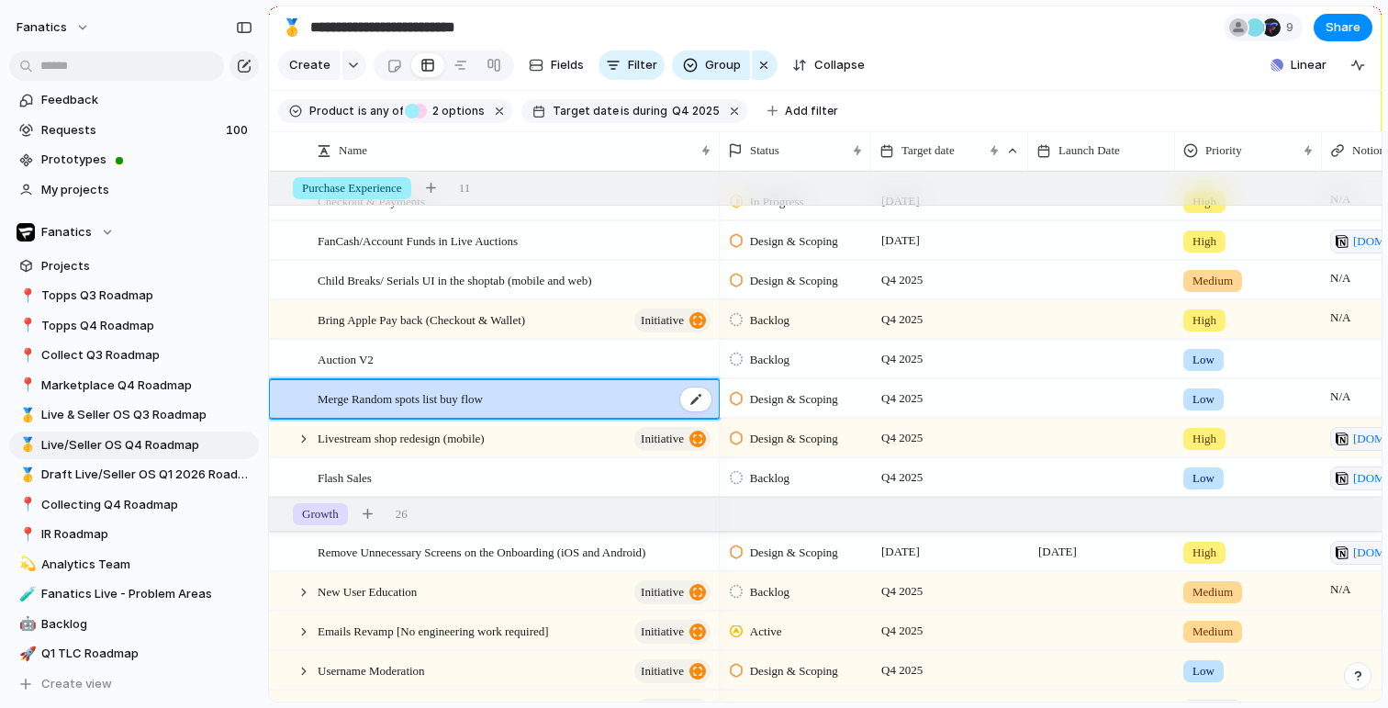
click at [517, 396] on div "Merge Random spots list buy flow" at bounding box center [516, 399] width 396 height 38
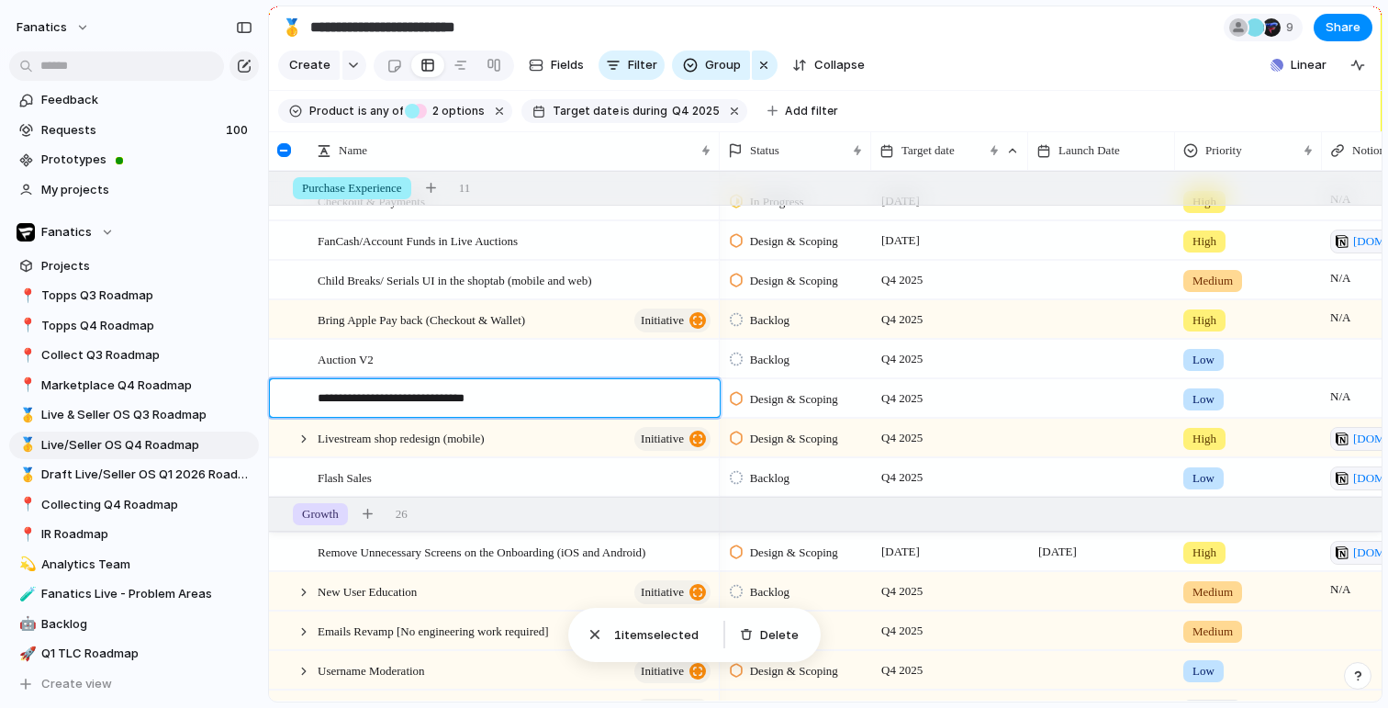
click at [517, 396] on textarea "**********" at bounding box center [512, 400] width 389 height 23
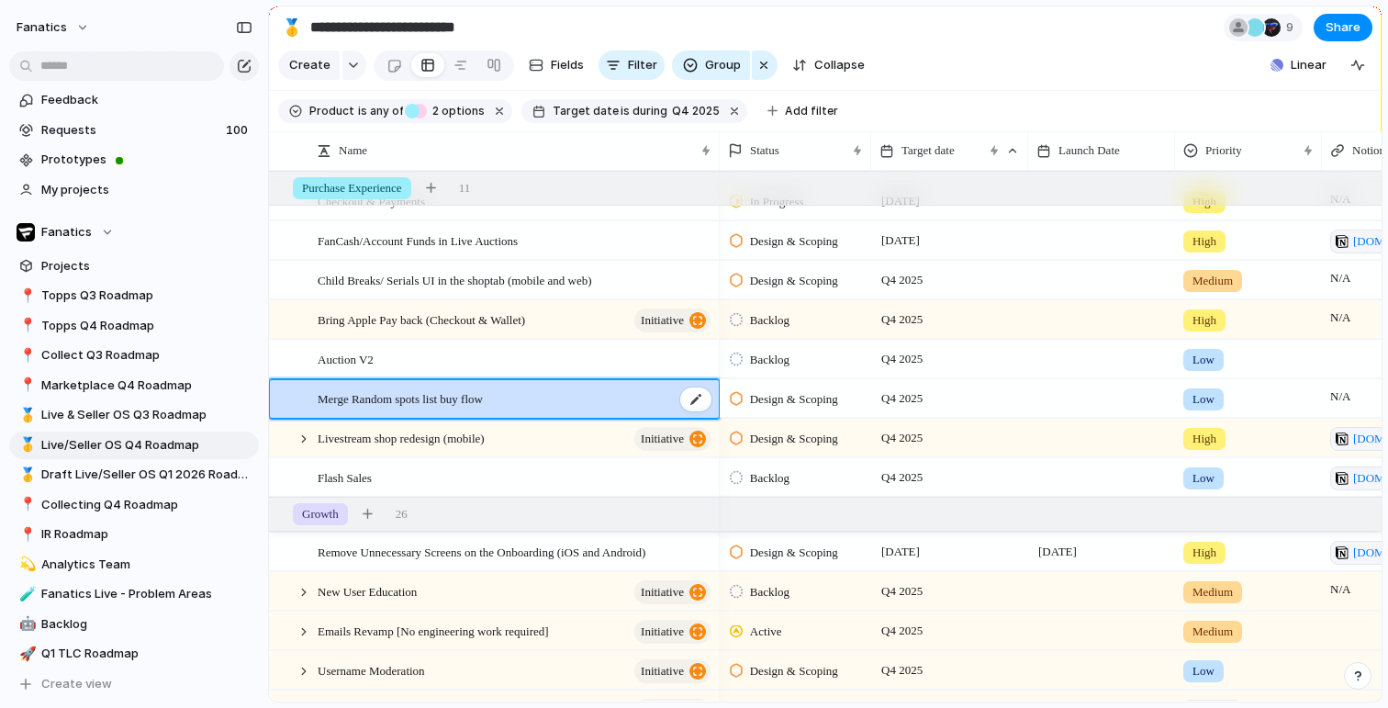
click at [620, 396] on div "Merge Random spots list buy flow" at bounding box center [516, 399] width 396 height 38
click at [693, 400] on div at bounding box center [695, 399] width 31 height 24
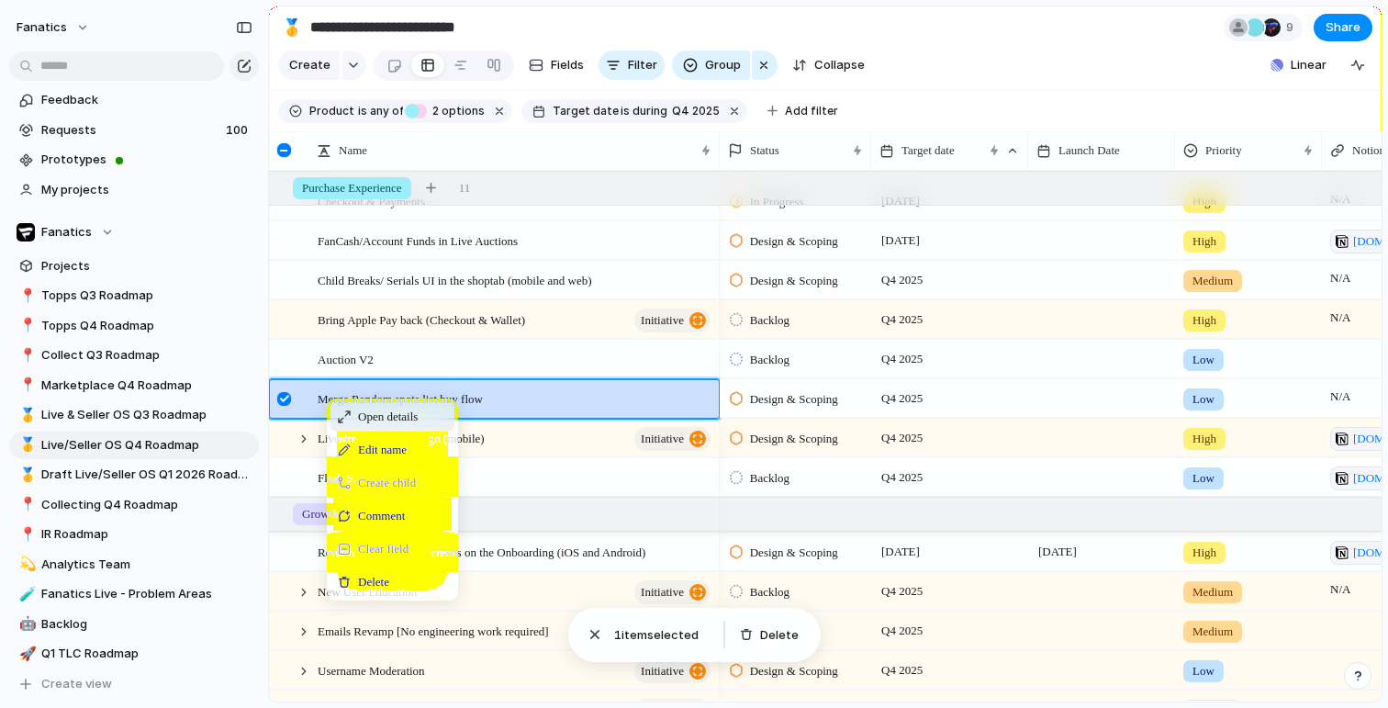
click at [342, 411] on span "Context Menu" at bounding box center [344, 416] width 13 height 13
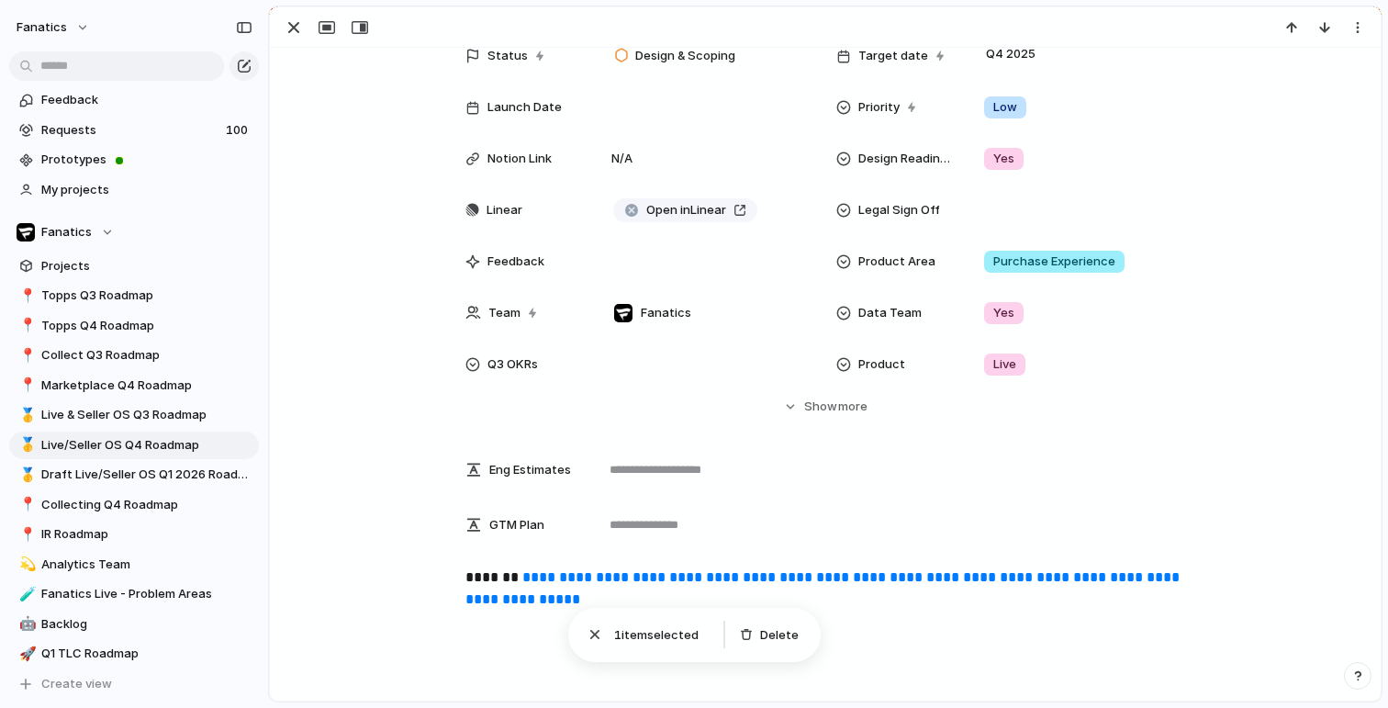
scroll to position [162, 0]
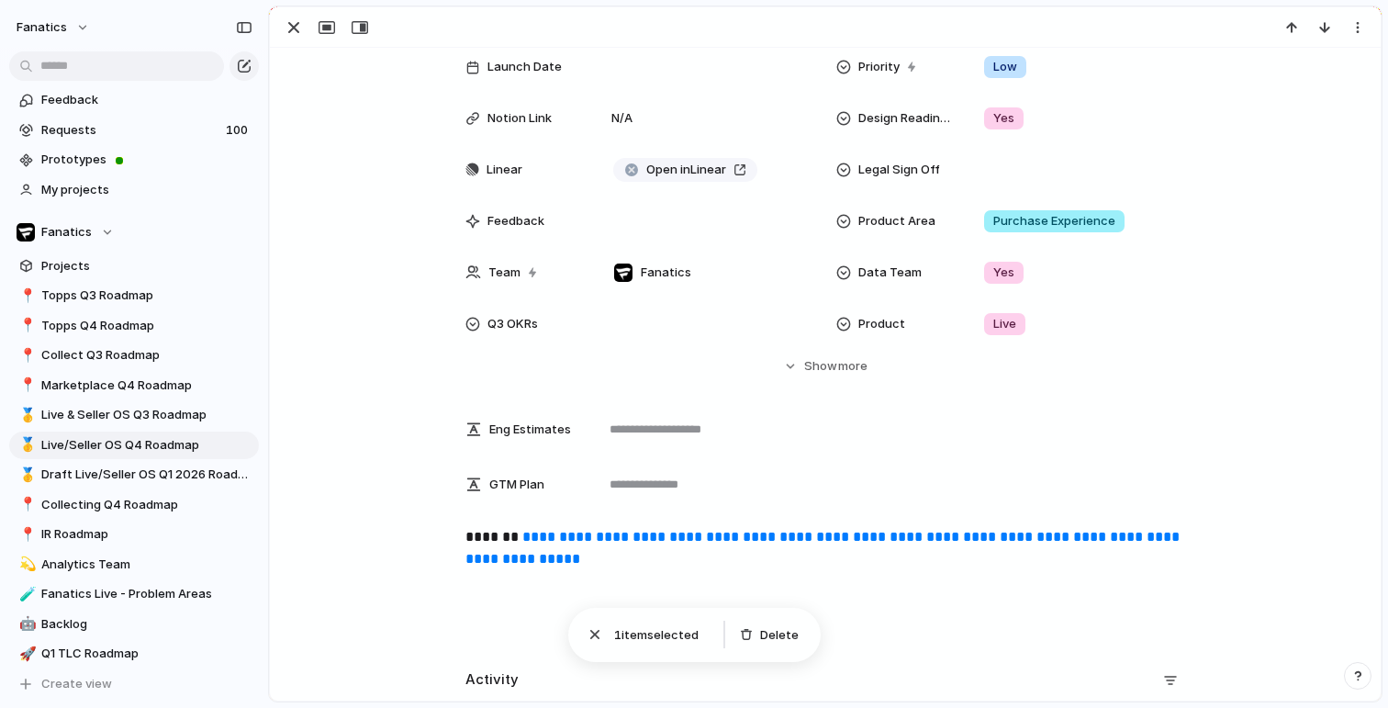
click at [564, 537] on link "**********" at bounding box center [824, 548] width 718 height 36
click at [297, 26] on div "button" at bounding box center [294, 28] width 22 height 22
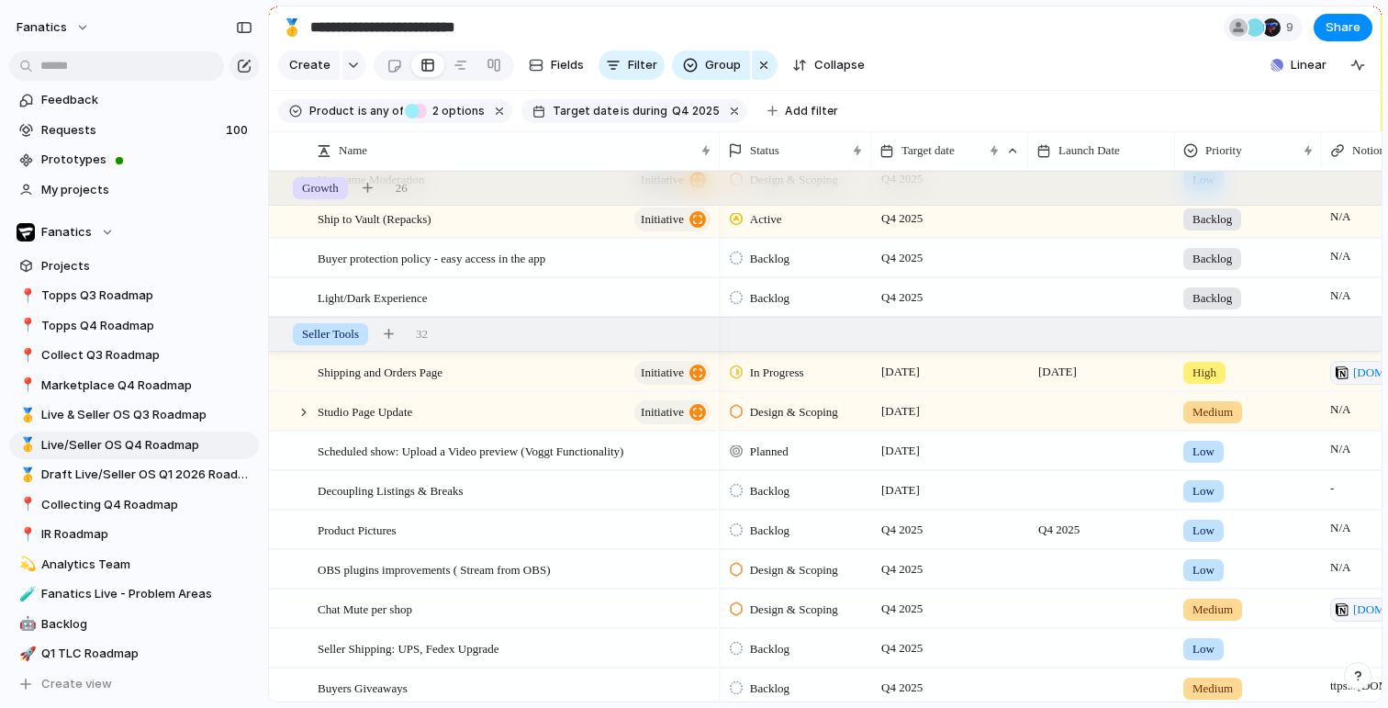
scroll to position [1122, 0]
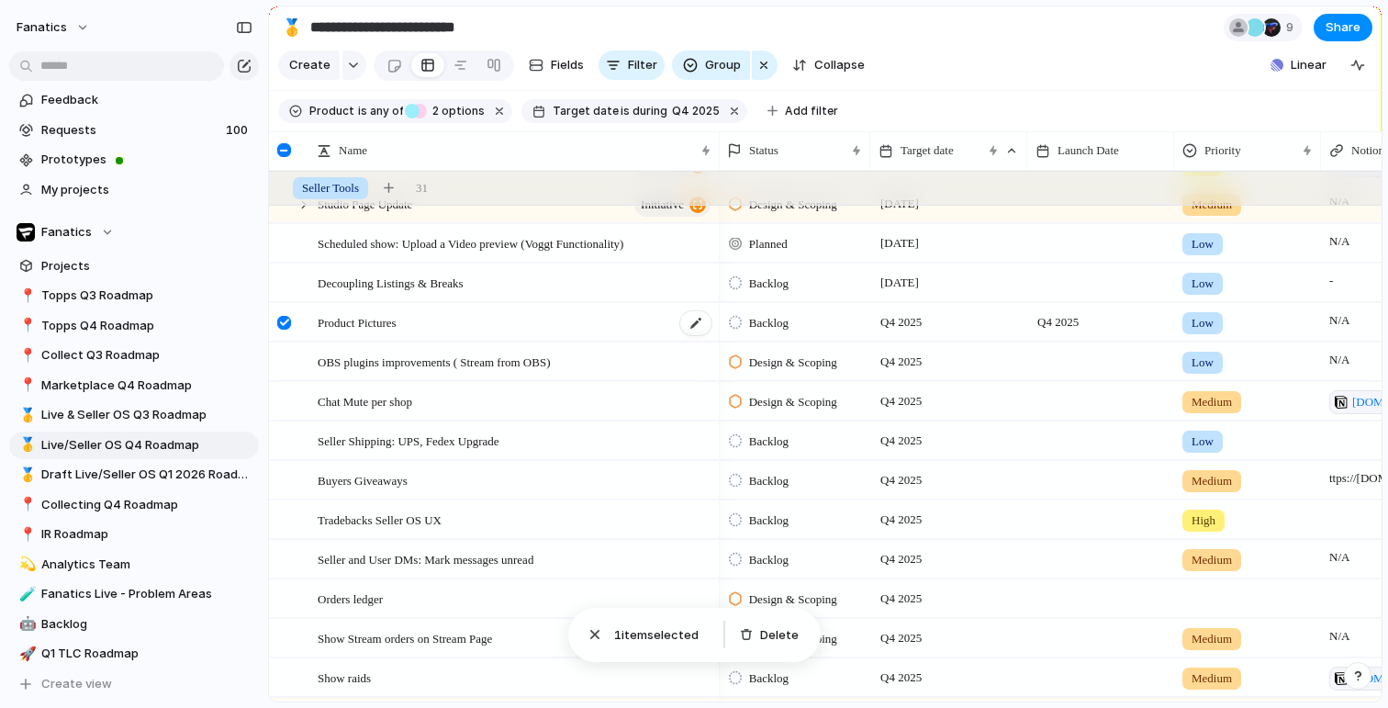
click at [330, 321] on span "Product Pictures" at bounding box center [357, 321] width 79 height 21
click at [884, 526] on span "Q4 2025" at bounding box center [901, 520] width 50 height 22
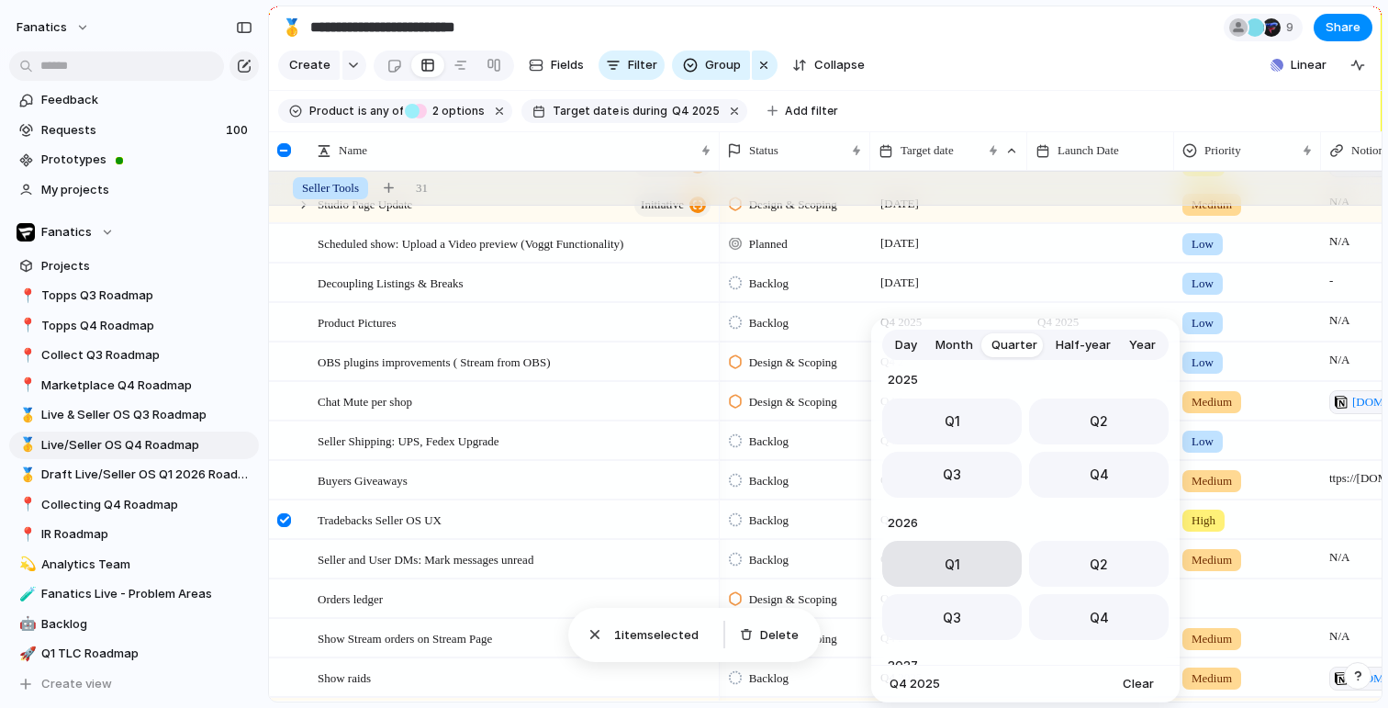
click at [946, 565] on span "Q1" at bounding box center [953, 564] width 16 height 19
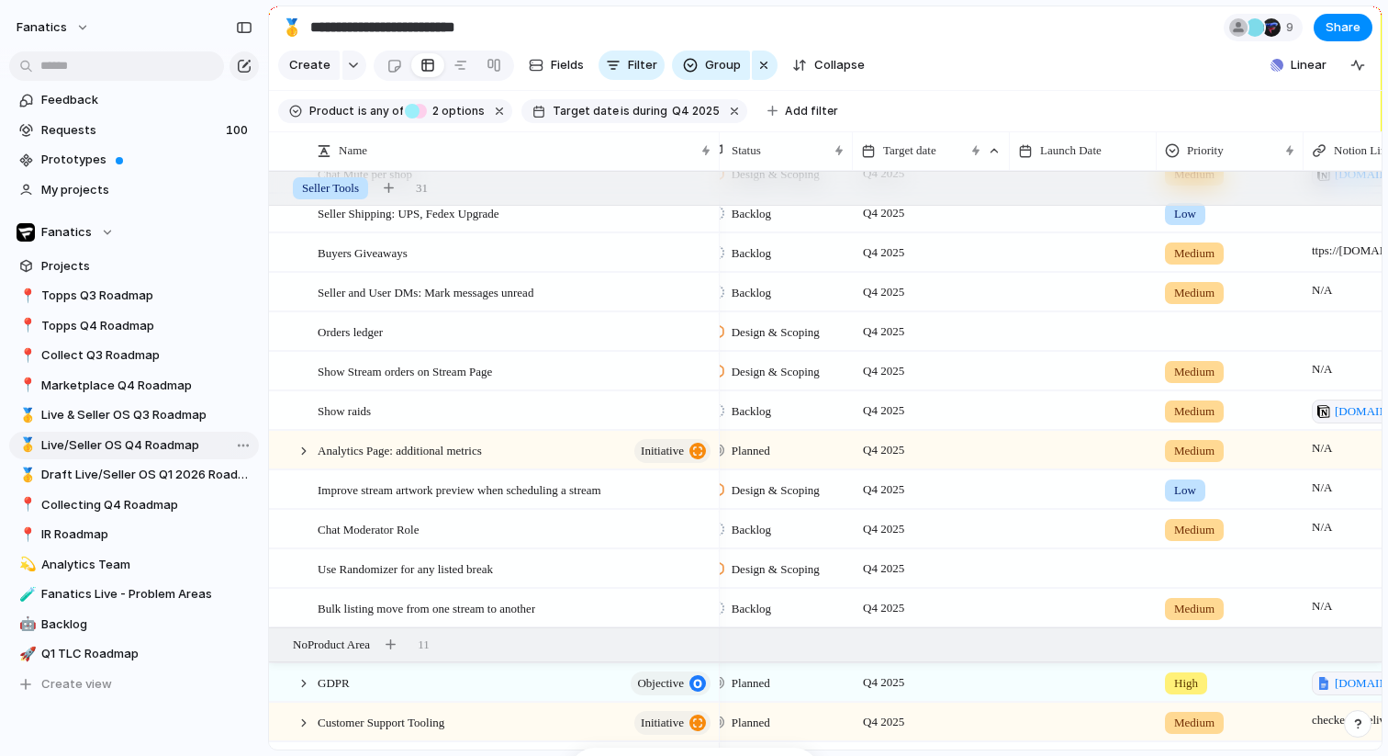
click at [132, 443] on span "Live/Seller OS Q4 Roadmap" at bounding box center [146, 445] width 211 height 18
click at [105, 417] on span "Live & Seller OS Q3 Roadmap" at bounding box center [146, 415] width 211 height 18
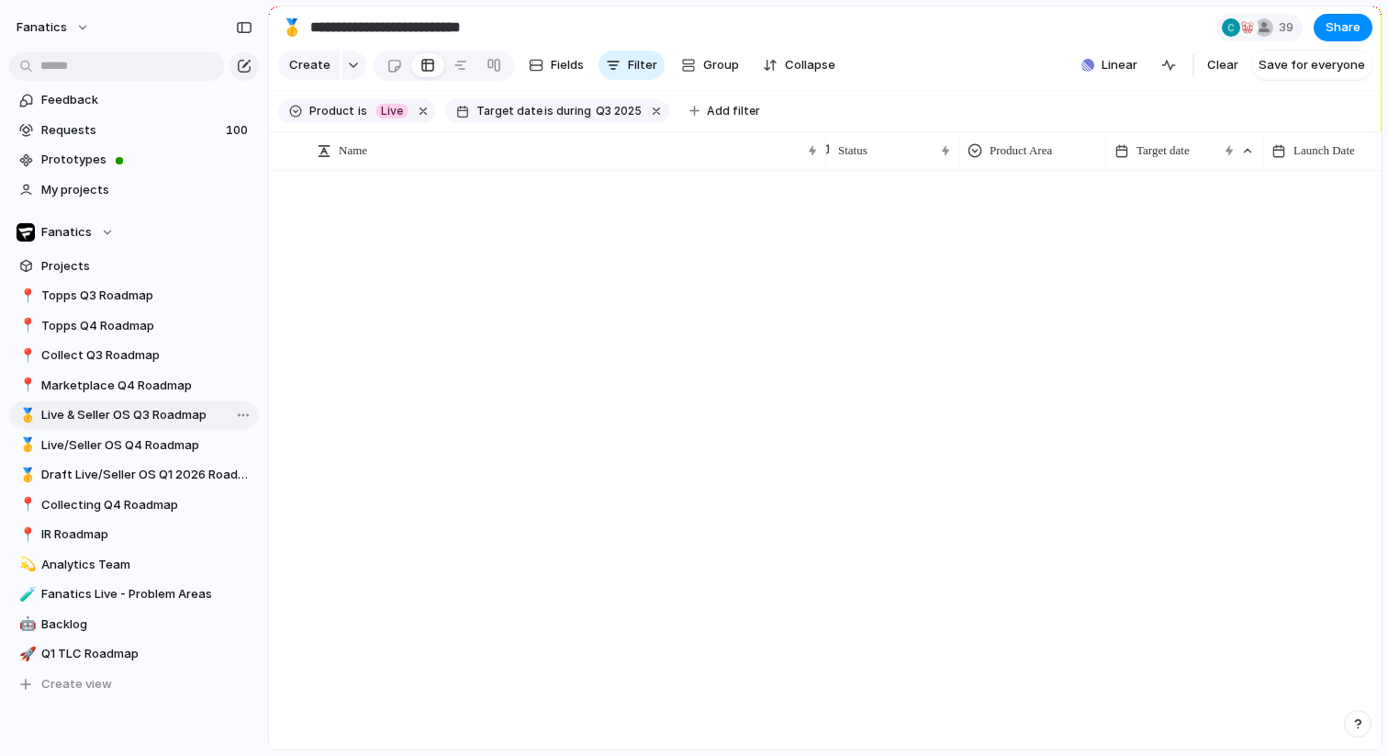
scroll to position [322, 0]
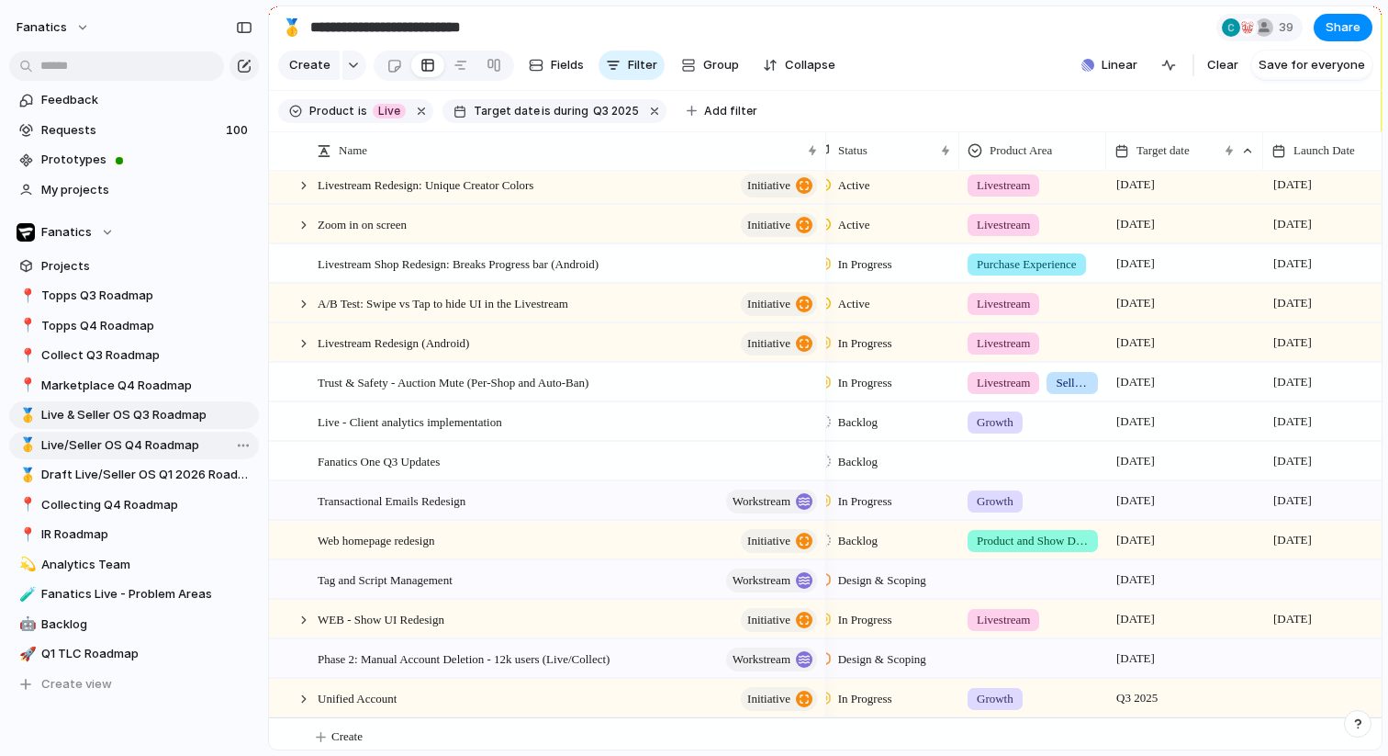
click at [96, 447] on span "Live/Seller OS Q4 Roadmap" at bounding box center [146, 445] width 211 height 18
type input "**********"
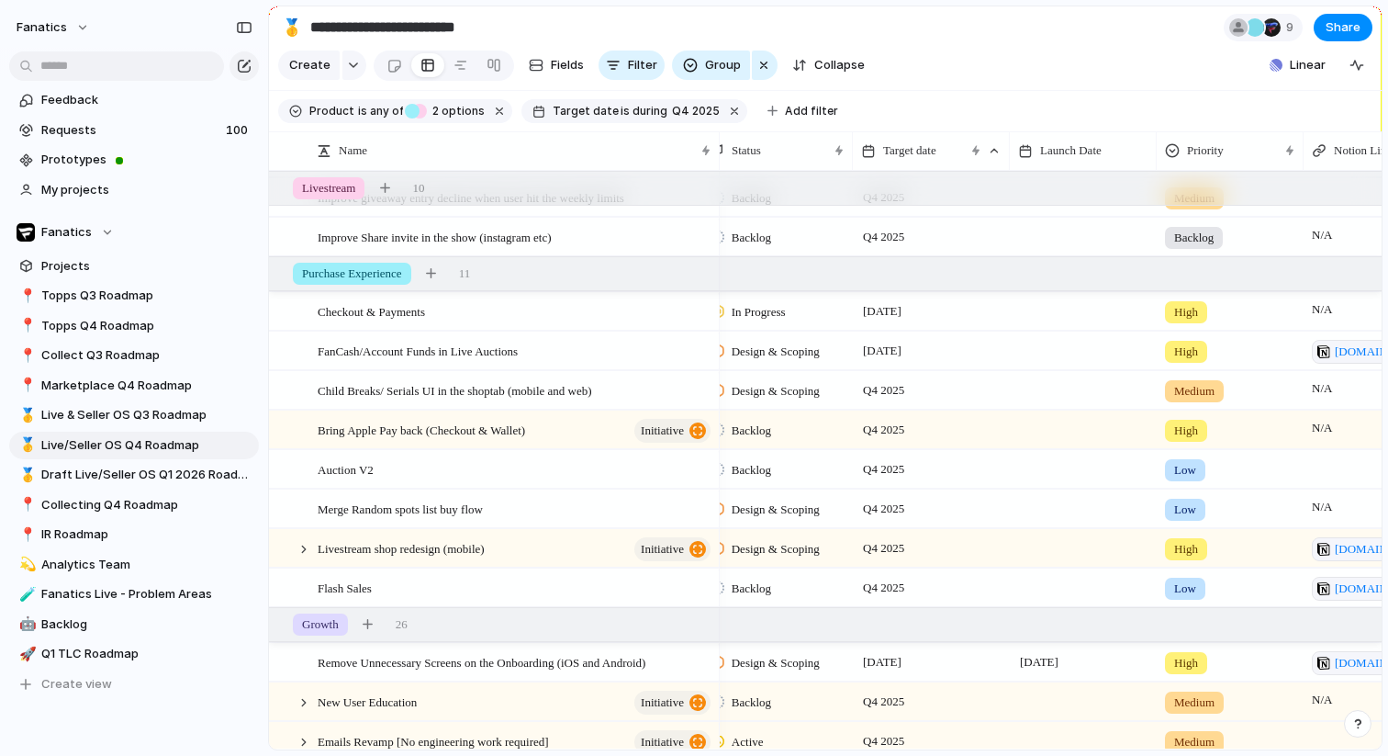
scroll to position [507, 0]
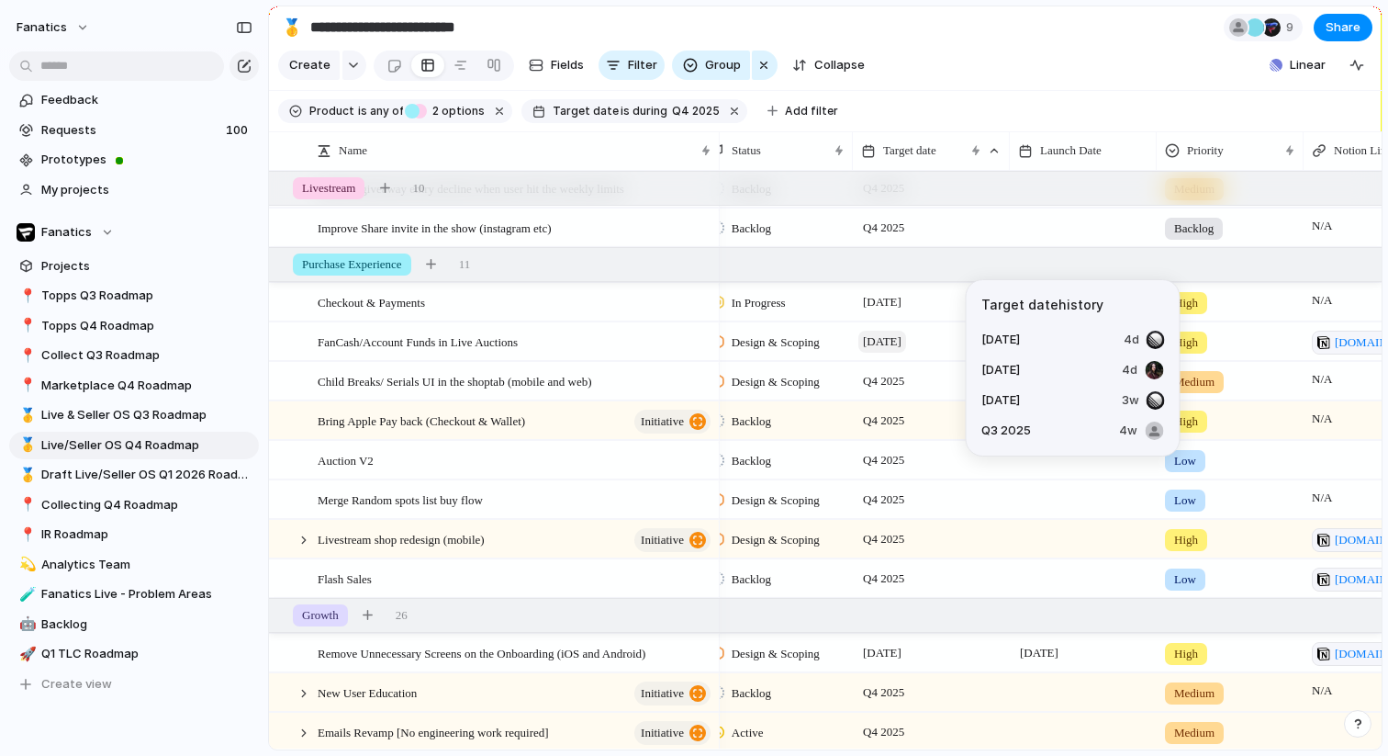
click at [902, 336] on span "December 2025" at bounding box center [882, 342] width 48 height 22
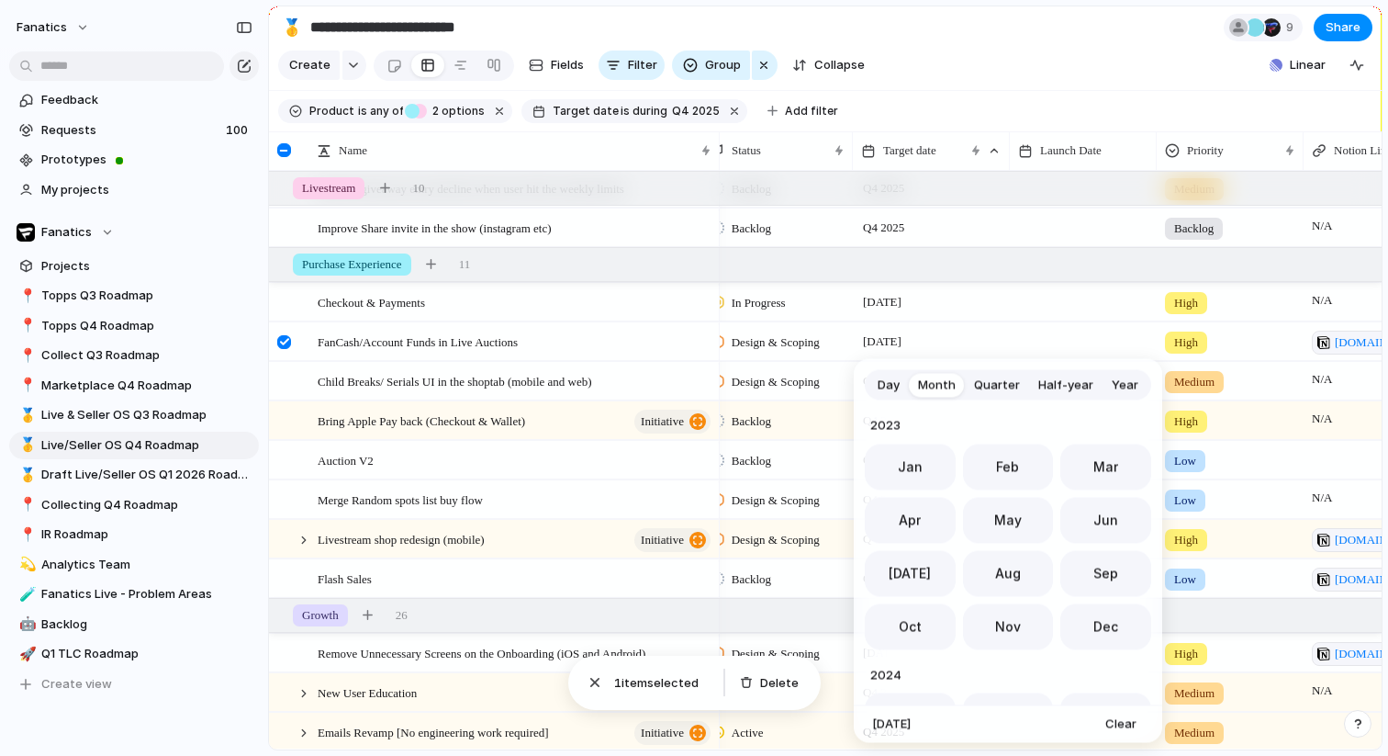
scroll to position [504, 0]
click at [925, 622] on button "Oct" at bounding box center [910, 621] width 91 height 46
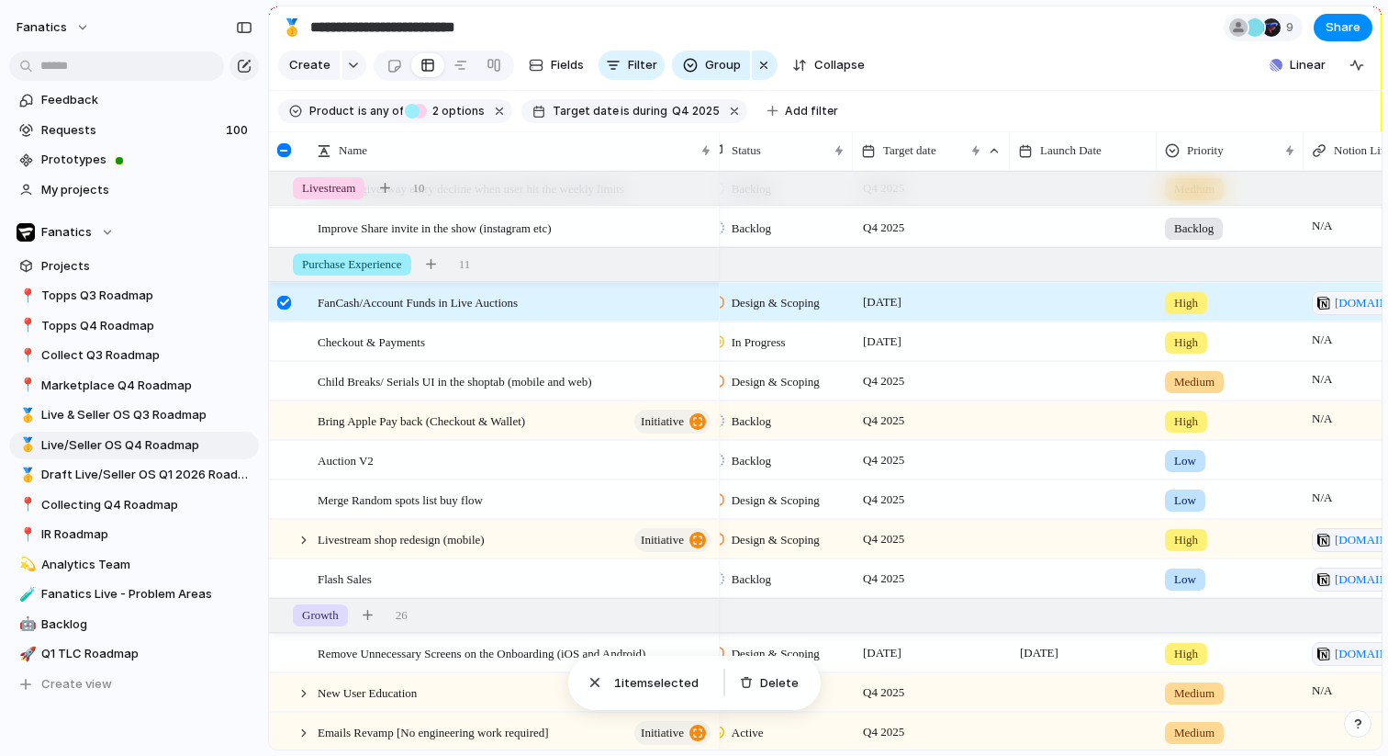
click at [285, 304] on div at bounding box center [284, 303] width 14 height 14
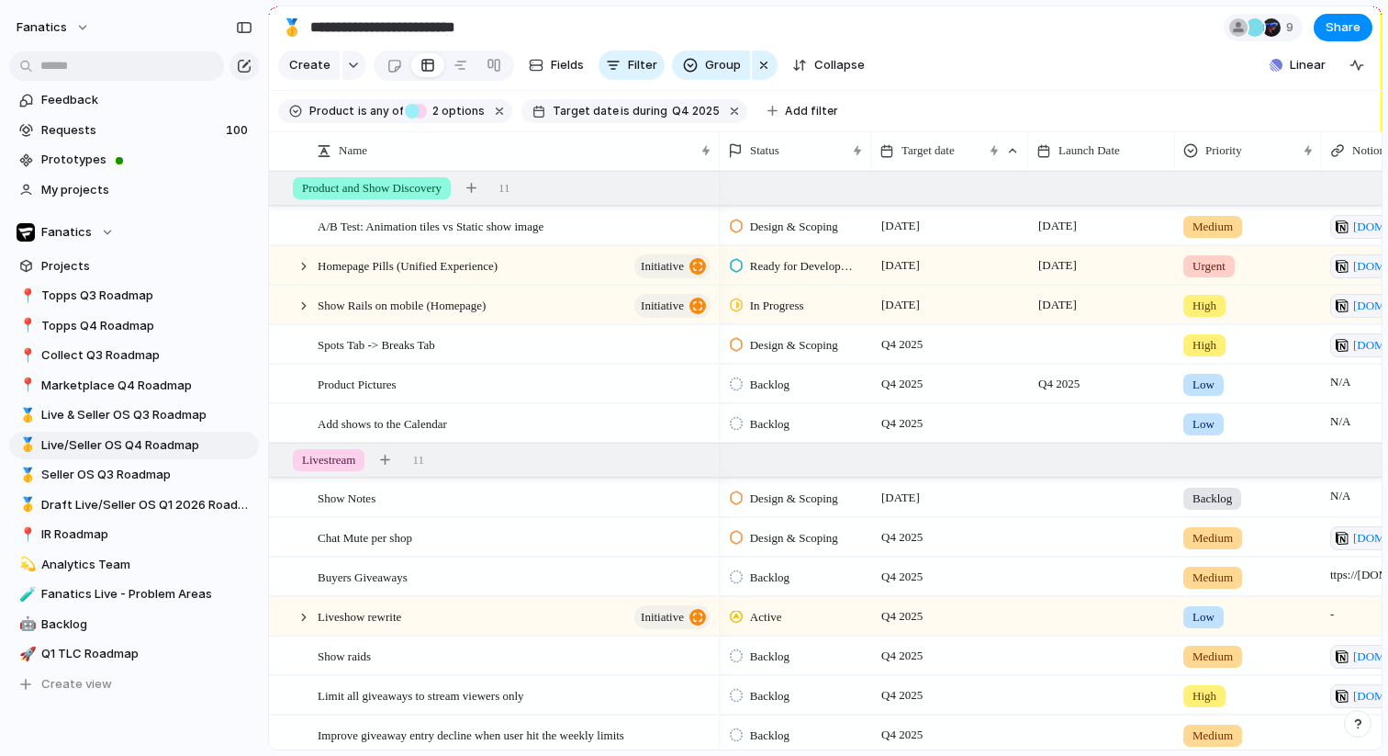
scroll to position [0, 109]
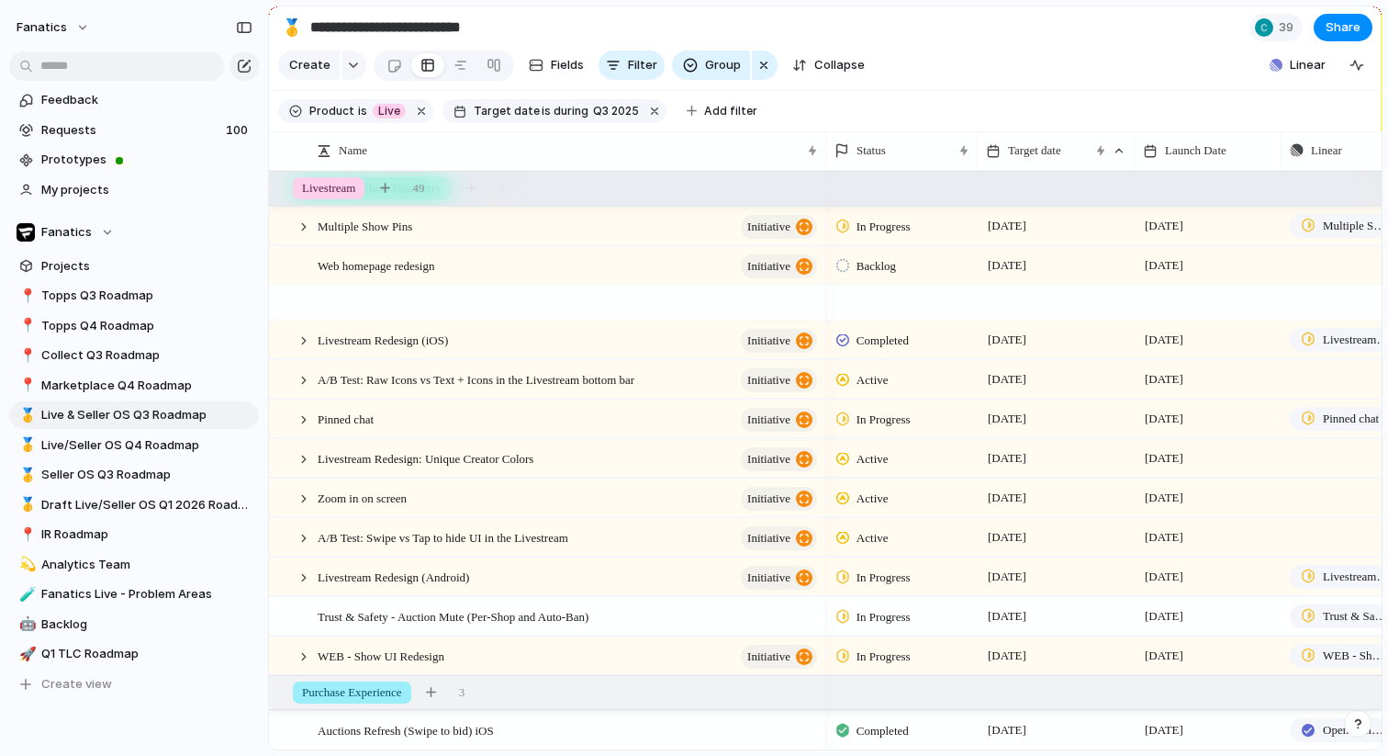
scroll to position [336, 0]
